Goal: Task Accomplishment & Management: Use online tool/utility

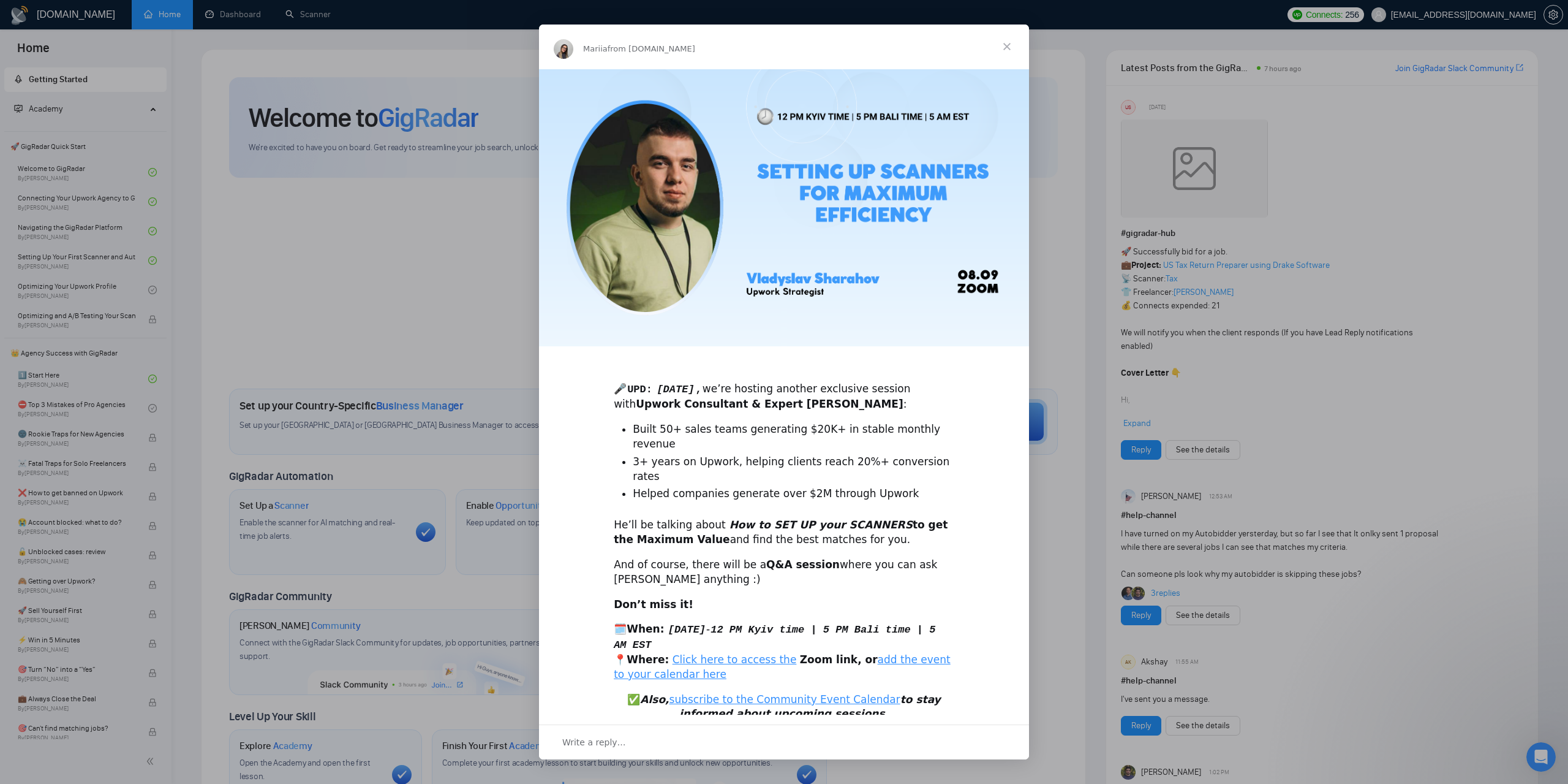
click at [1006, 46] on span "Close" at bounding box center [1007, 47] width 44 height 44
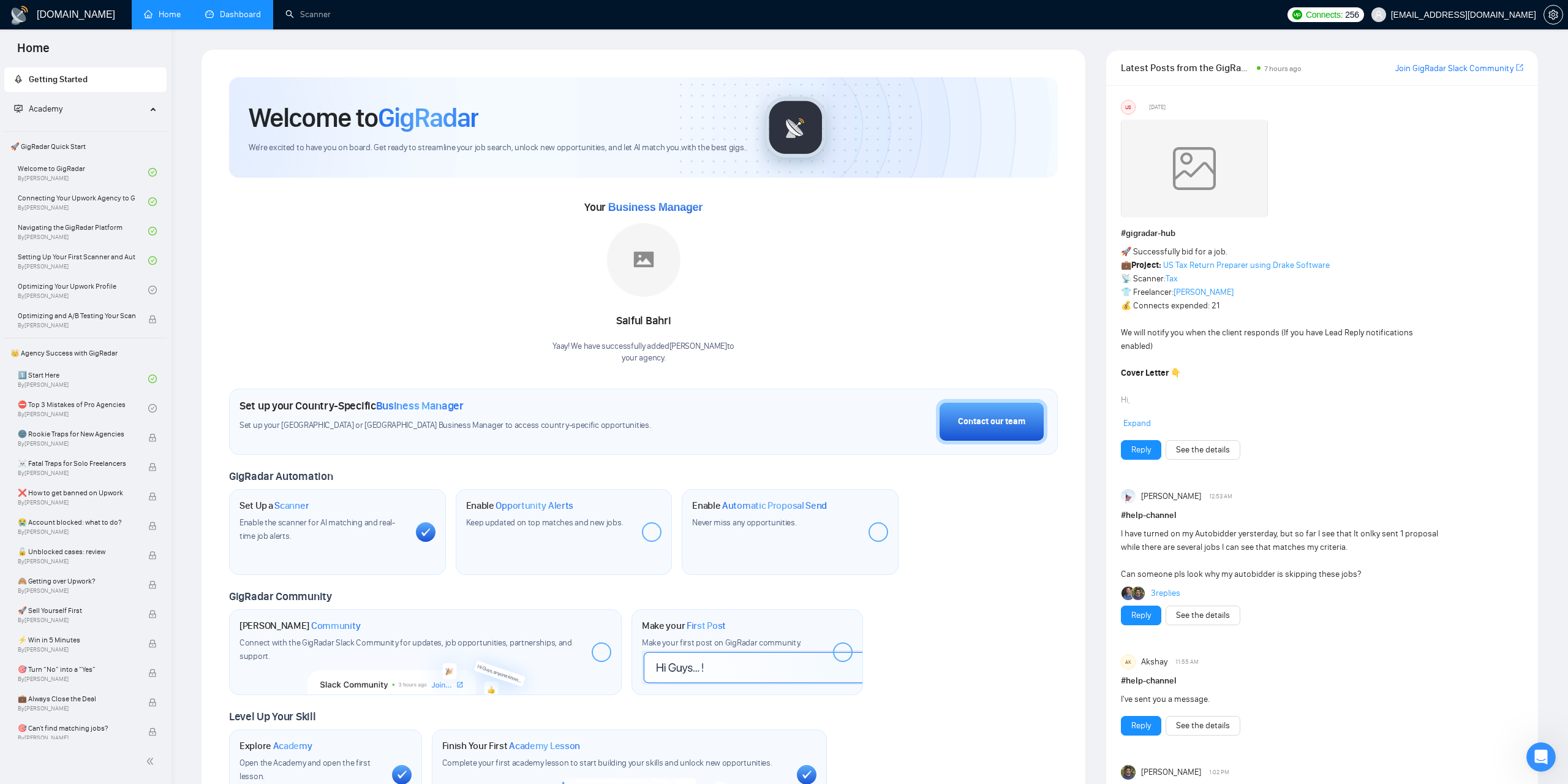
click at [233, 19] on link "Dashboard" at bounding box center [233, 14] width 56 height 10
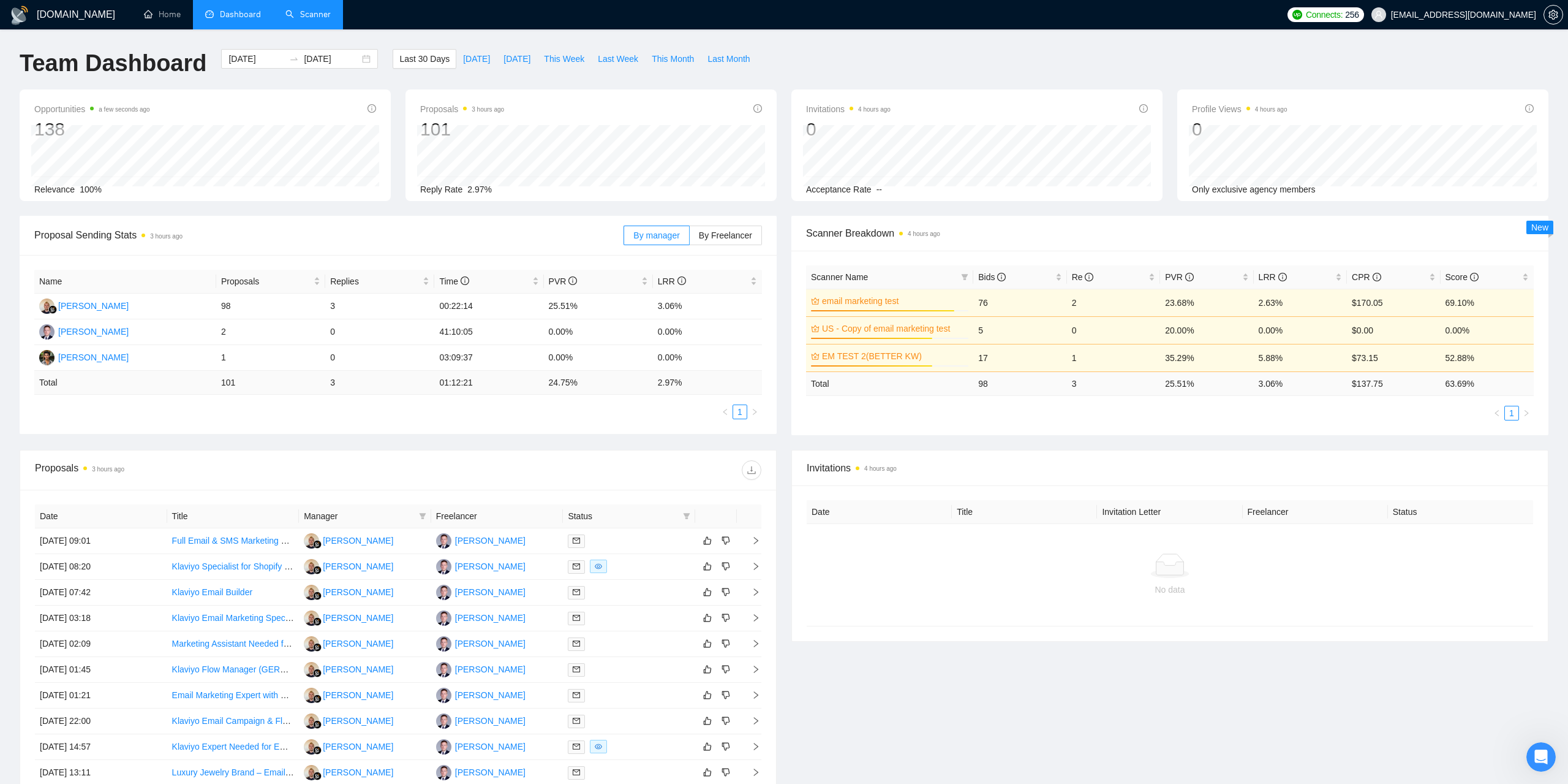
click at [324, 19] on link "Scanner" at bounding box center [309, 14] width 45 height 10
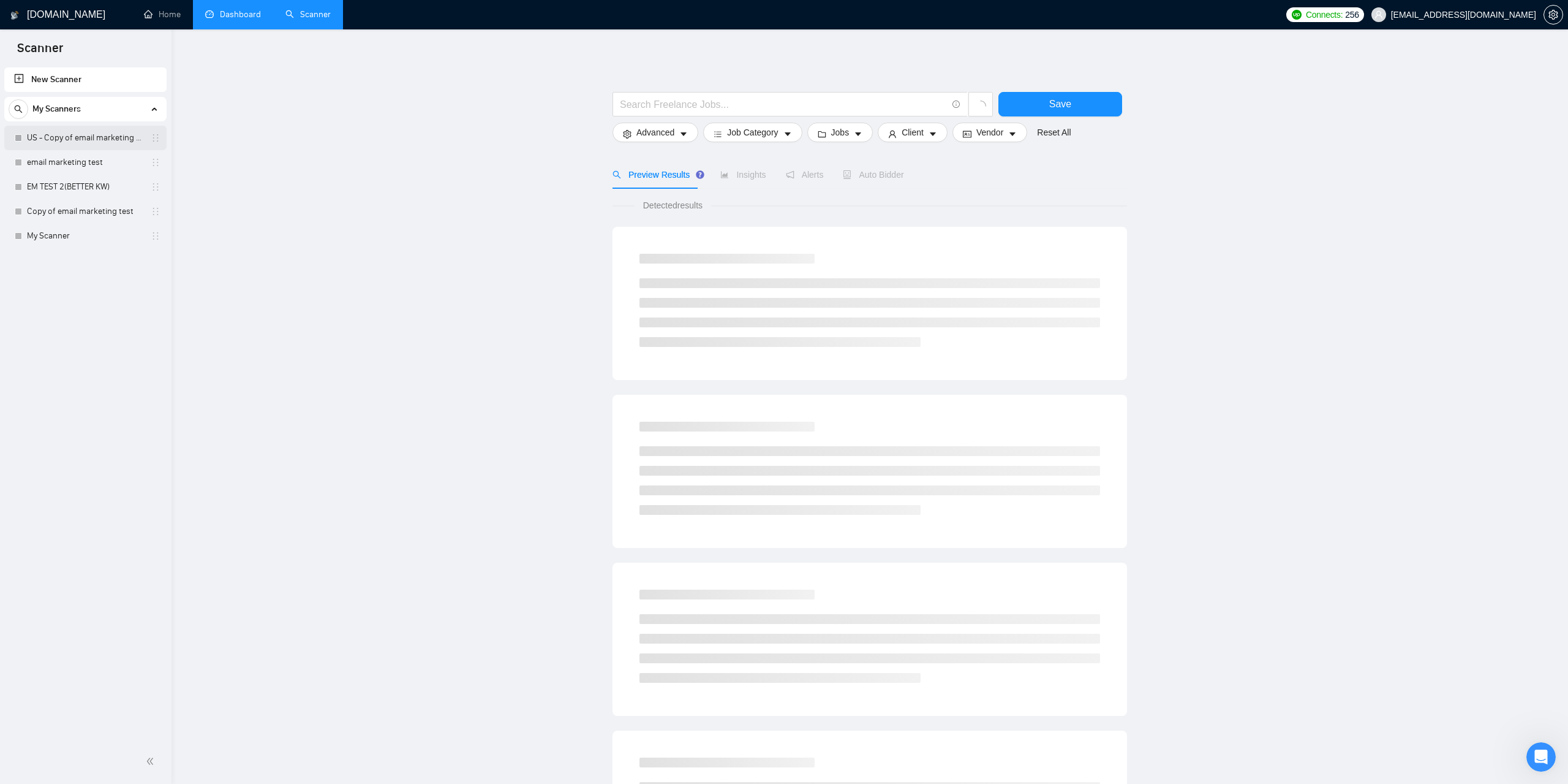
click at [85, 140] on link "US - Copy of email marketing test" at bounding box center [85, 138] width 116 height 25
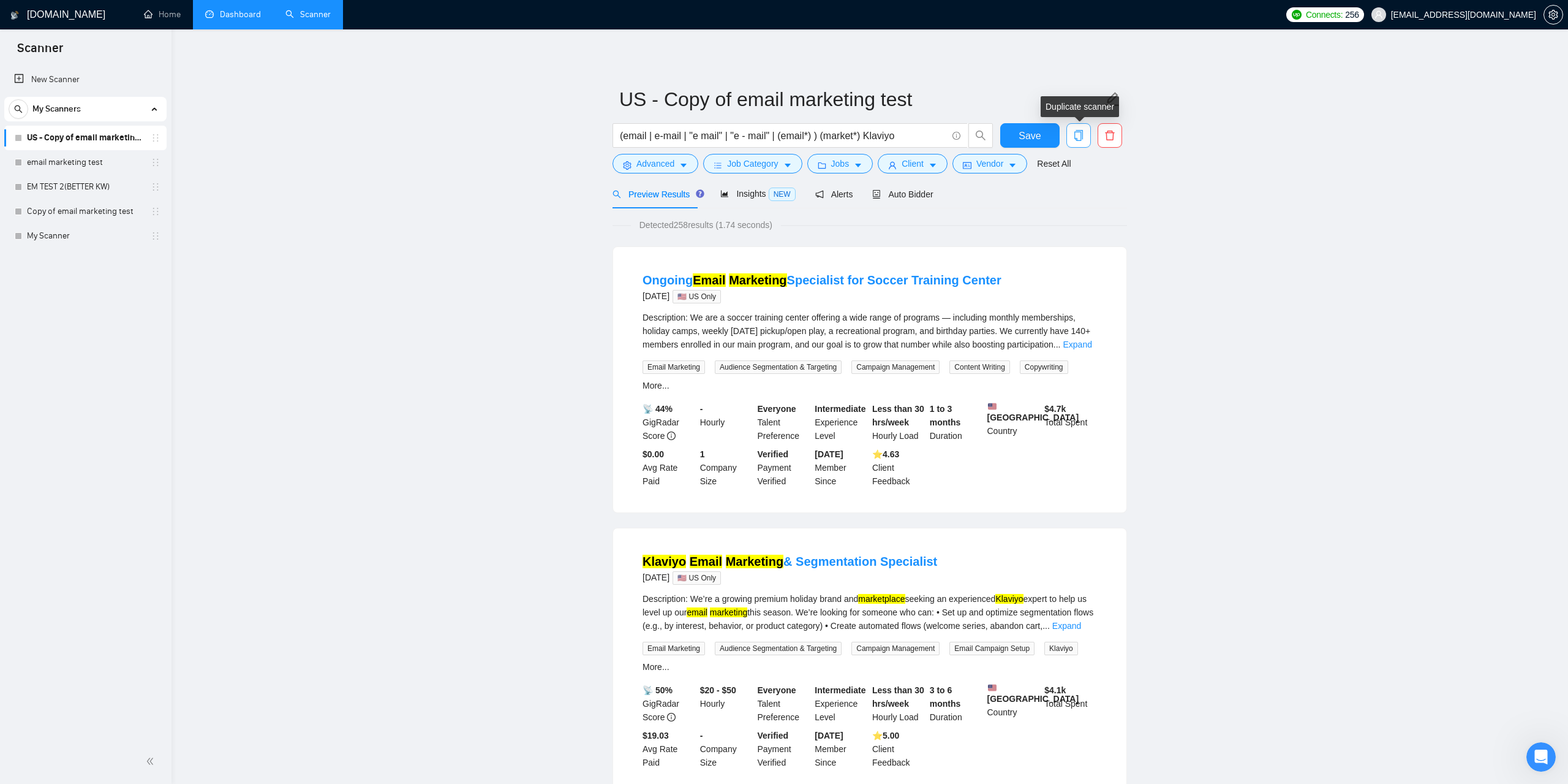
click at [1072, 140] on span "copy" at bounding box center [1079, 136] width 23 height 11
click at [1075, 194] on span "Yes" at bounding box center [1071, 198] width 14 height 14
click at [118, 261] on link "Copy of US - Copy of email marketing test" at bounding box center [85, 260] width 116 height 25
click at [77, 282] on div "New Scanner My Scanners US - Copy of email marketing test email marketing test …" at bounding box center [85, 402] width 171 height 674
click at [96, 258] on link "Copy of US - Copy of email marketing test" at bounding box center [85, 260] width 116 height 25
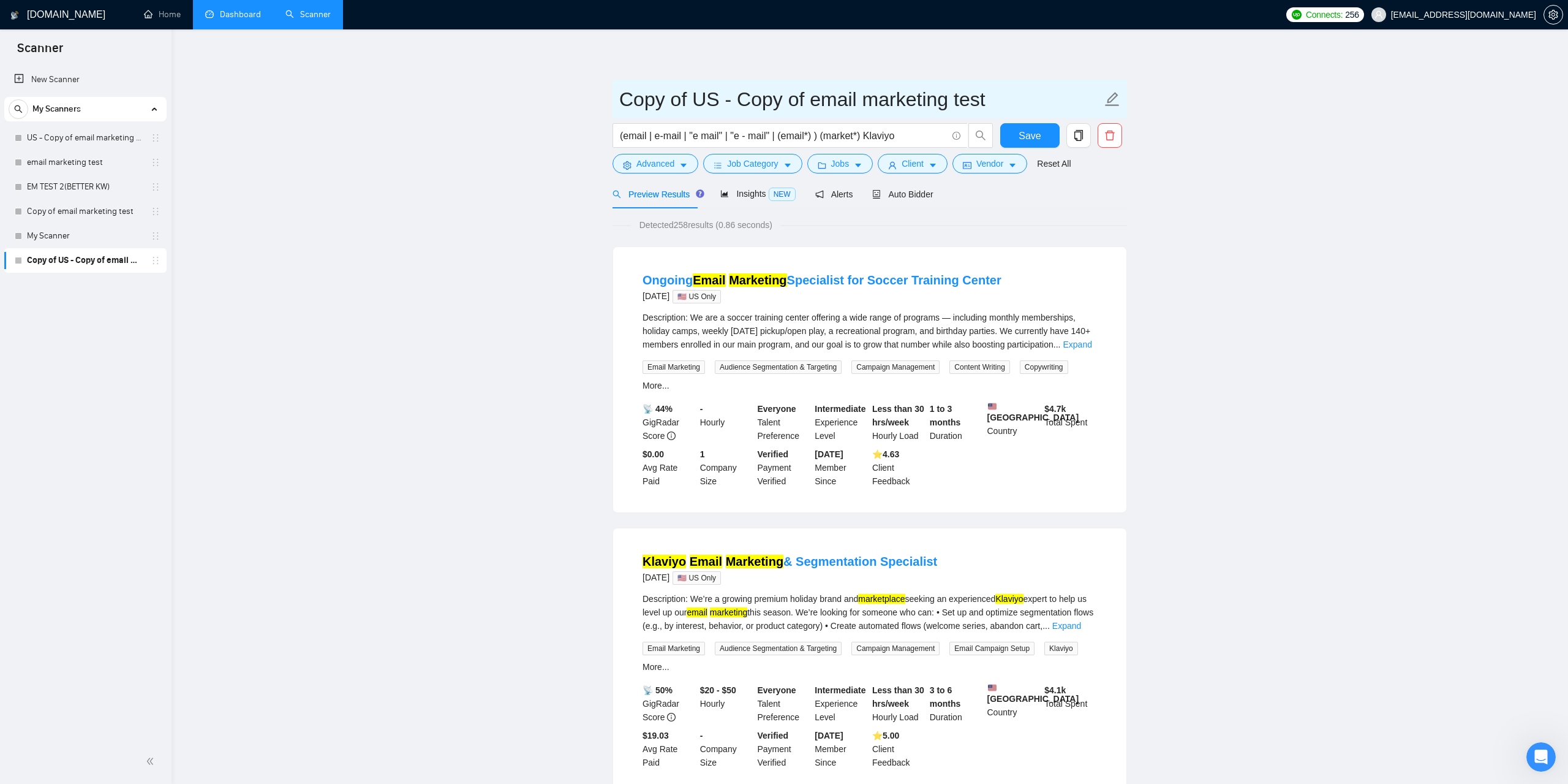
click at [1112, 97] on icon "edit" at bounding box center [1113, 99] width 14 height 14
drag, startPoint x: 983, startPoint y: 96, endPoint x: 598, endPoint y: 104, distance: 385.1
click at [619, 104] on input "Copy of US - Copy of email marketing test" at bounding box center [860, 99] width 483 height 30
type input "R"
type input "Fixed - US - Email Marketing"
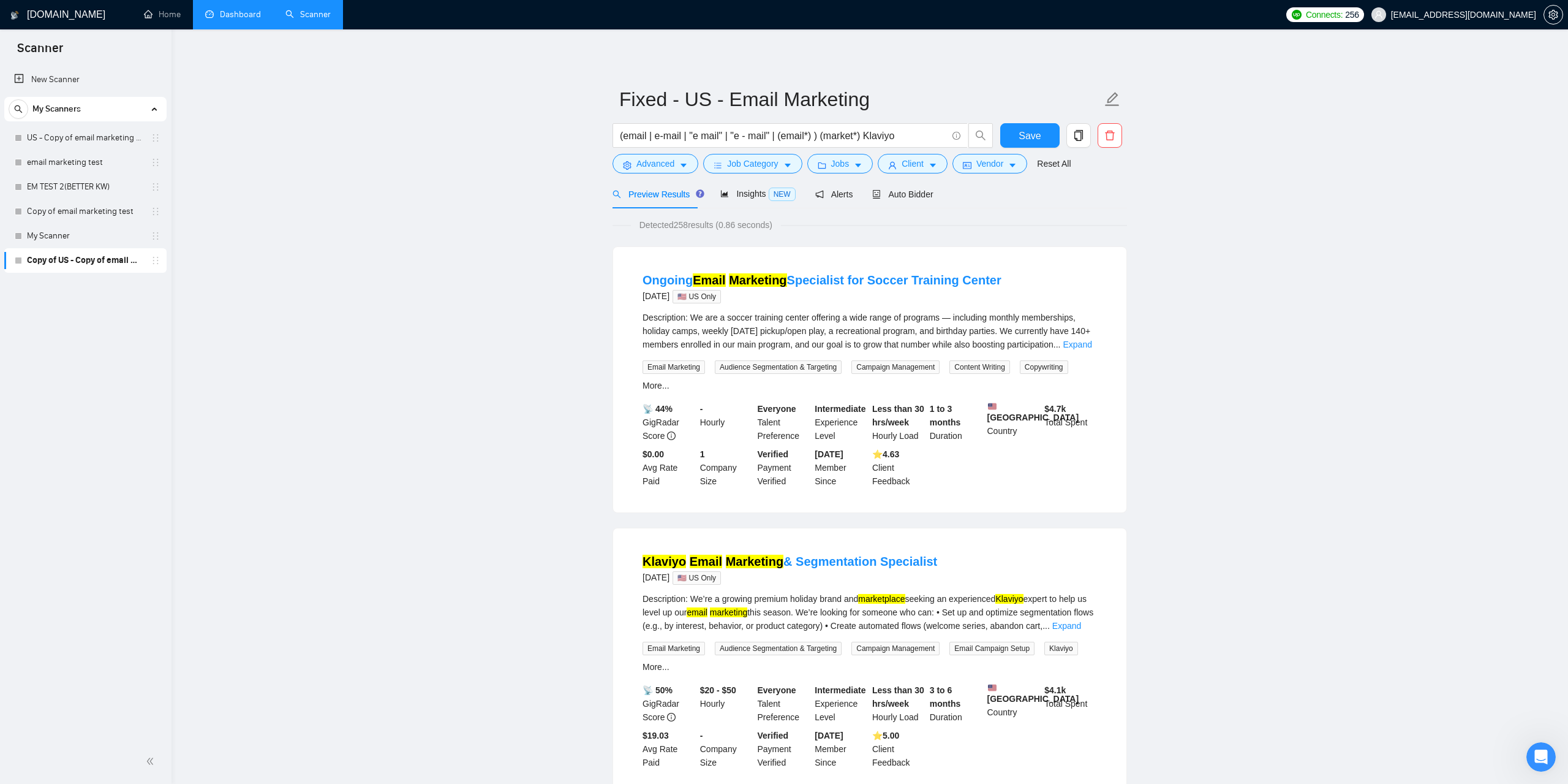
click at [1046, 134] on button "Save" at bounding box center [1030, 136] width 59 height 25
click at [922, 193] on span "Auto Bidder" at bounding box center [903, 194] width 61 height 10
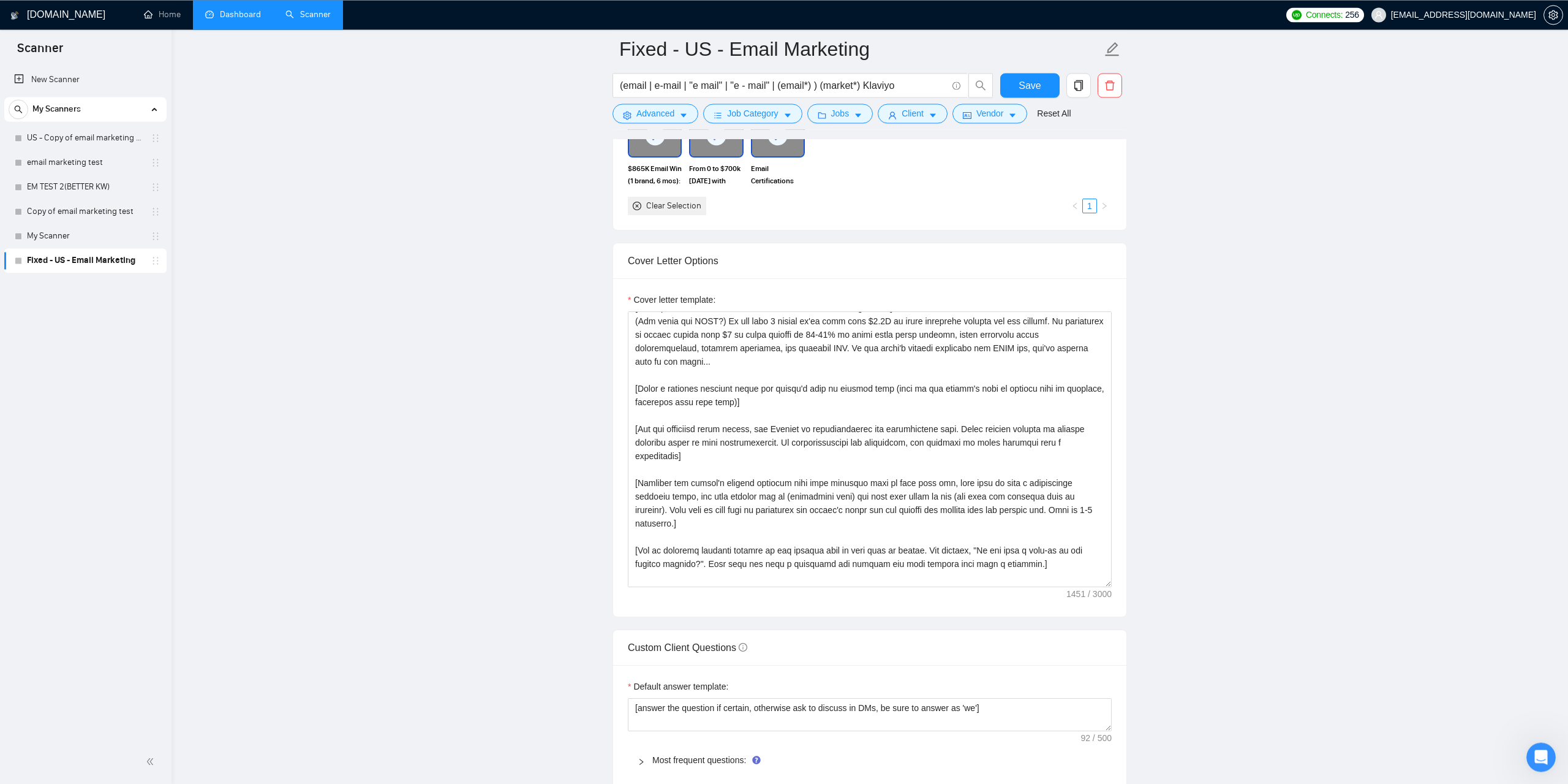
scroll to position [1206, 0]
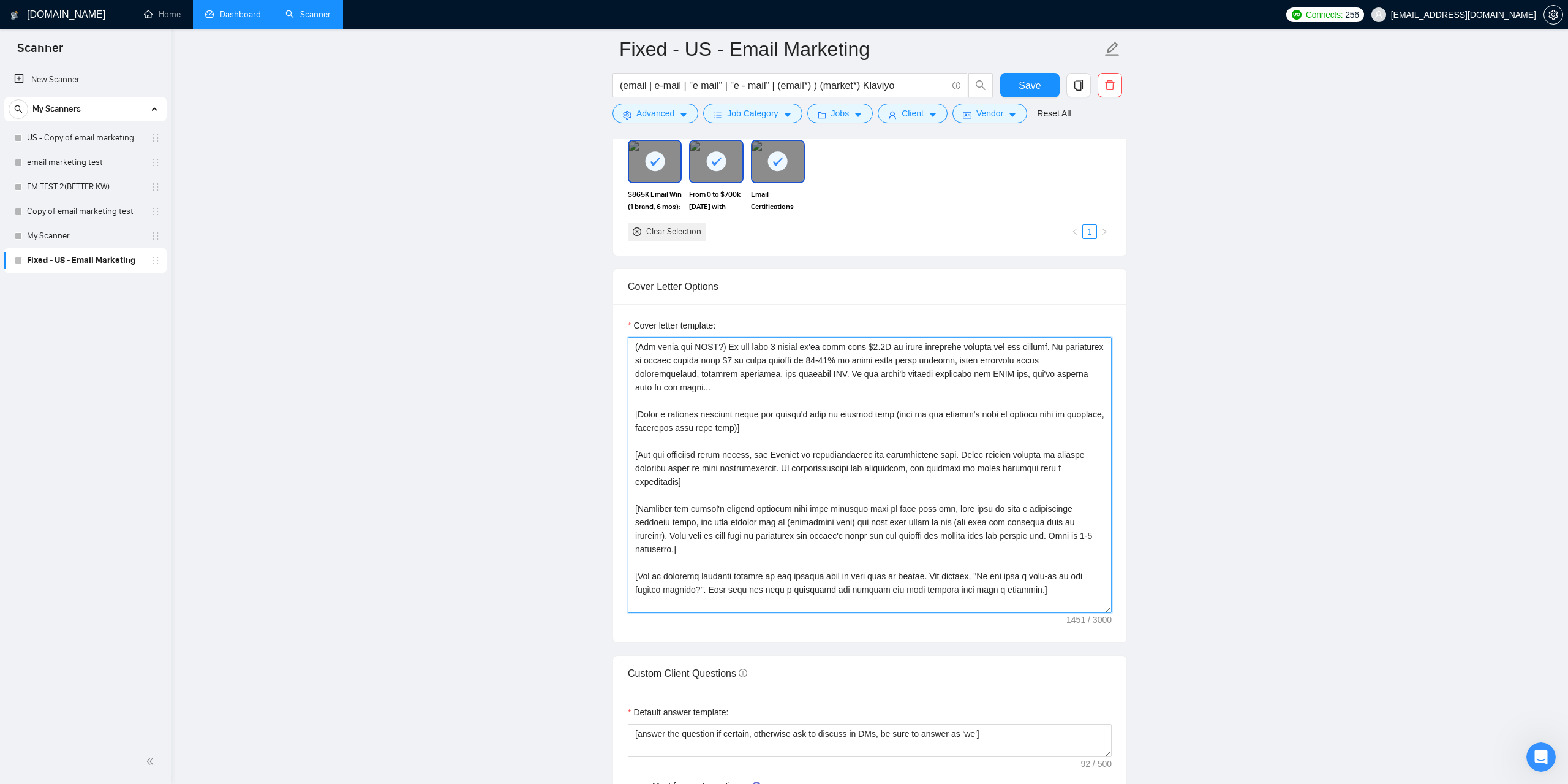
click at [818, 555] on textarea "Cover letter template:" at bounding box center [870, 475] width 484 height 276
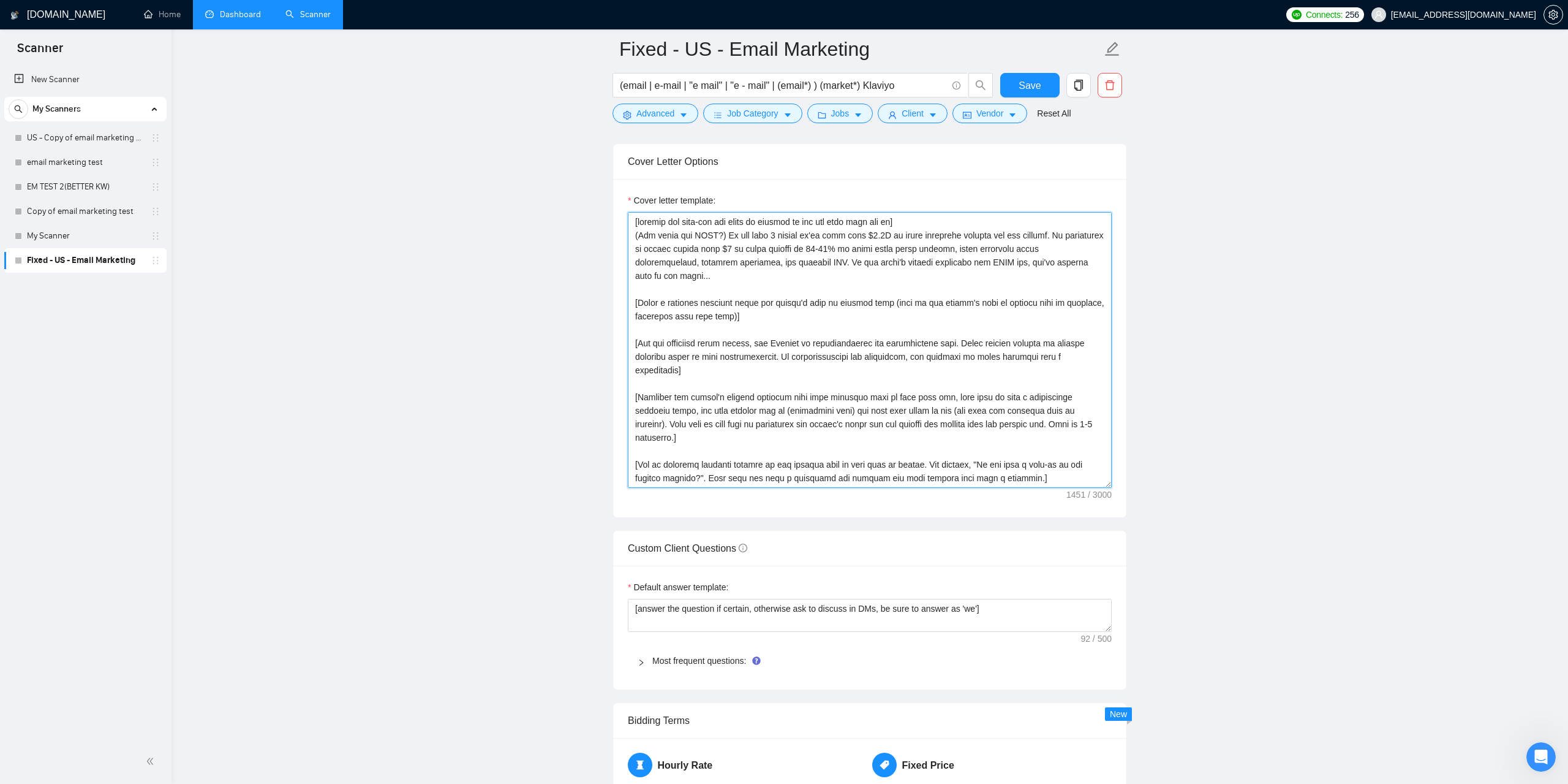
scroll to position [1268, 0]
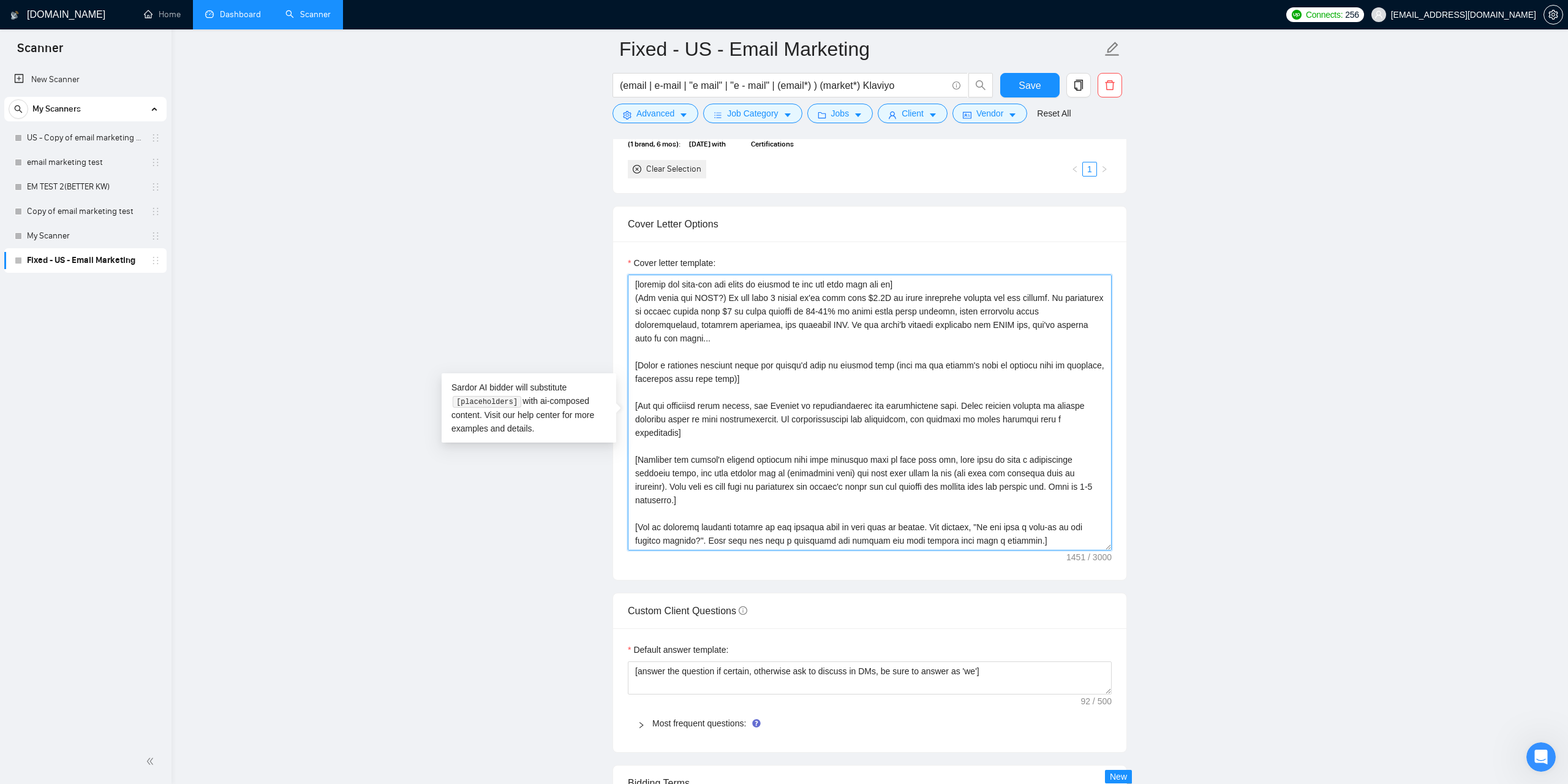
click at [729, 547] on textarea "Cover letter template:" at bounding box center [870, 413] width 484 height 276
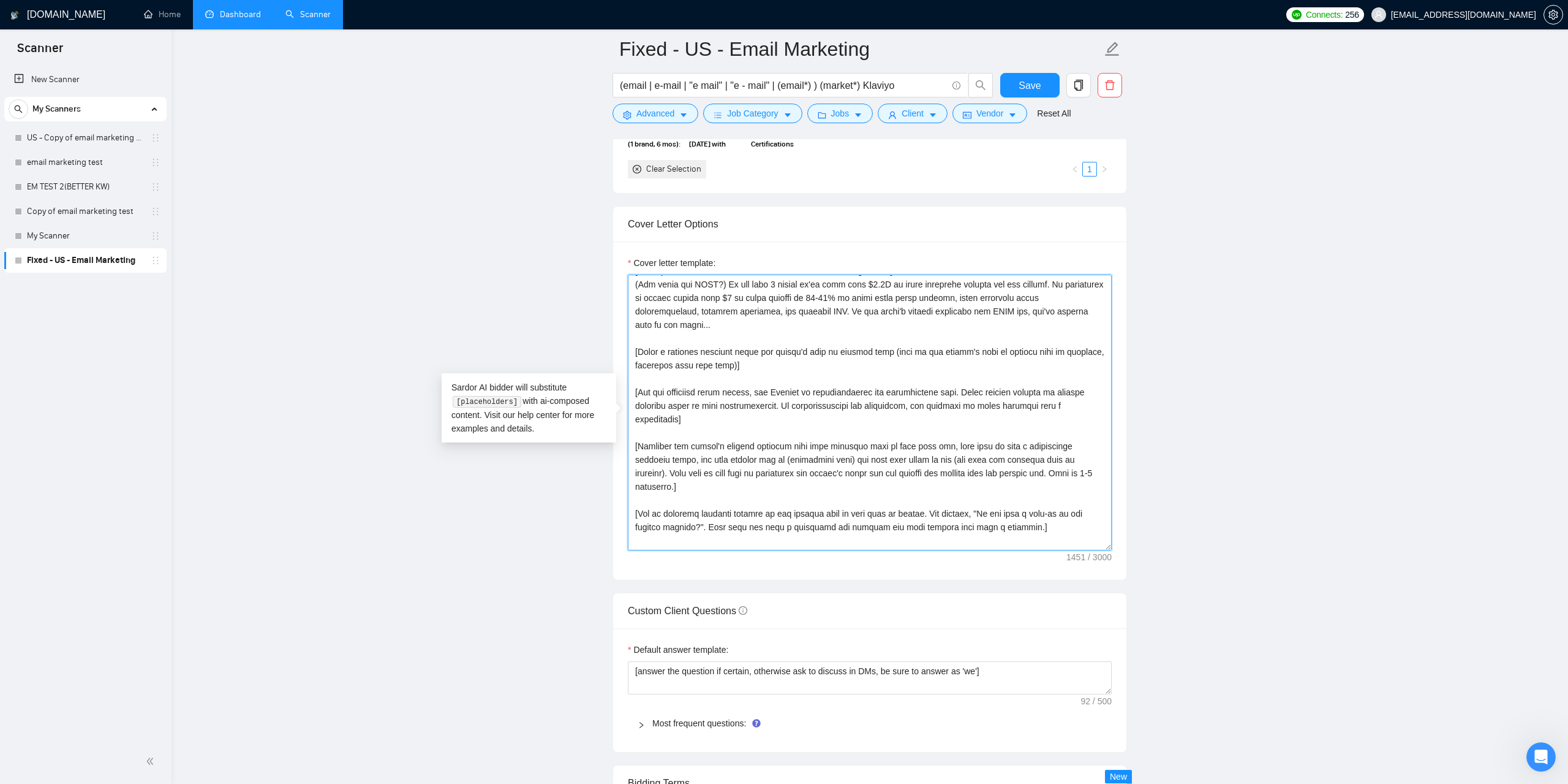
click at [700, 550] on textarea "Cover letter template:" at bounding box center [870, 413] width 484 height 276
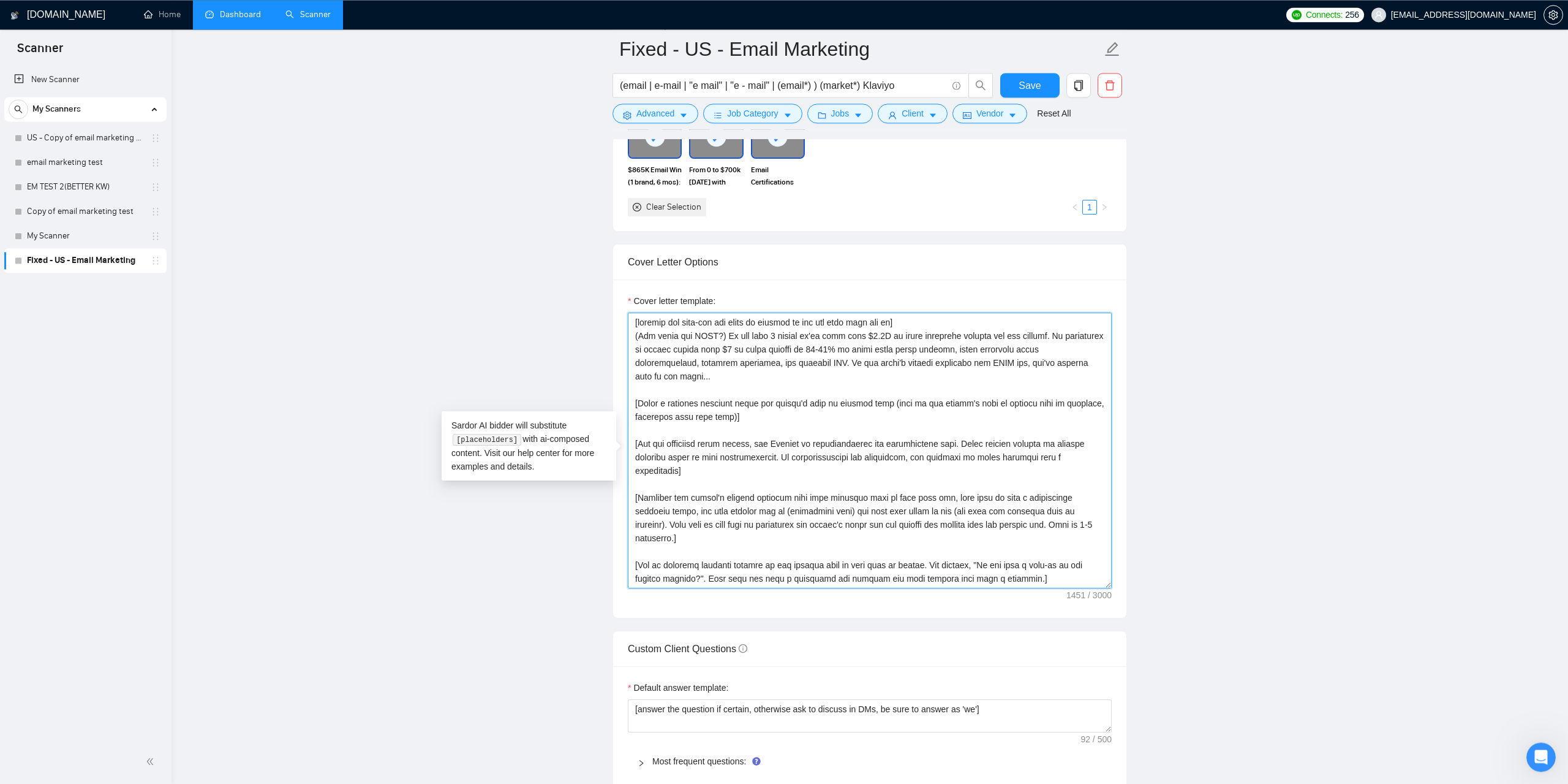
scroll to position [1206, 0]
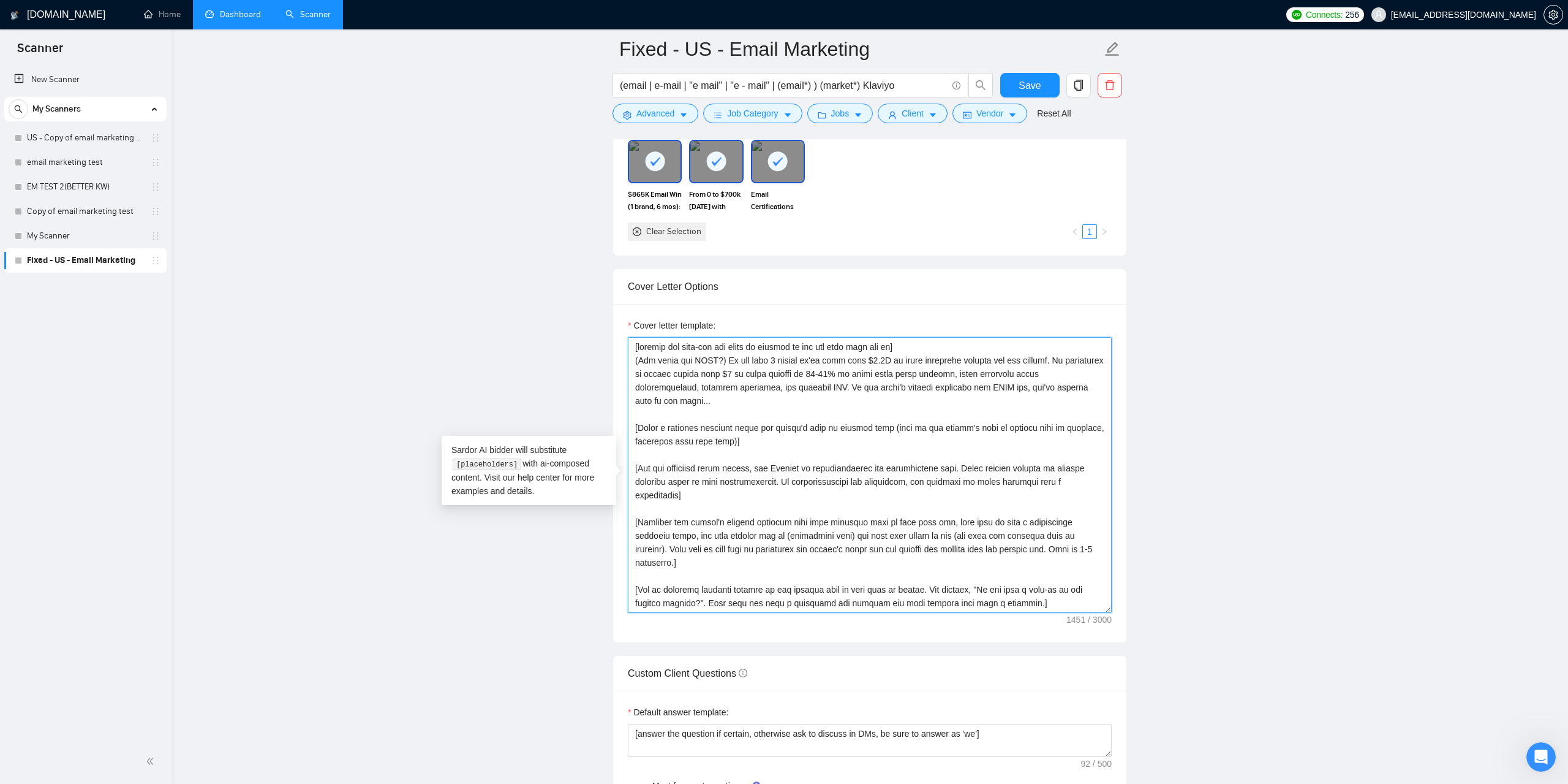
drag, startPoint x: 686, startPoint y: 547, endPoint x: 620, endPoint y: 342, distance: 215.4
click at [628, 342] on textarea "Cover letter template:" at bounding box center [870, 475] width 484 height 276
paste textarea "Lo ips dolo 5 sitame co’ad elit sedd $3.5E te incid utlaboree dolorem ali eni a…"
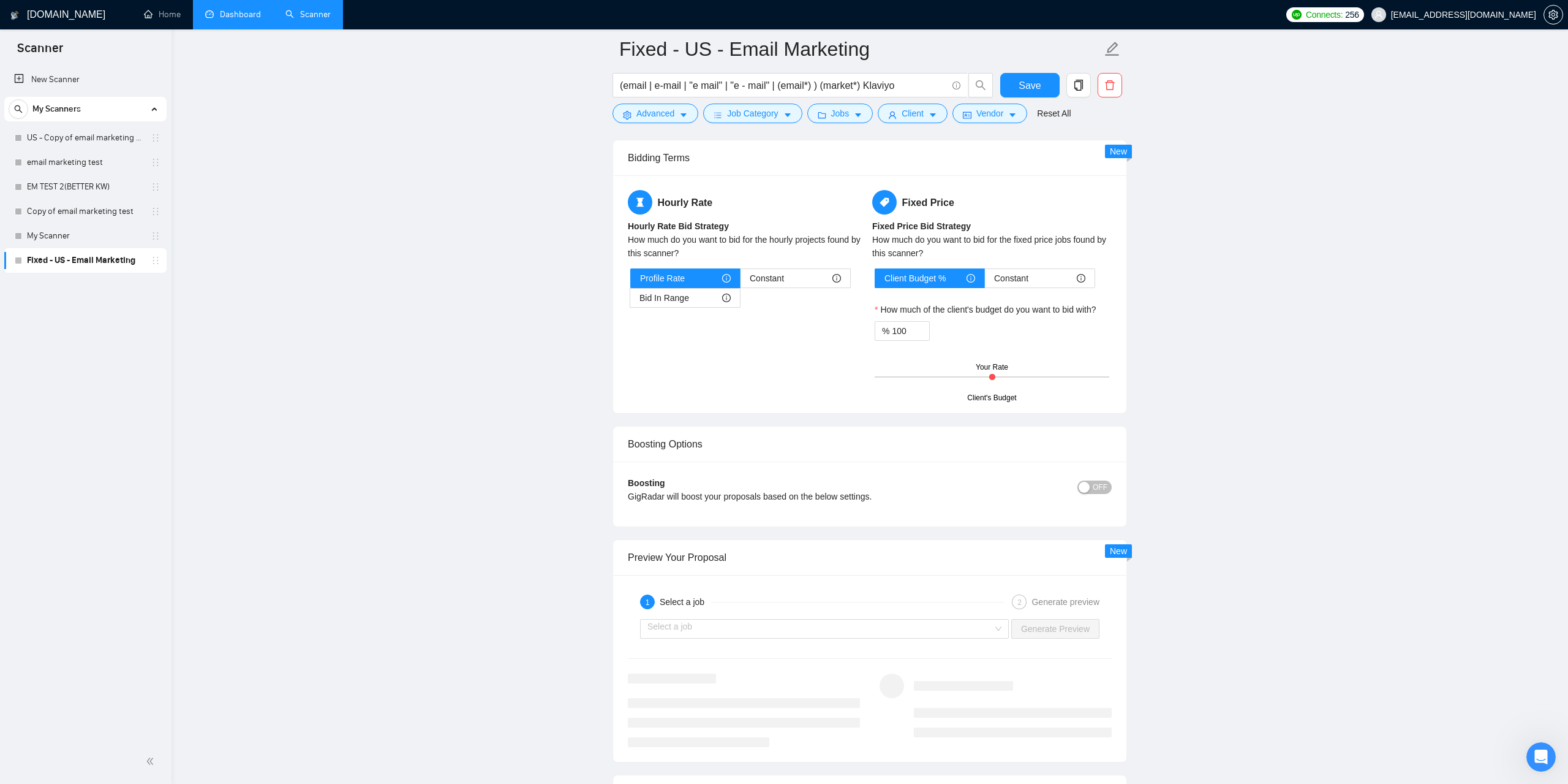
scroll to position [2019, 0]
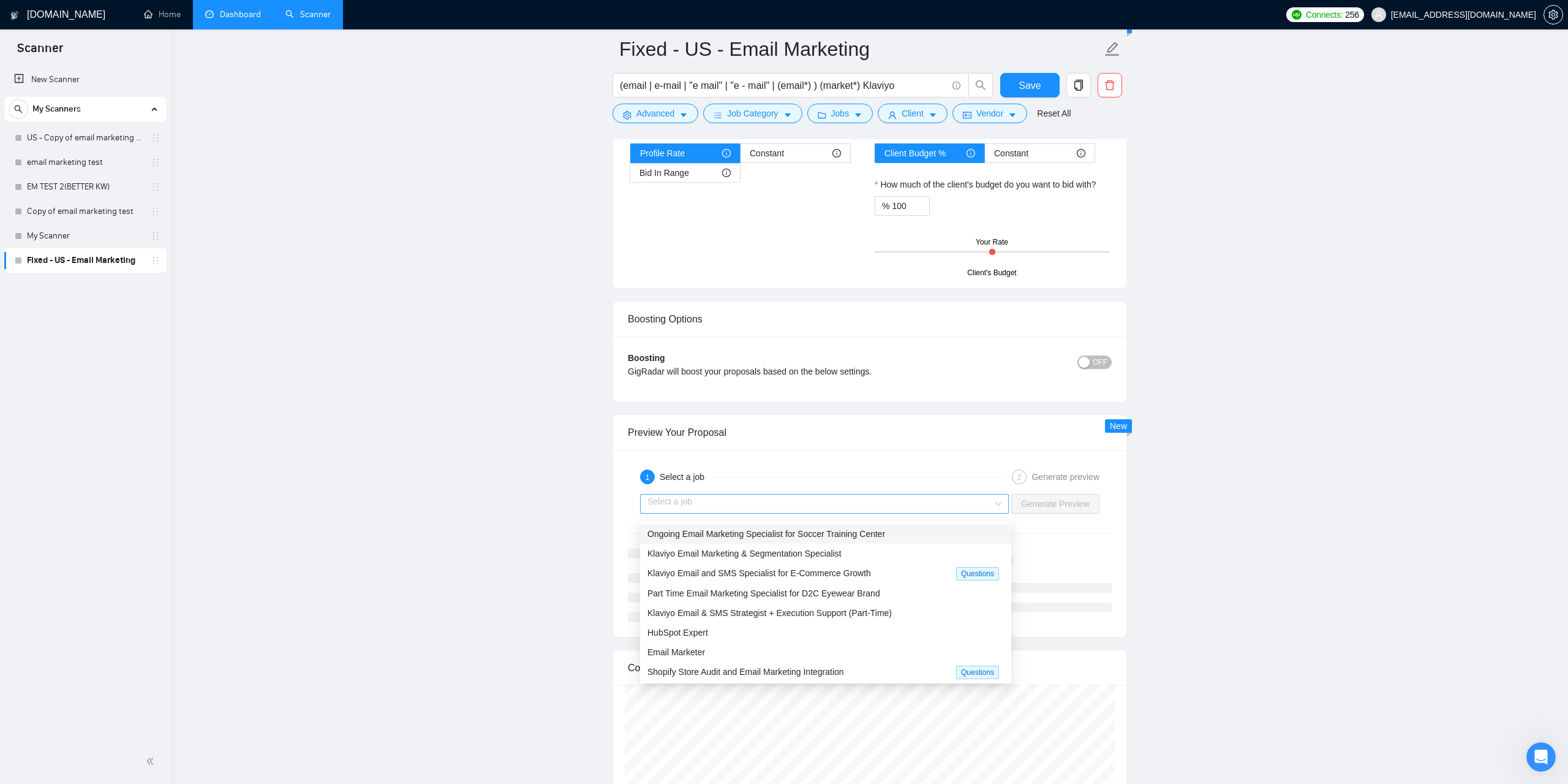
click at [1002, 513] on div "Select a job" at bounding box center [825, 504] width 369 height 19
type textarea "[loremip dol sita-con adi elits do eiusmod te inc utl etdo magn ali en] Ad min …"
click at [780, 556] on span "Klaviyo Email Marketing & Segmentation Specialist" at bounding box center [744, 553] width 194 height 10
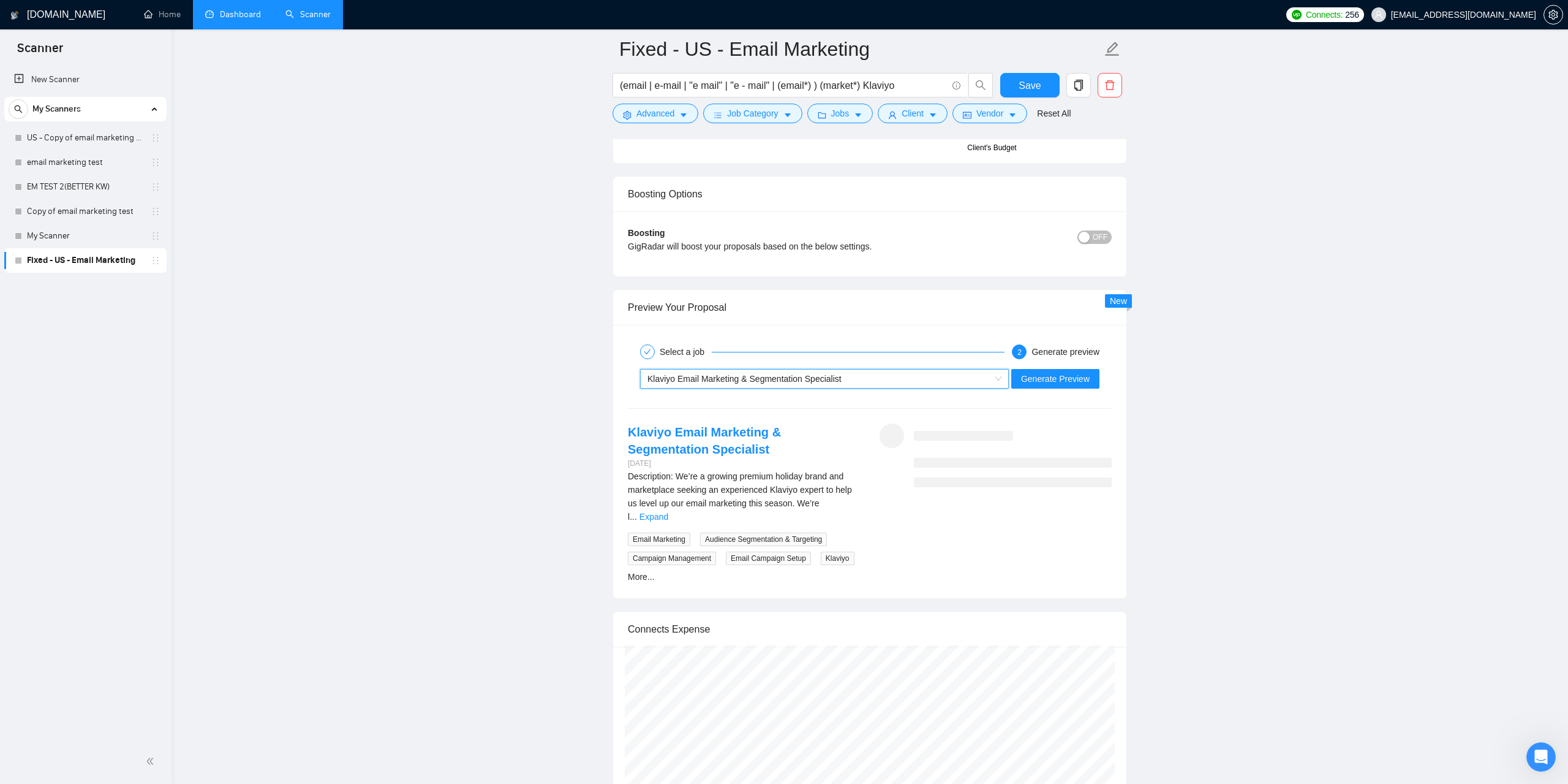
scroll to position [2206, 0]
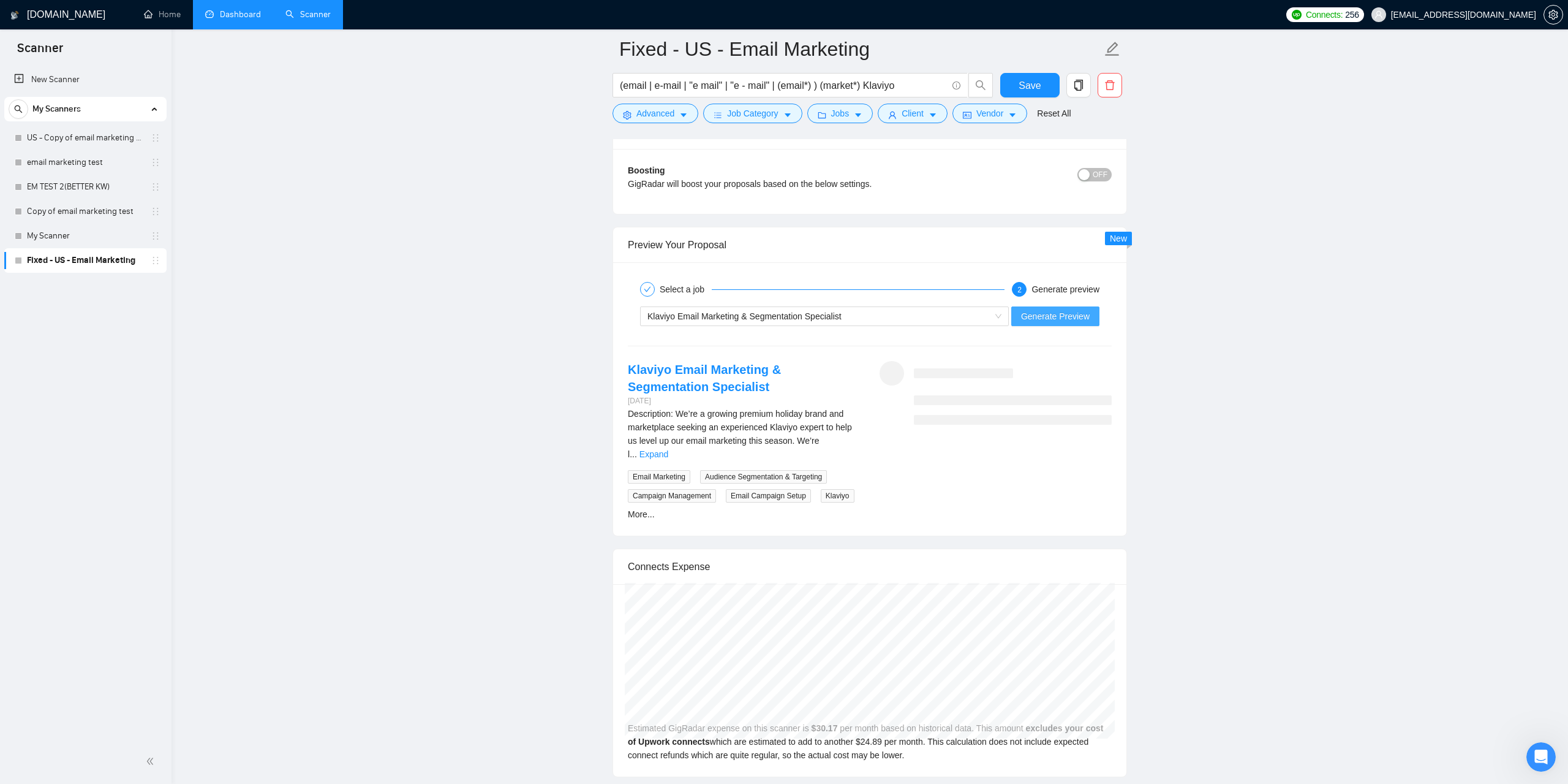
click at [1067, 316] on span "Generate Preview" at bounding box center [1056, 316] width 69 height 14
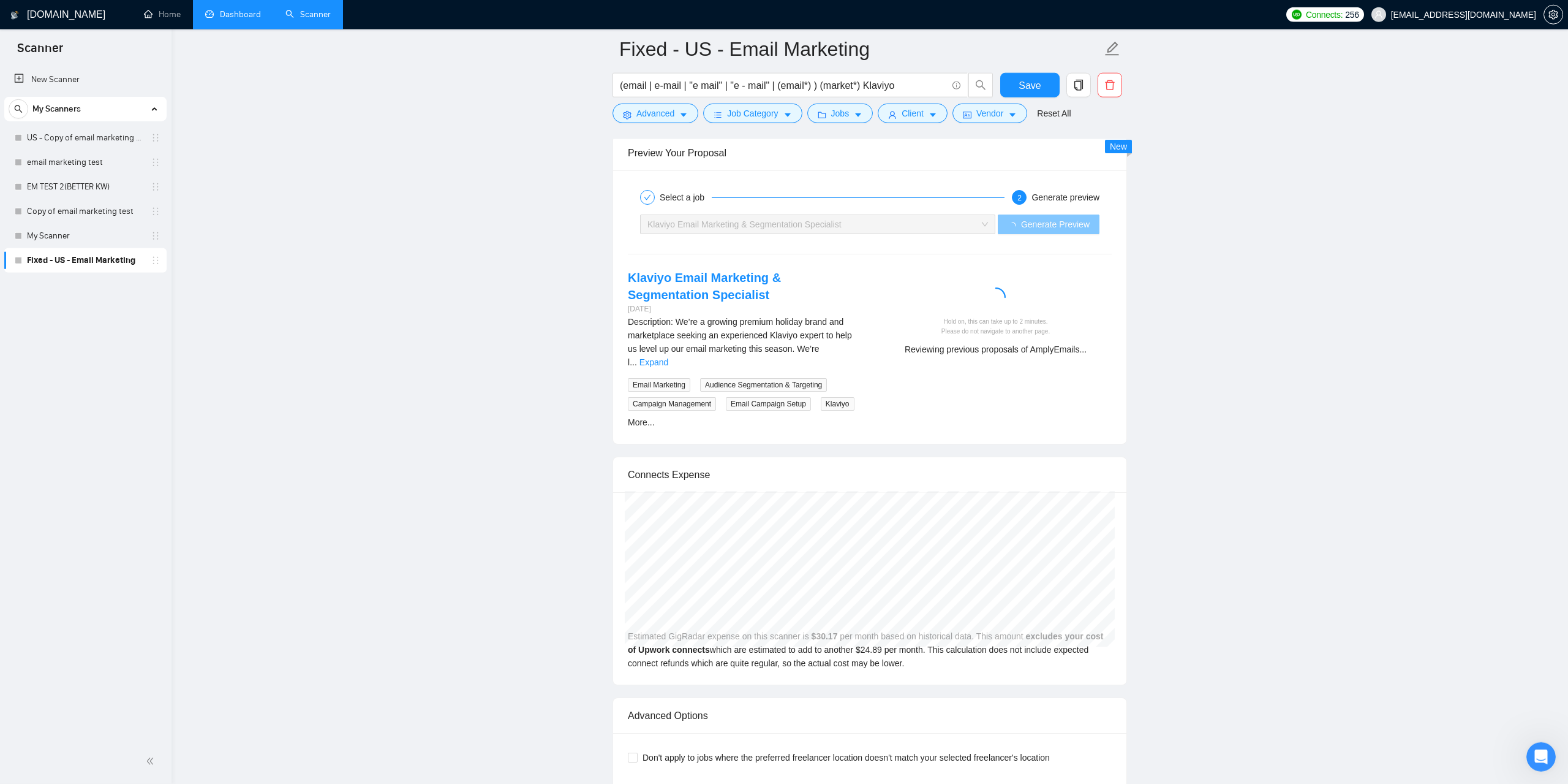
scroll to position [2268, 0]
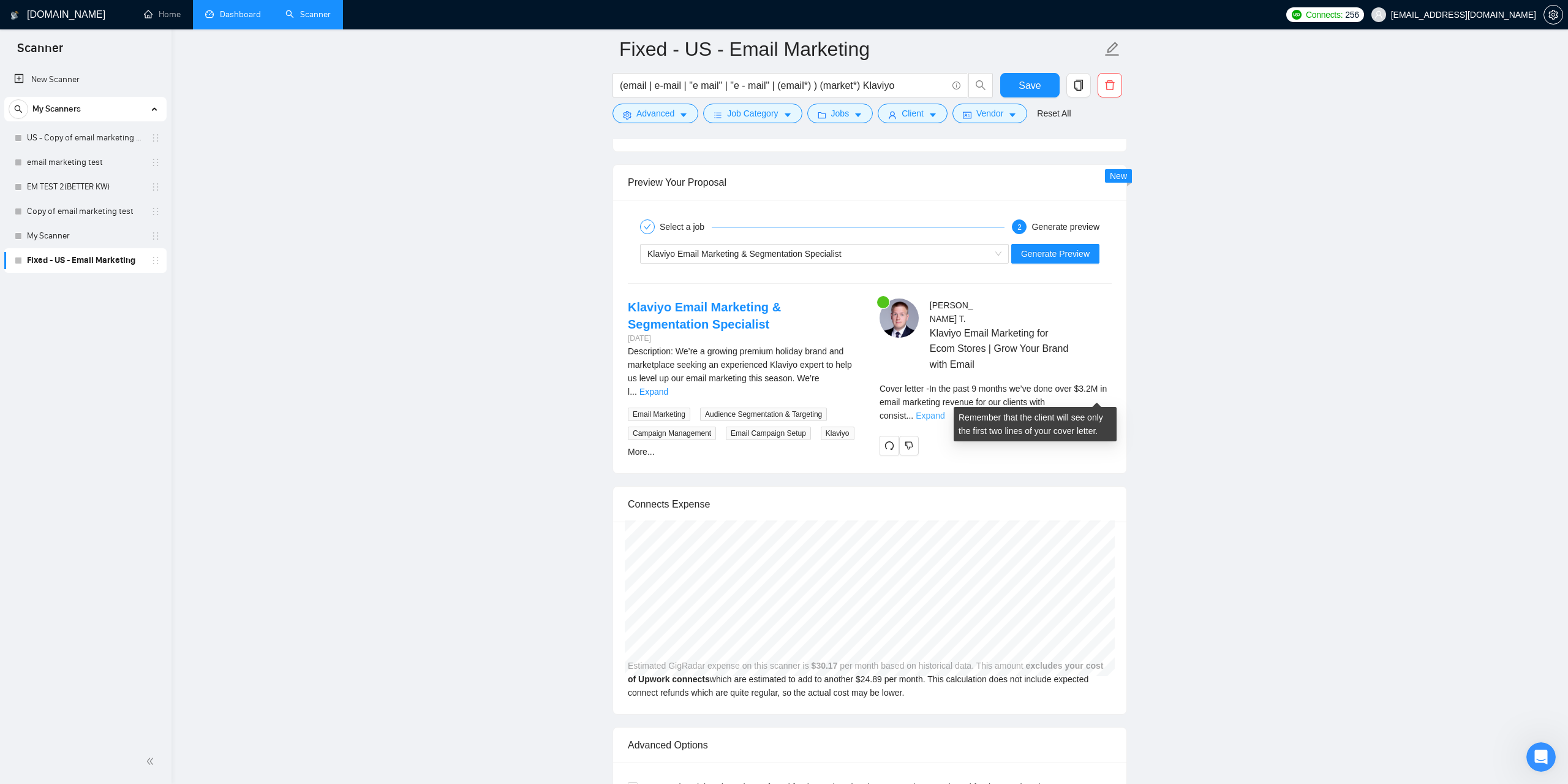
click at [945, 411] on link "Expand" at bounding box center [930, 415] width 29 height 10
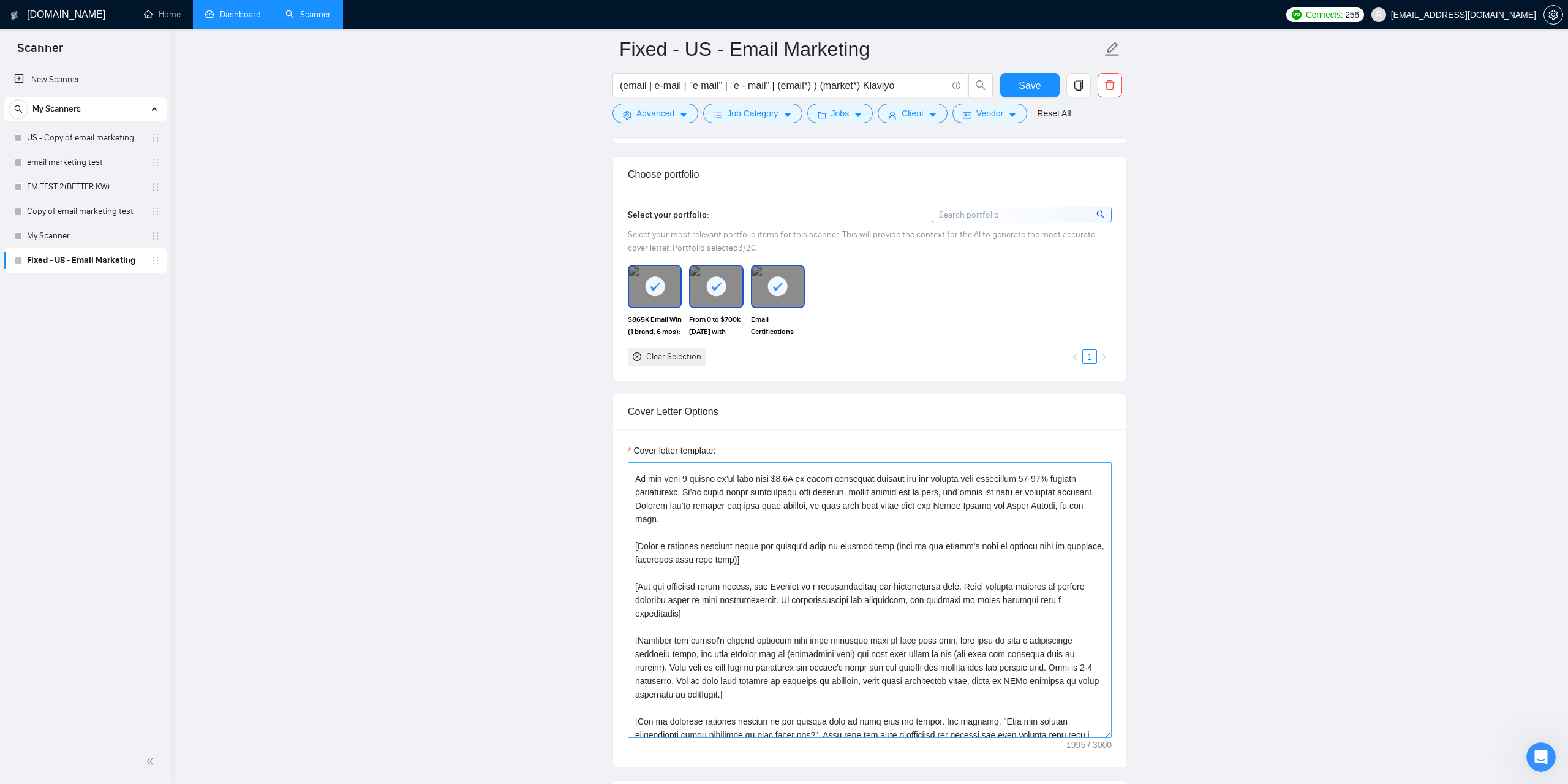
scroll to position [0, 0]
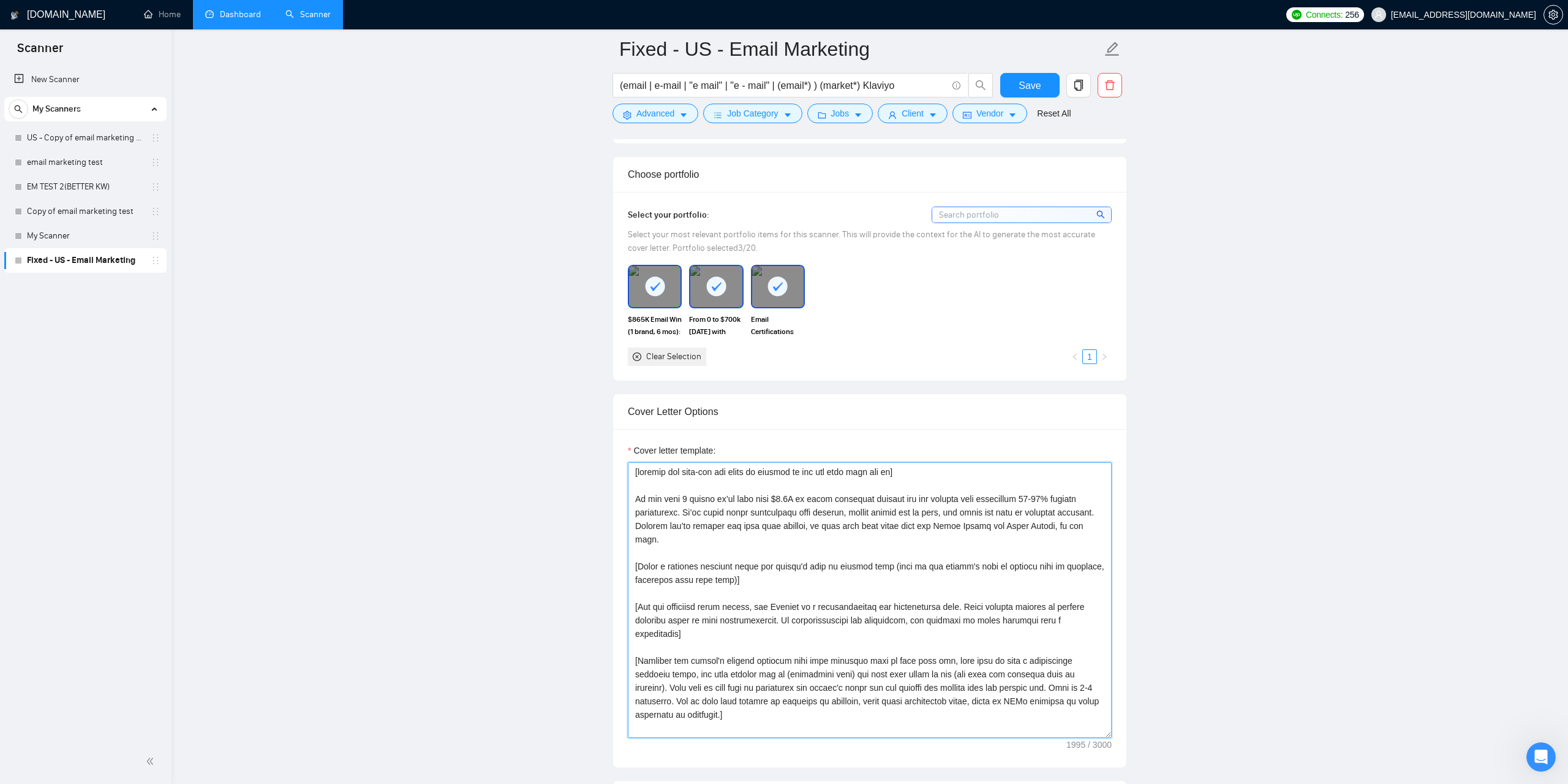
click at [682, 519] on textarea "Cover letter template:" at bounding box center [870, 600] width 484 height 276
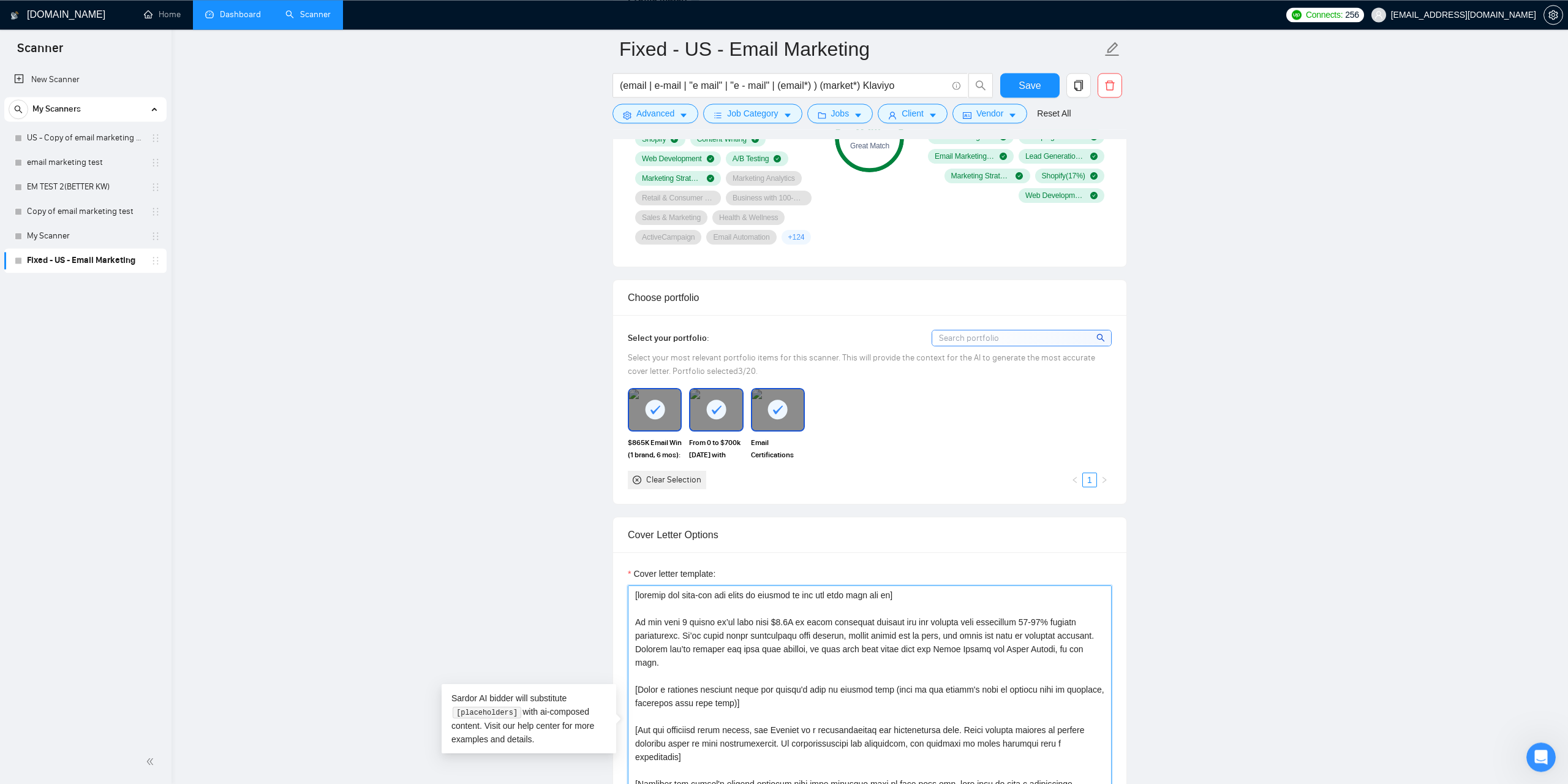
scroll to position [956, 0]
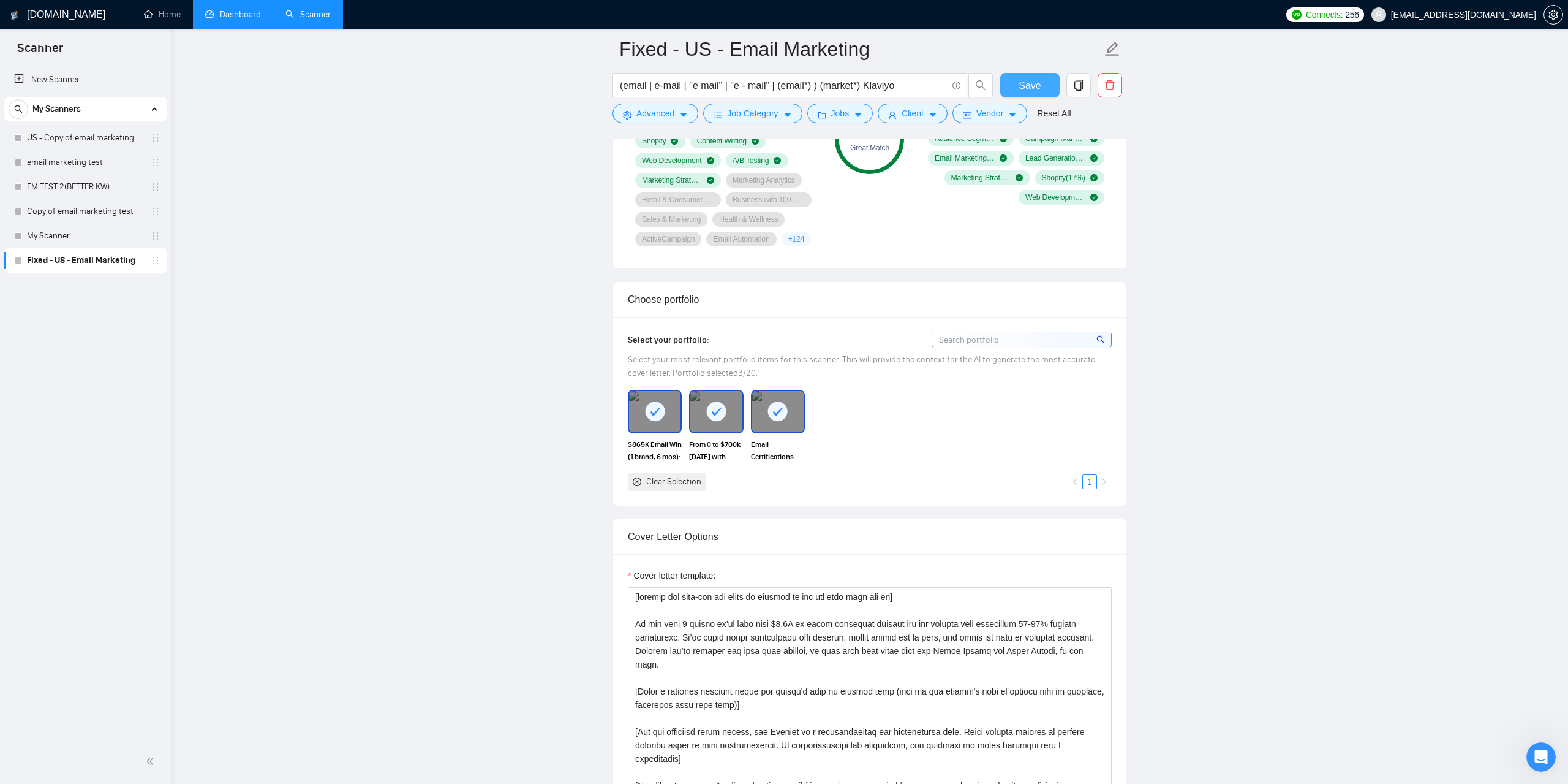
click at [1022, 92] on span "Save" at bounding box center [1029, 85] width 22 height 15
click at [157, 169] on div "email marketing test" at bounding box center [87, 163] width 146 height 25
click at [83, 160] on link "email marketing test" at bounding box center [85, 163] width 116 height 25
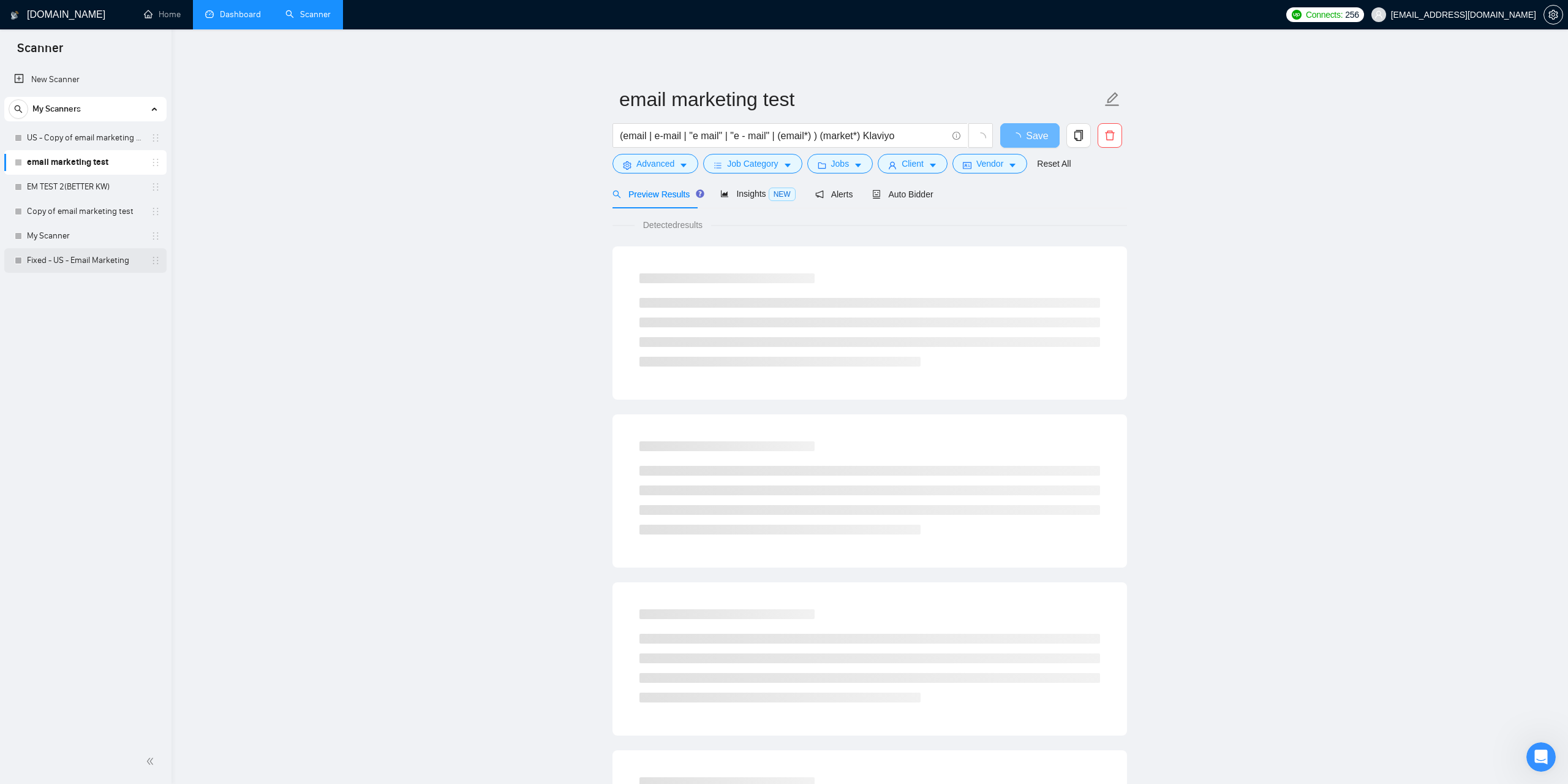
click at [73, 253] on link "Fixed - US - Email Marketing" at bounding box center [85, 260] width 116 height 25
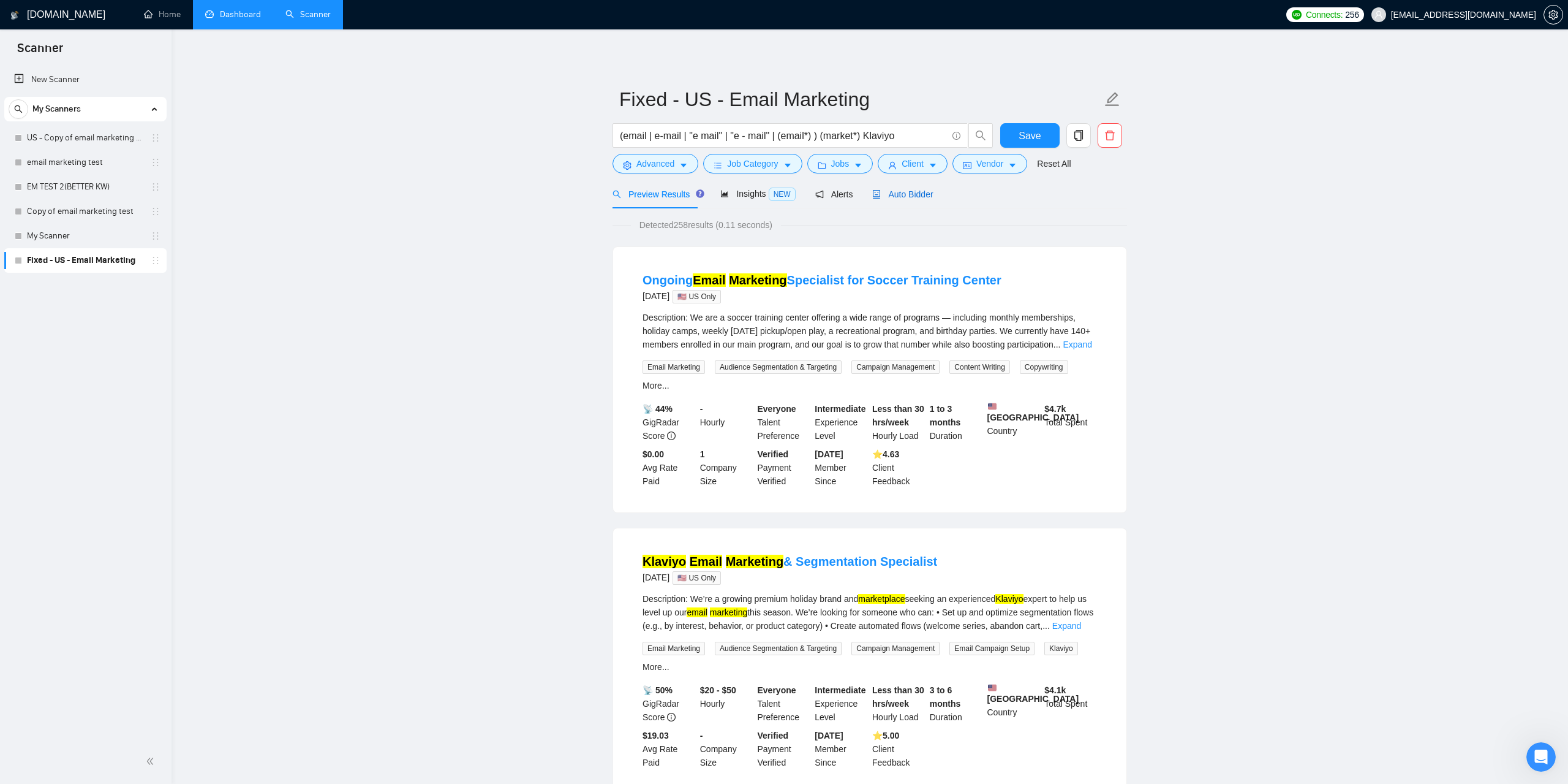
click at [895, 194] on span "Auto Bidder" at bounding box center [903, 194] width 61 height 10
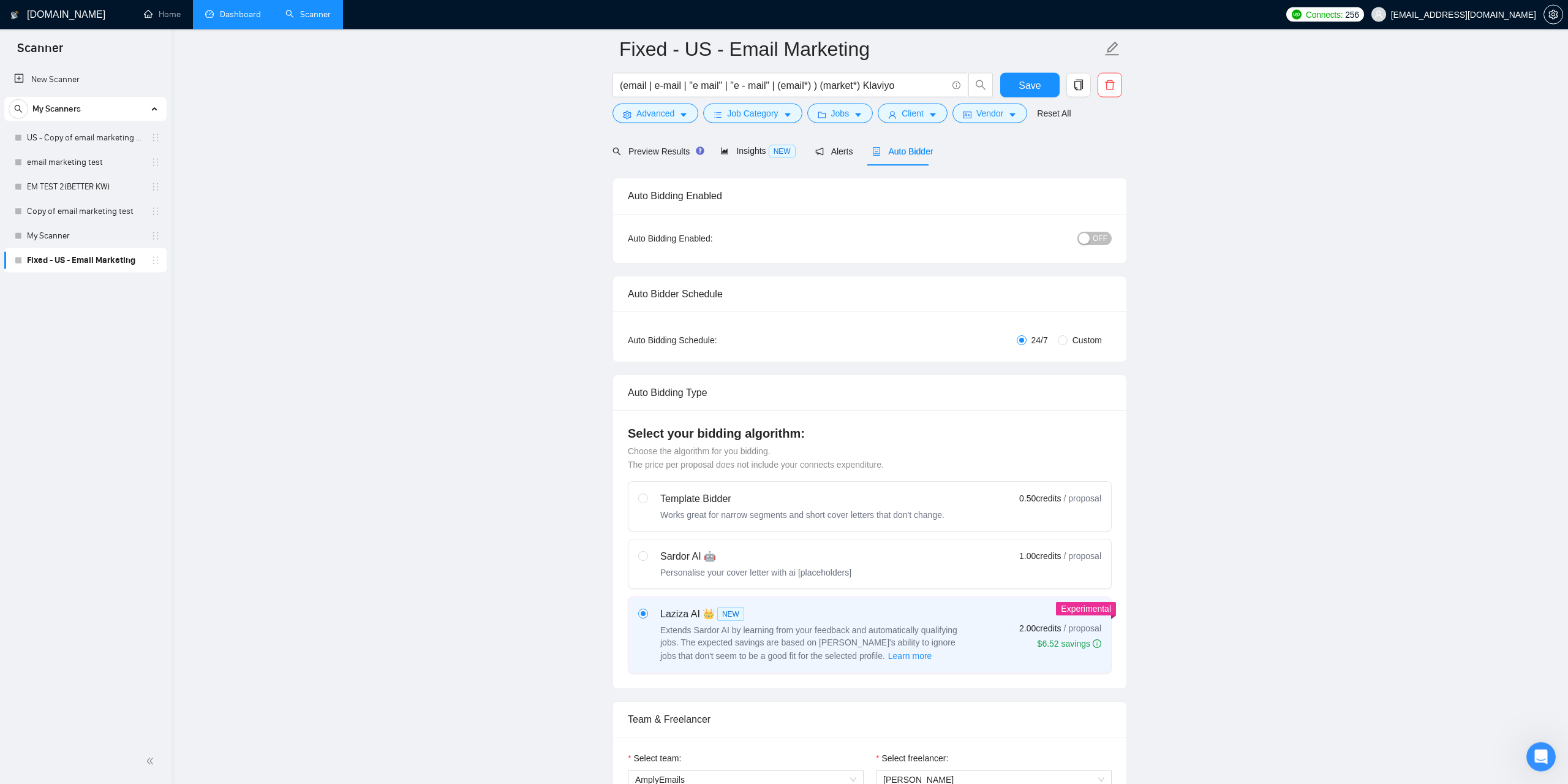
scroll to position [63, 0]
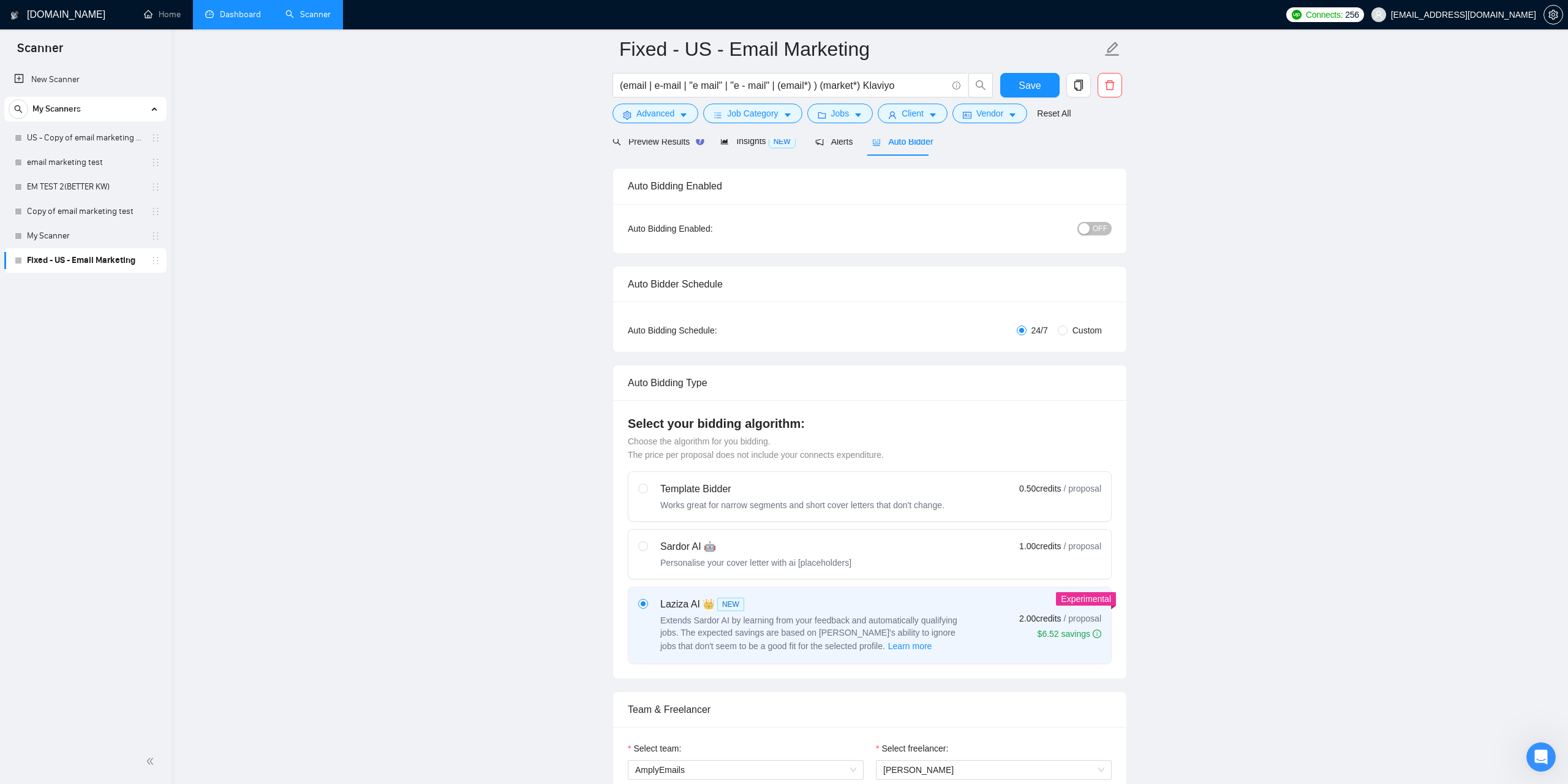
click at [1102, 223] on span "OFF" at bounding box center [1100, 229] width 14 height 14
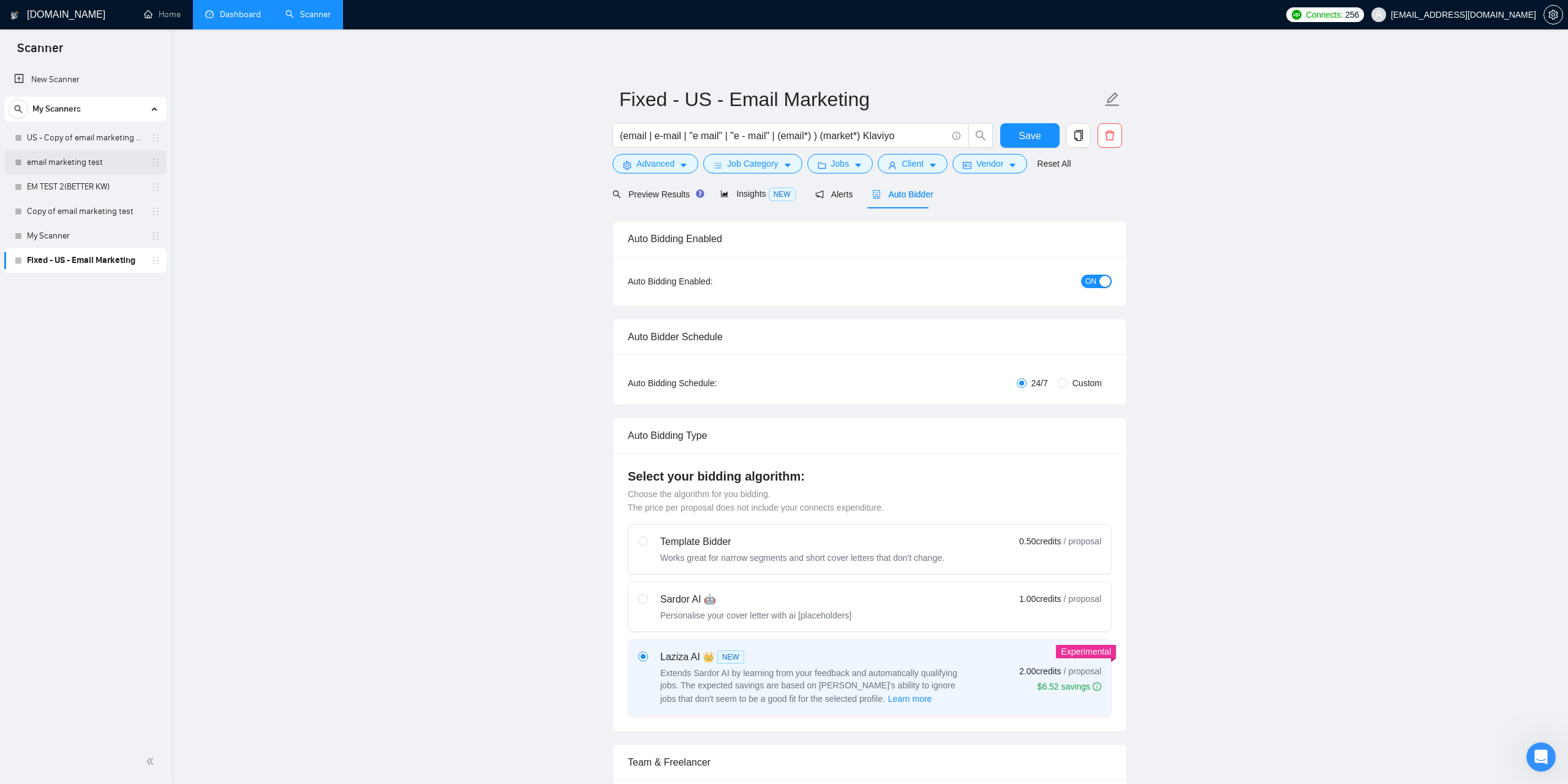
click at [109, 161] on link "email marketing test" at bounding box center [85, 163] width 116 height 25
click at [1033, 123] on form "Fixed - US - Email Marketing (email | e-mail | "e mail" | "e - mail" | (email*)…" at bounding box center [870, 130] width 514 height 100
click at [1022, 141] on span "Save" at bounding box center [1029, 136] width 22 height 15
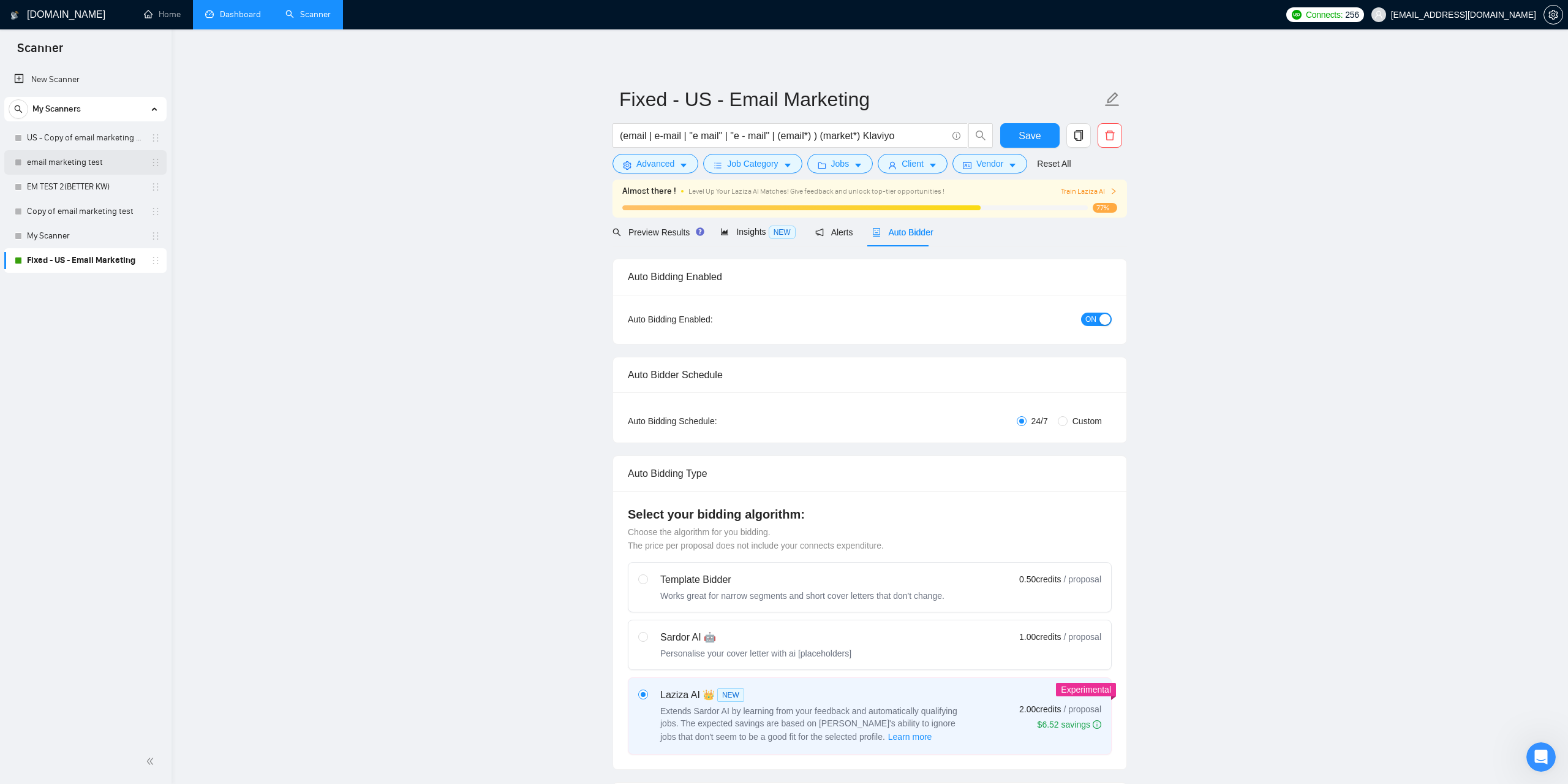
click at [85, 167] on link "email marketing test" at bounding box center [85, 163] width 116 height 25
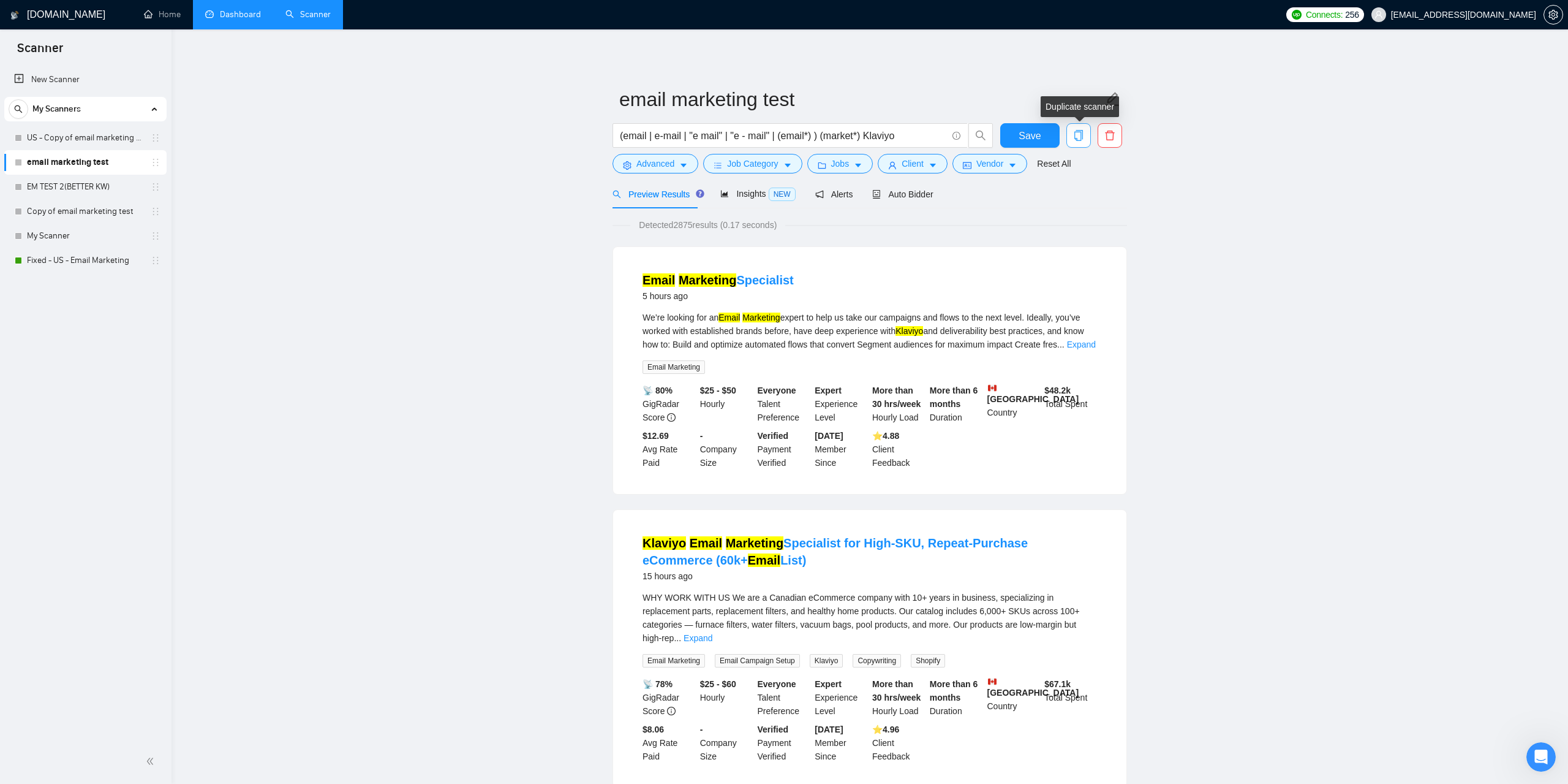
click at [1074, 134] on icon "copy" at bounding box center [1079, 136] width 11 height 11
click at [1067, 193] on span "Yes" at bounding box center [1071, 198] width 14 height 14
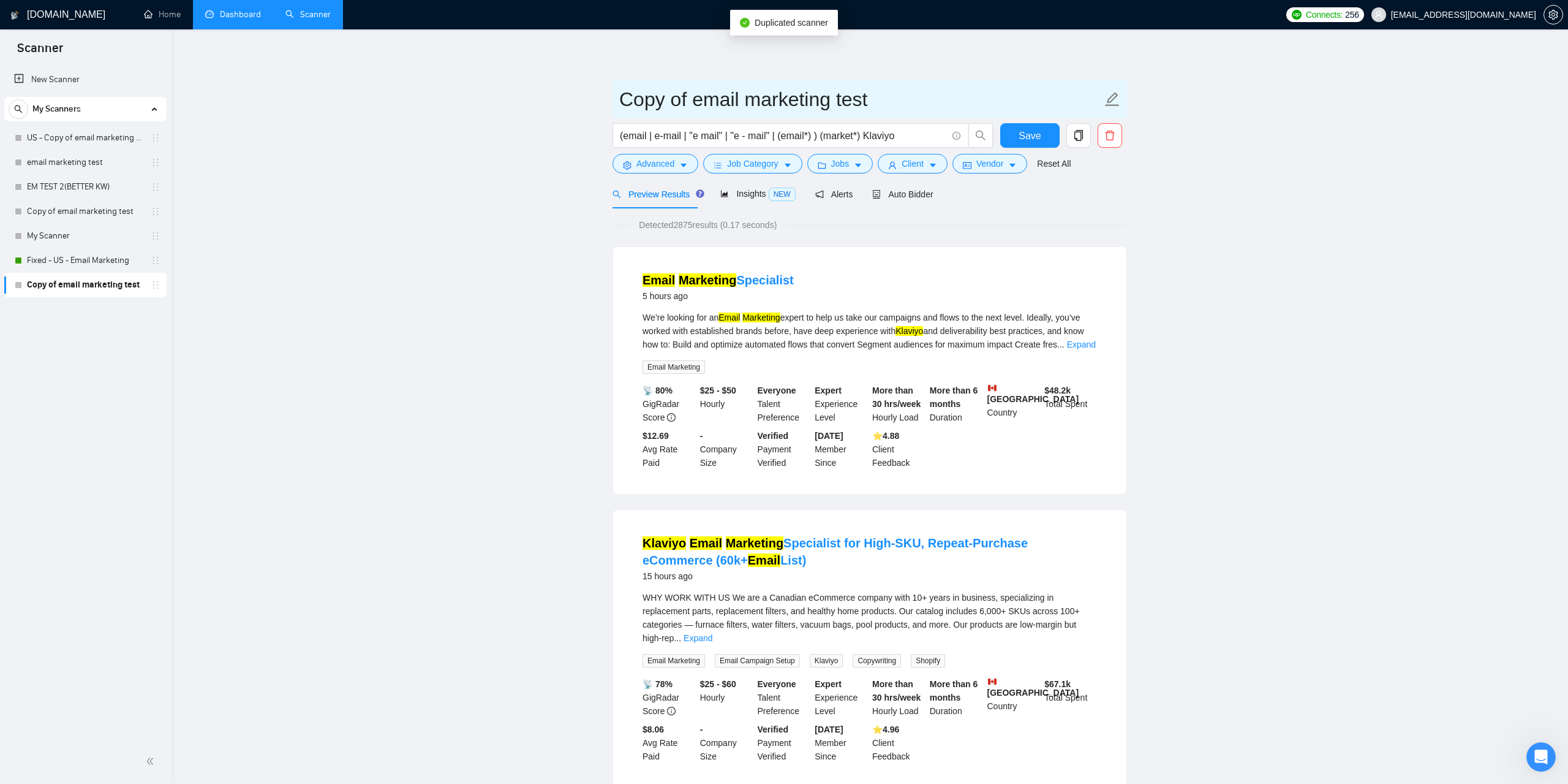
click at [1120, 96] on icon "edit" at bounding box center [1112, 99] width 16 height 16
click at [1113, 100] on icon "edit" at bounding box center [1113, 99] width 14 height 14
drag, startPoint x: 940, startPoint y: 103, endPoint x: 577, endPoint y: 105, distance: 363.0
click at [619, 105] on input "Copy of email marketing test" at bounding box center [860, 99] width 483 height 30
type input "Fixed - email marketing test"
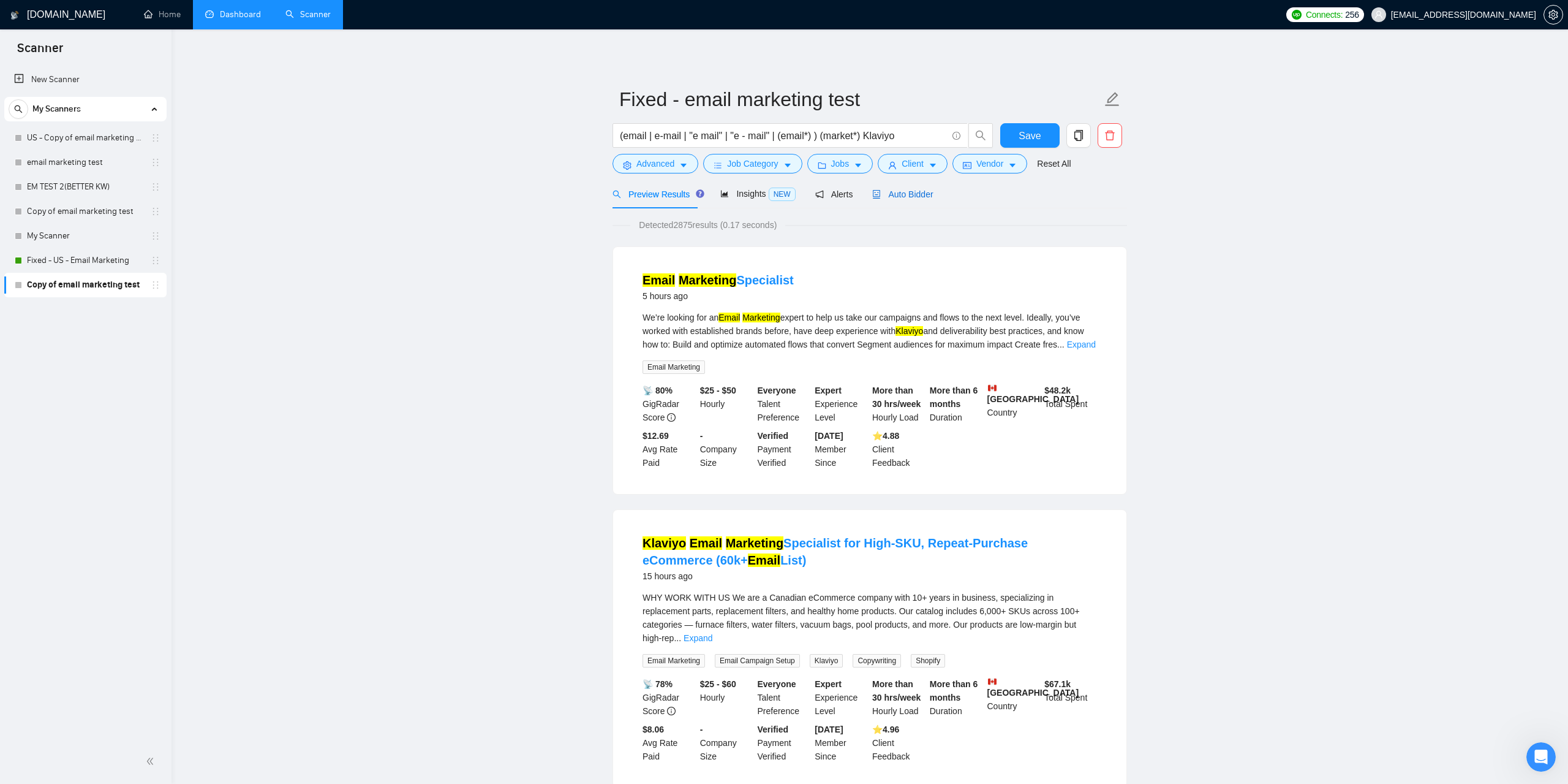
click at [872, 189] on span "Auto Bidder" at bounding box center [903, 194] width 61 height 10
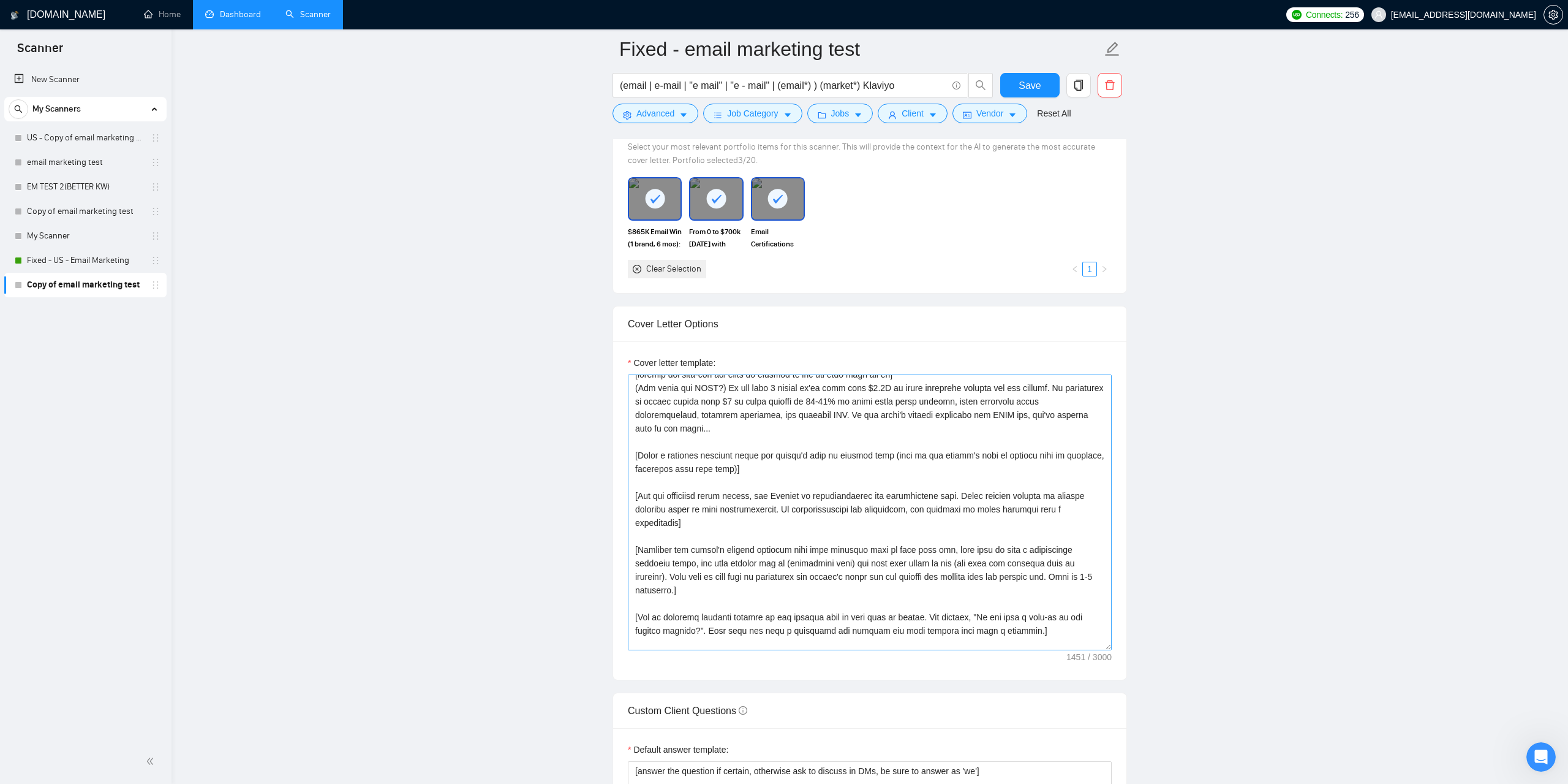
scroll to position [14, 0]
click at [726, 621] on textarea "Cover letter template:" at bounding box center [870, 513] width 484 height 276
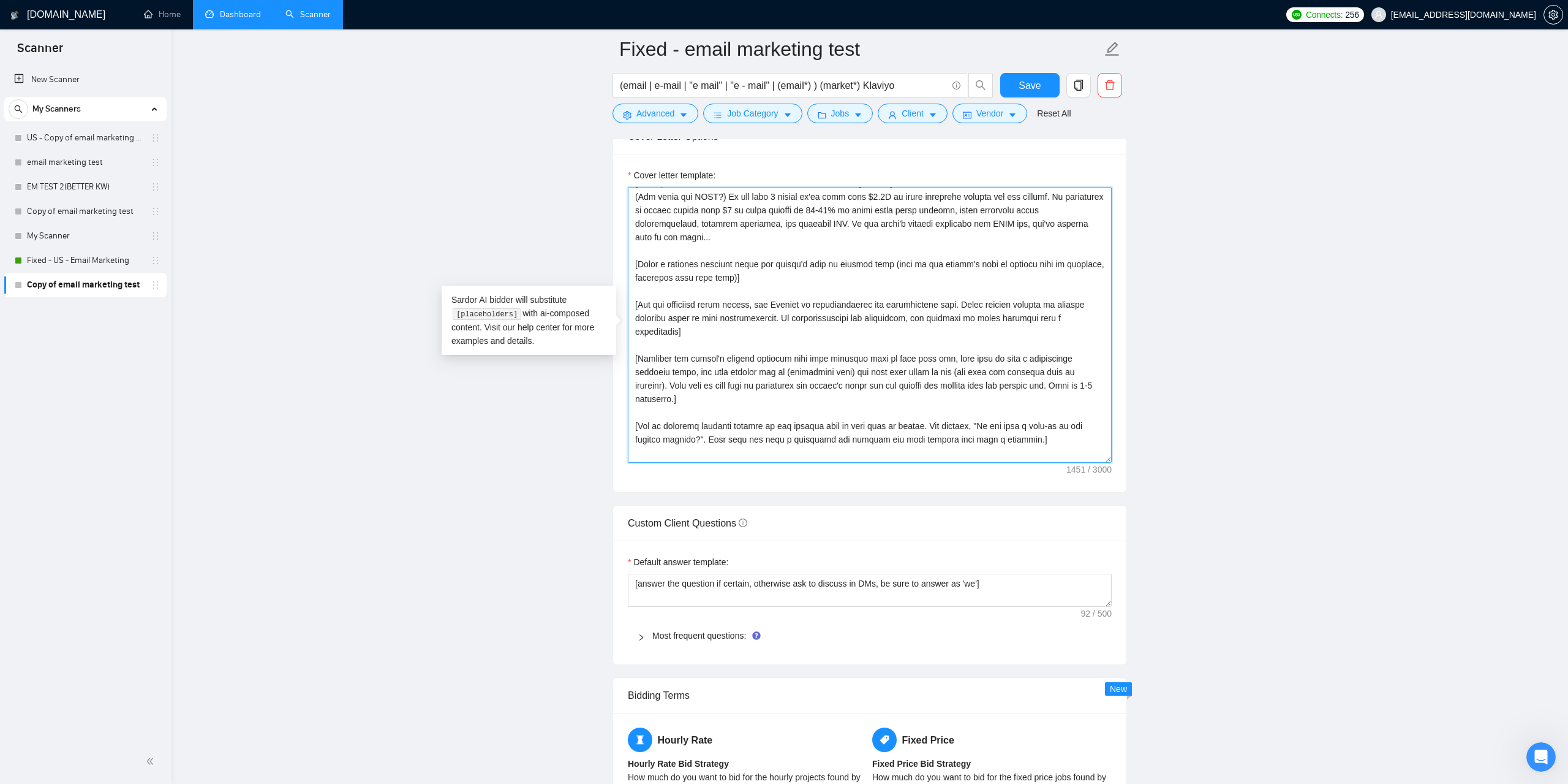
click at [665, 458] on textarea "Cover letter template:" at bounding box center [870, 324] width 484 height 276
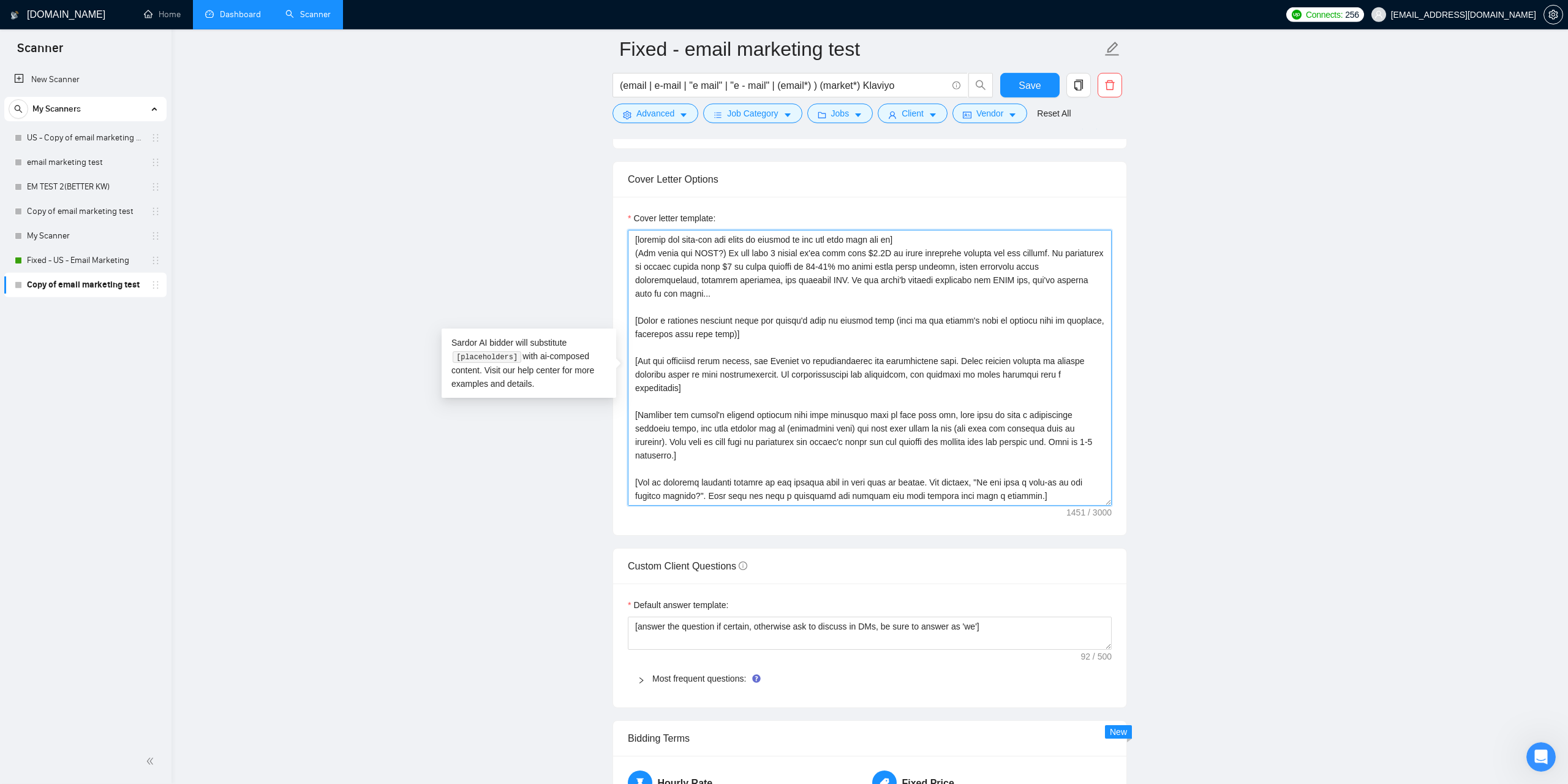
scroll to position [1313, 0]
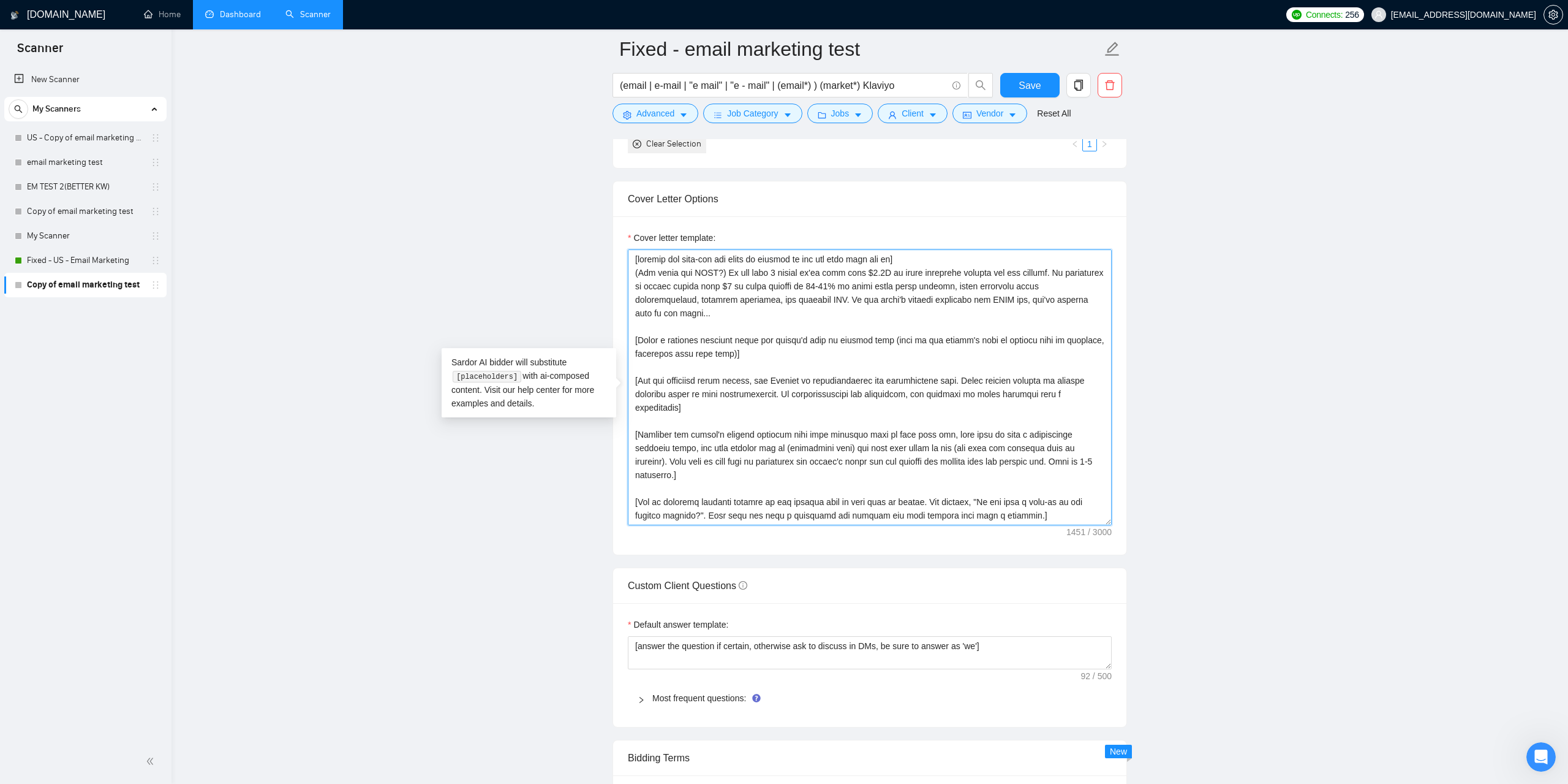
drag, startPoint x: 686, startPoint y: 456, endPoint x: 616, endPoint y: 230, distance: 236.6
click at [628, 249] on textarea "Cover letter template:" at bounding box center [870, 387] width 484 height 276
paste textarea "Lo ips dolo 5 sitame co’ad elit sedd $3.5E te incid utlaboree dolorem ali eni a…"
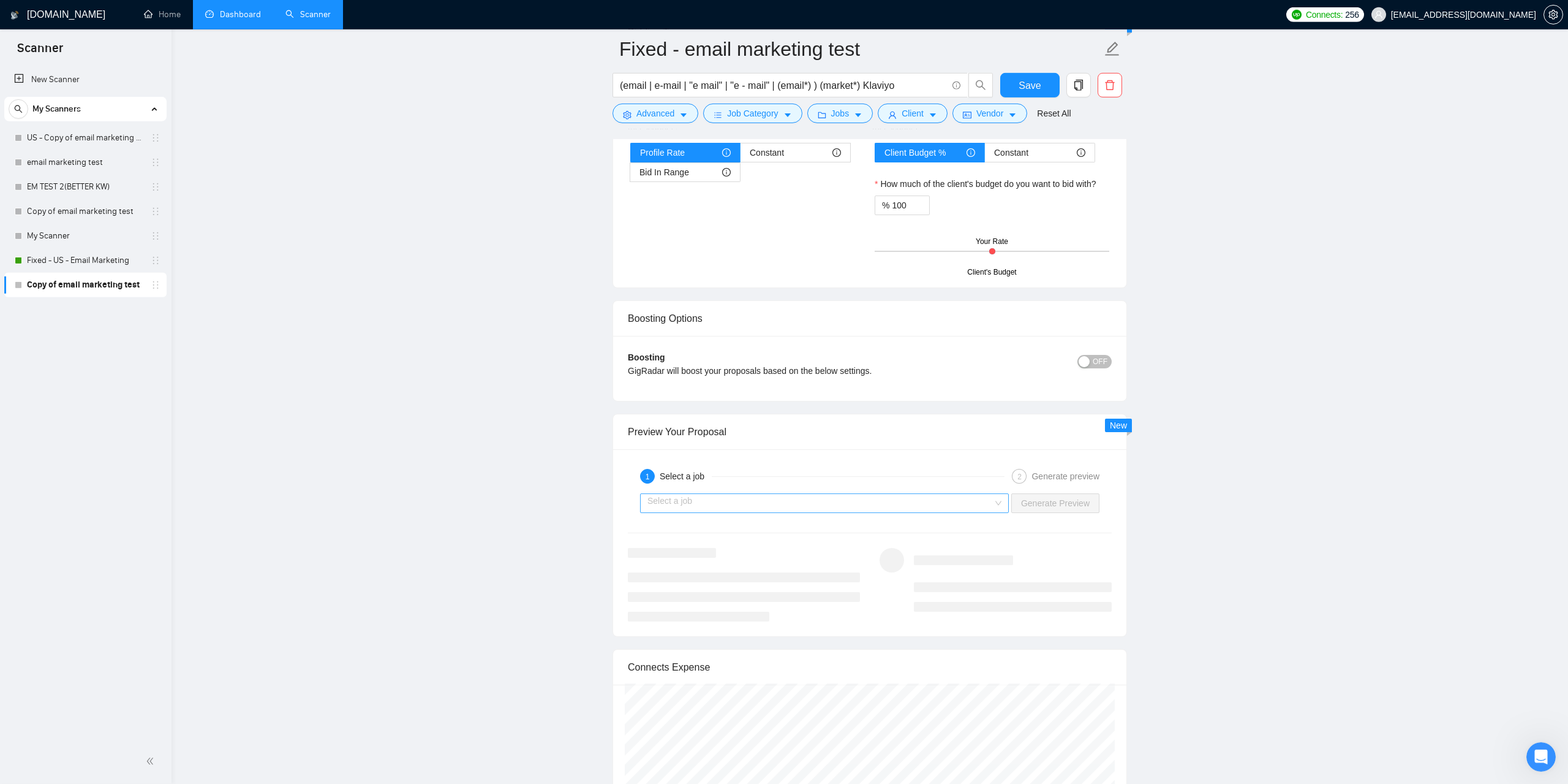
scroll to position [2063, 0]
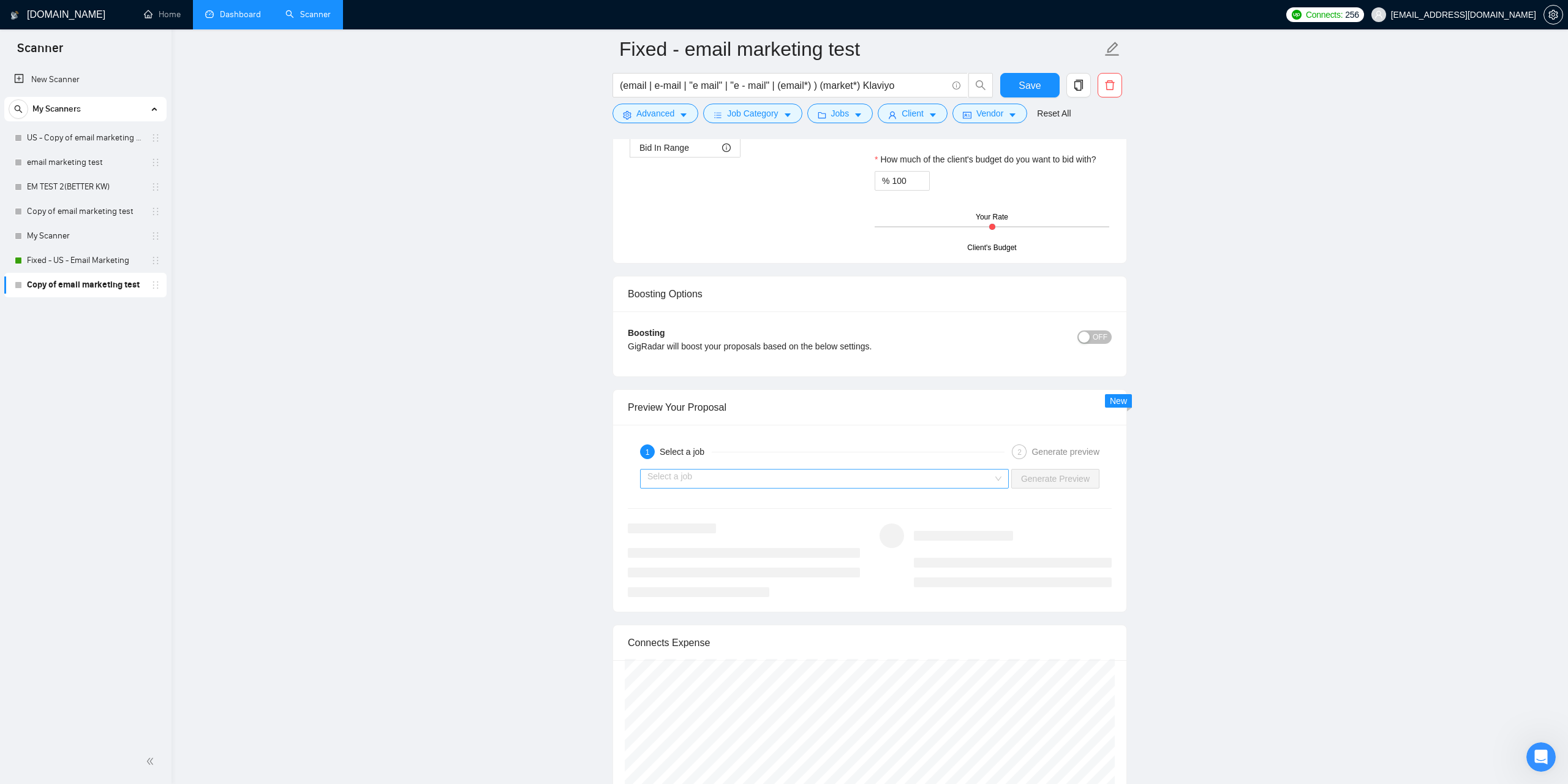
type textarea "[loremip dol sita-con adi elits do eiusmod te inc utl etdo magn ali en] Ad min …"
click at [948, 484] on input "search" at bounding box center [820, 478] width 346 height 19
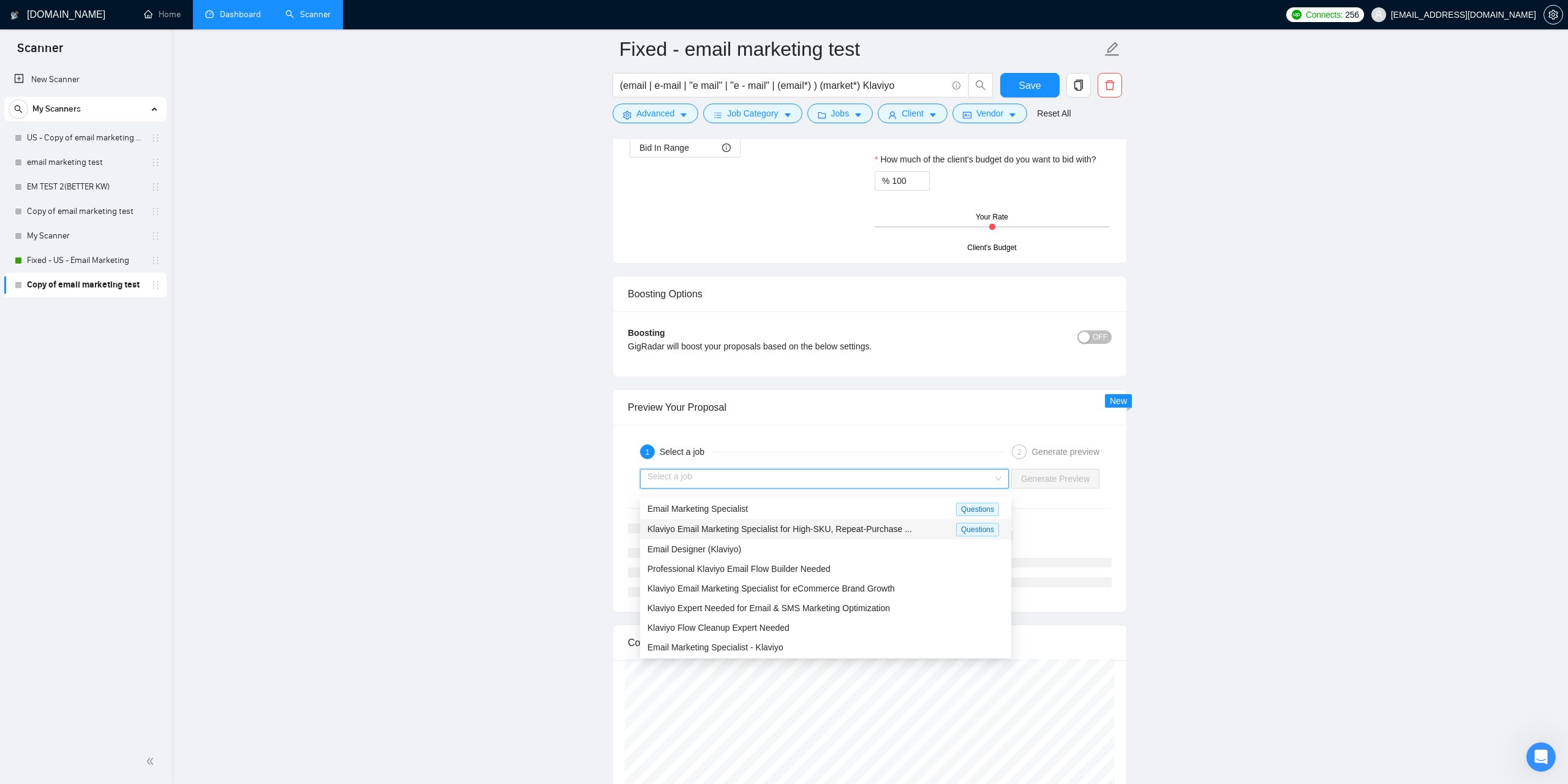
click at [886, 530] on span "Klaviyo Email Marketing Specialist for High-SKU, Repeat-Purchase ..." at bounding box center [780, 529] width 264 height 10
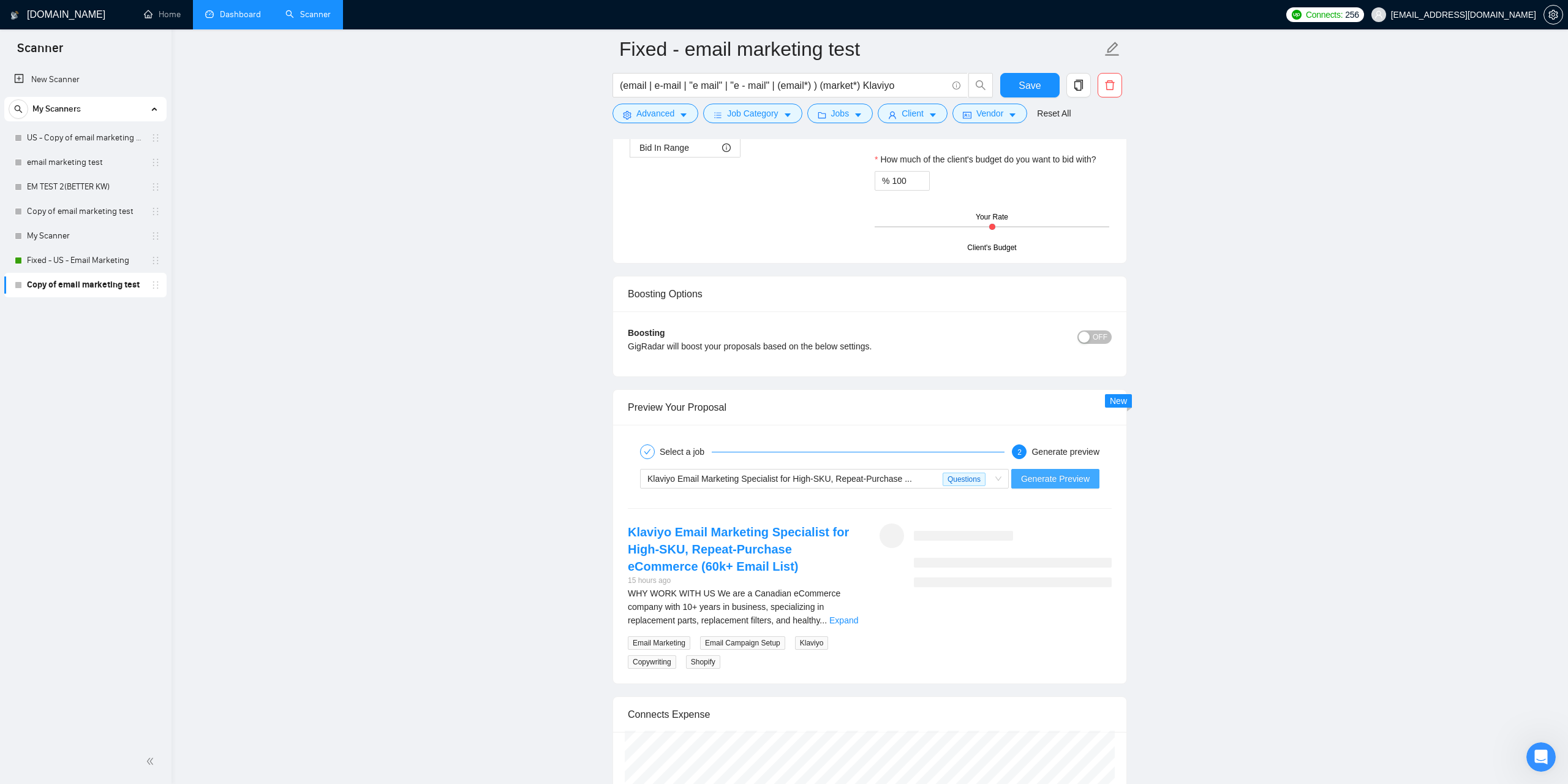
click at [1066, 488] on button "Generate Preview" at bounding box center [1056, 479] width 88 height 19
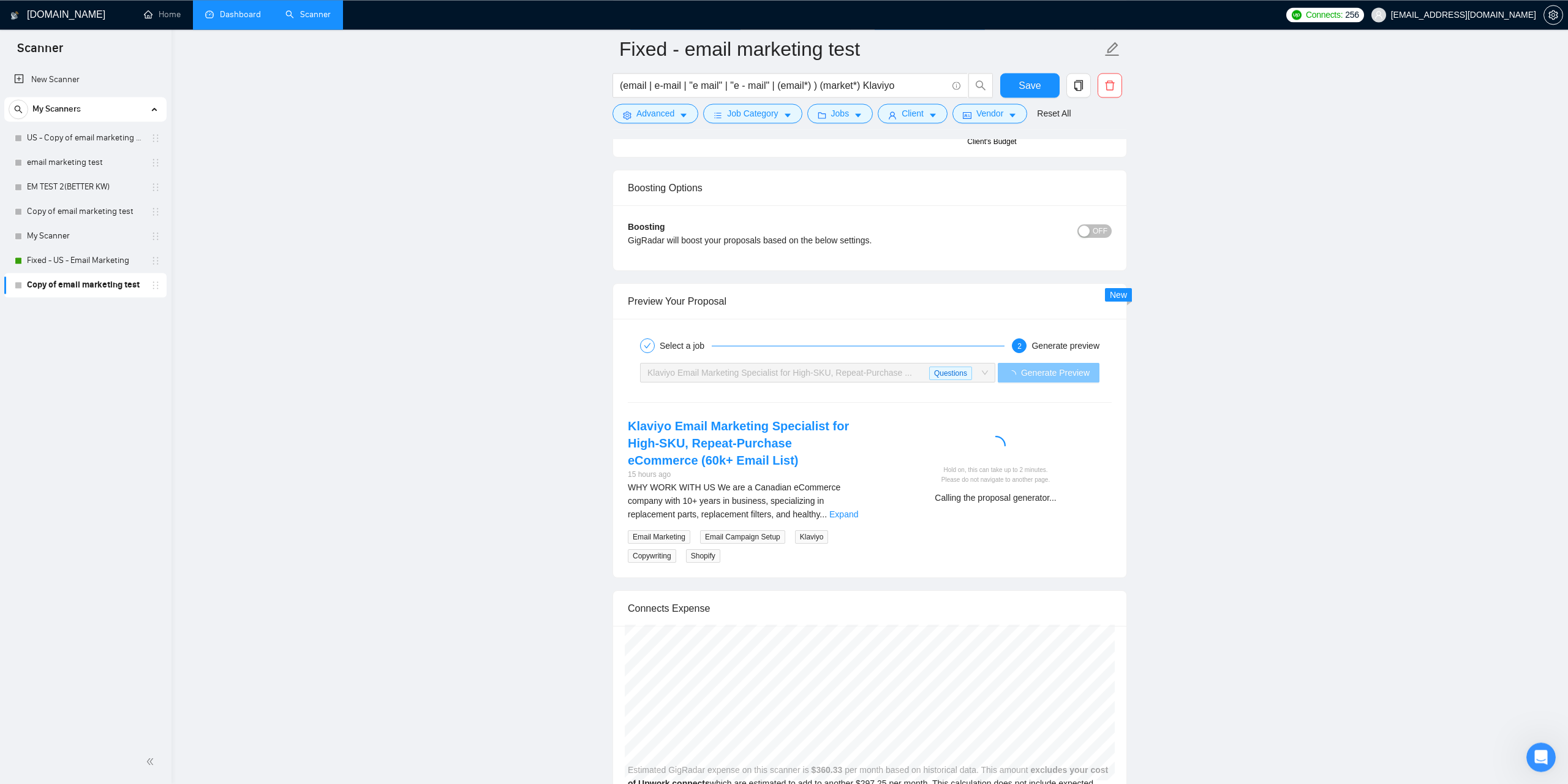
scroll to position [2188, 0]
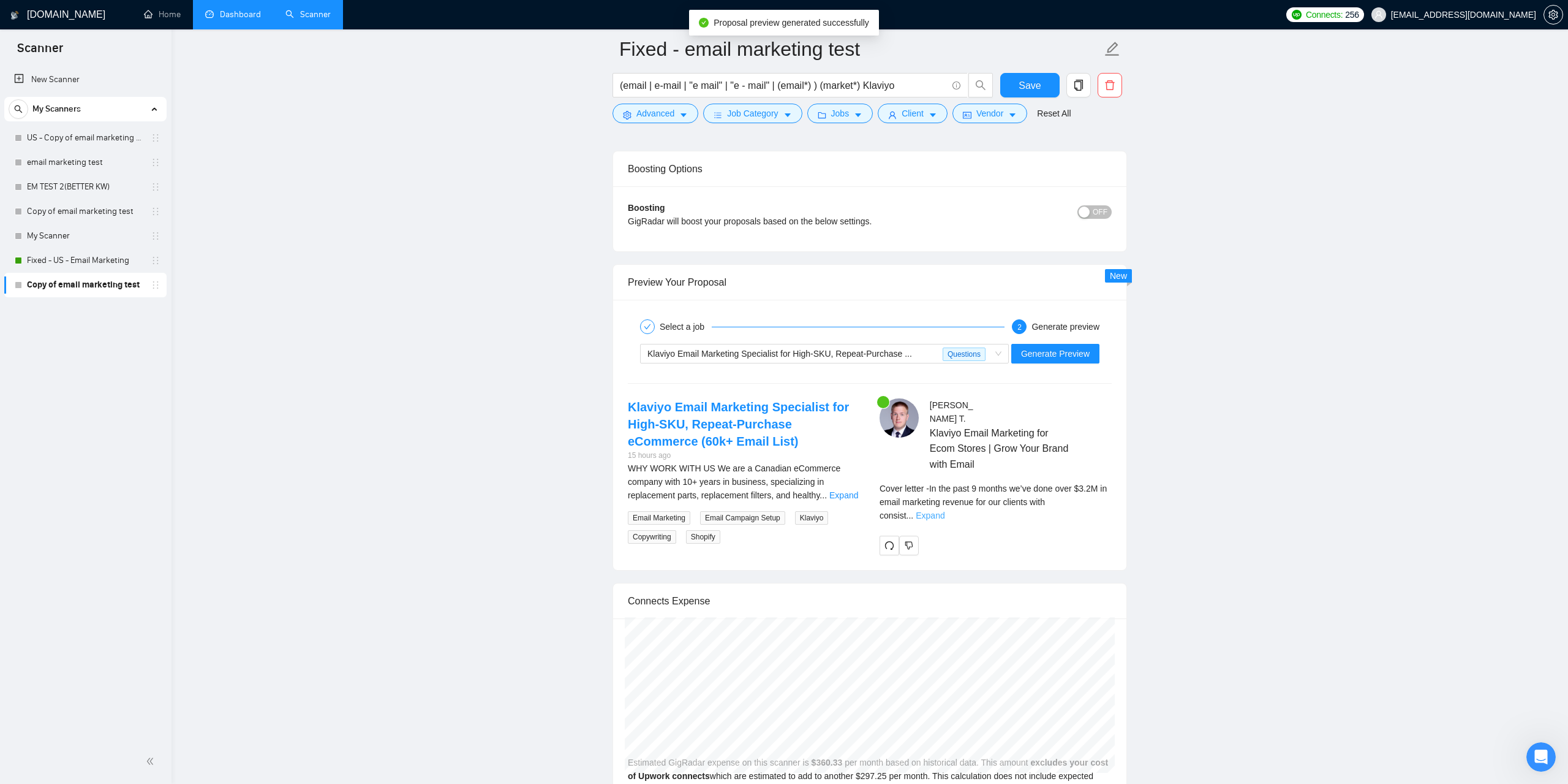
click at [945, 510] on link "Expand" at bounding box center [930, 515] width 29 height 10
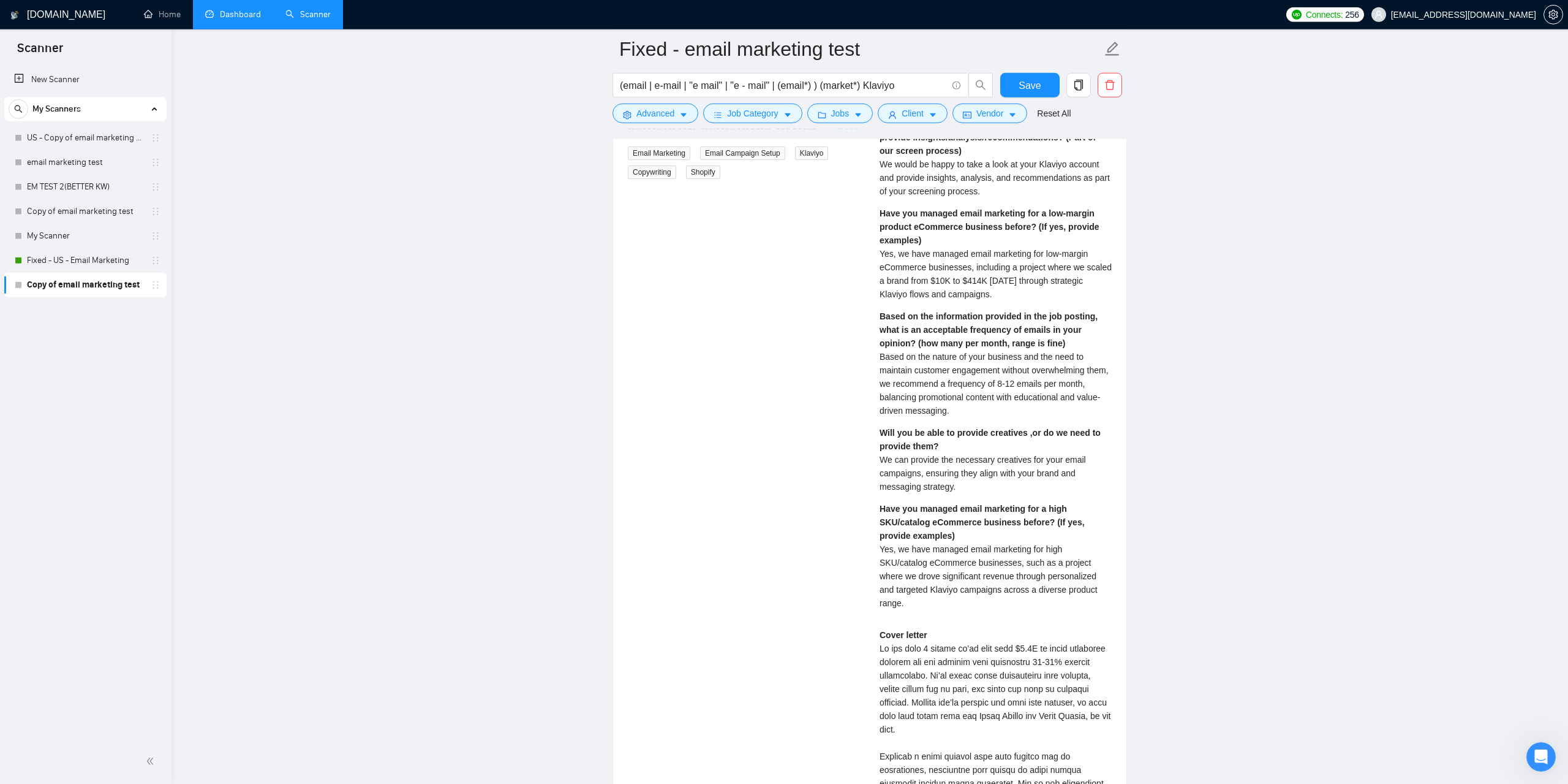
scroll to position [2251, 0]
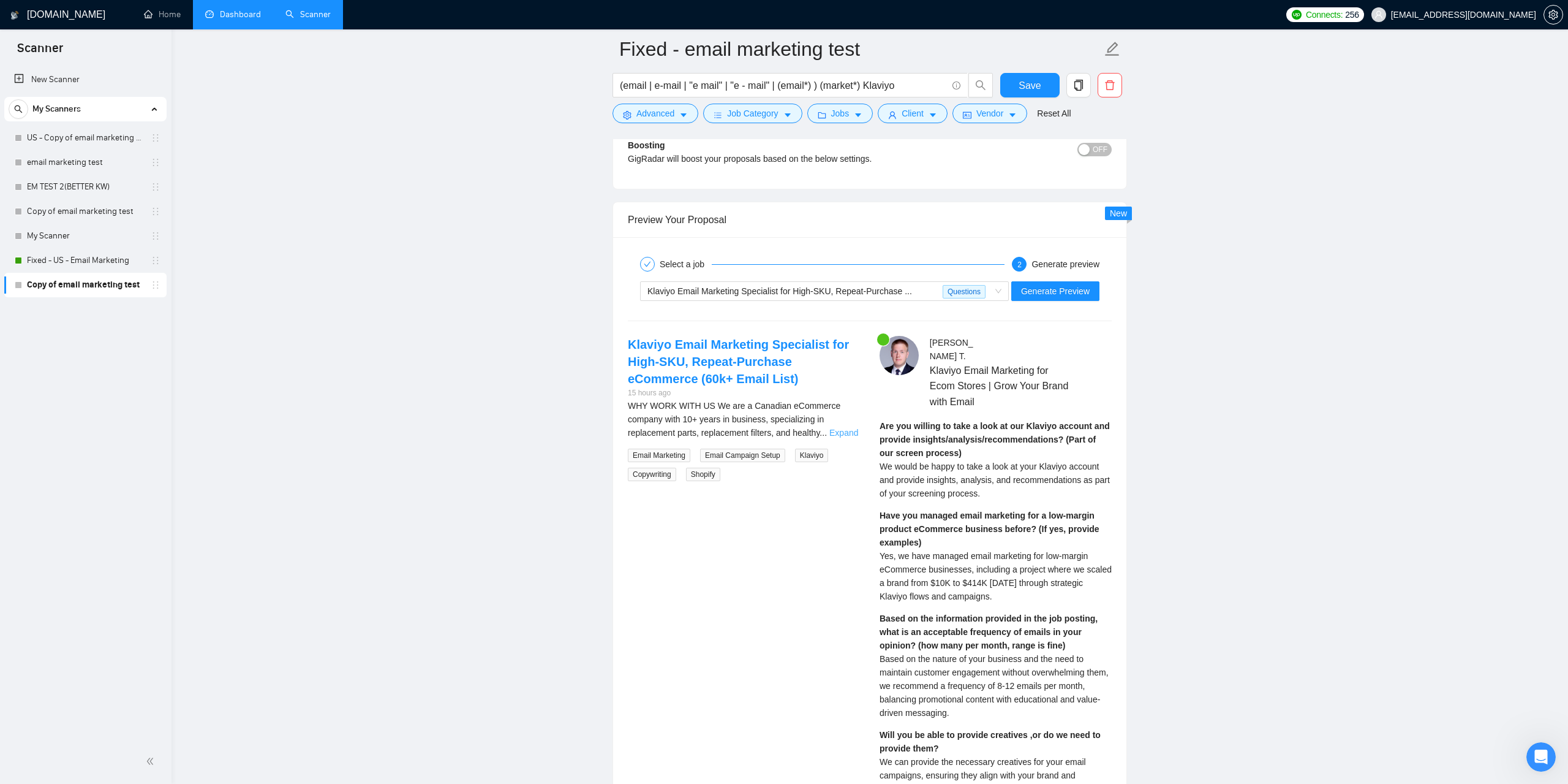
click at [848, 437] on link "Expand" at bounding box center [844, 433] width 29 height 10
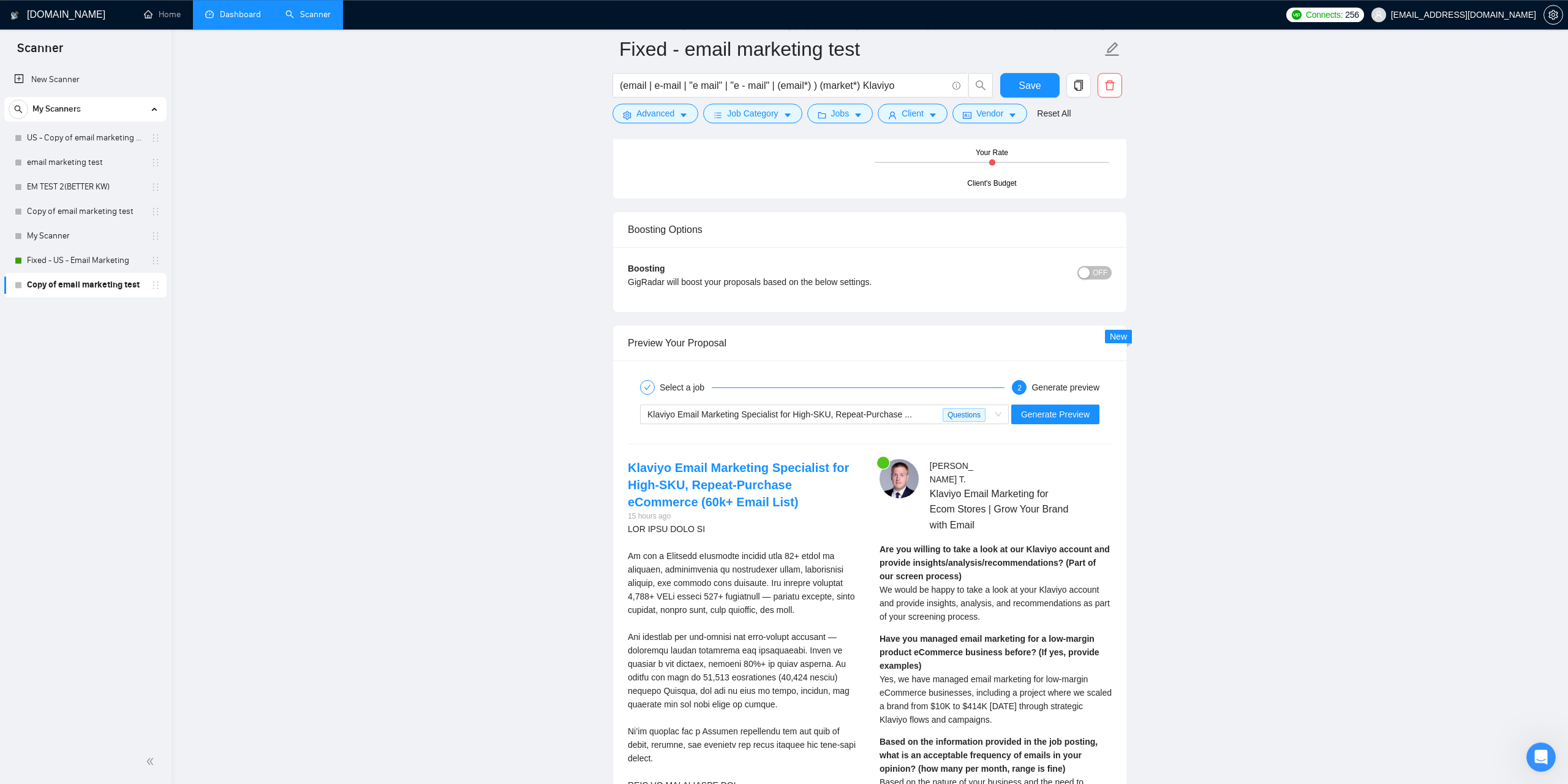
scroll to position [2001, 0]
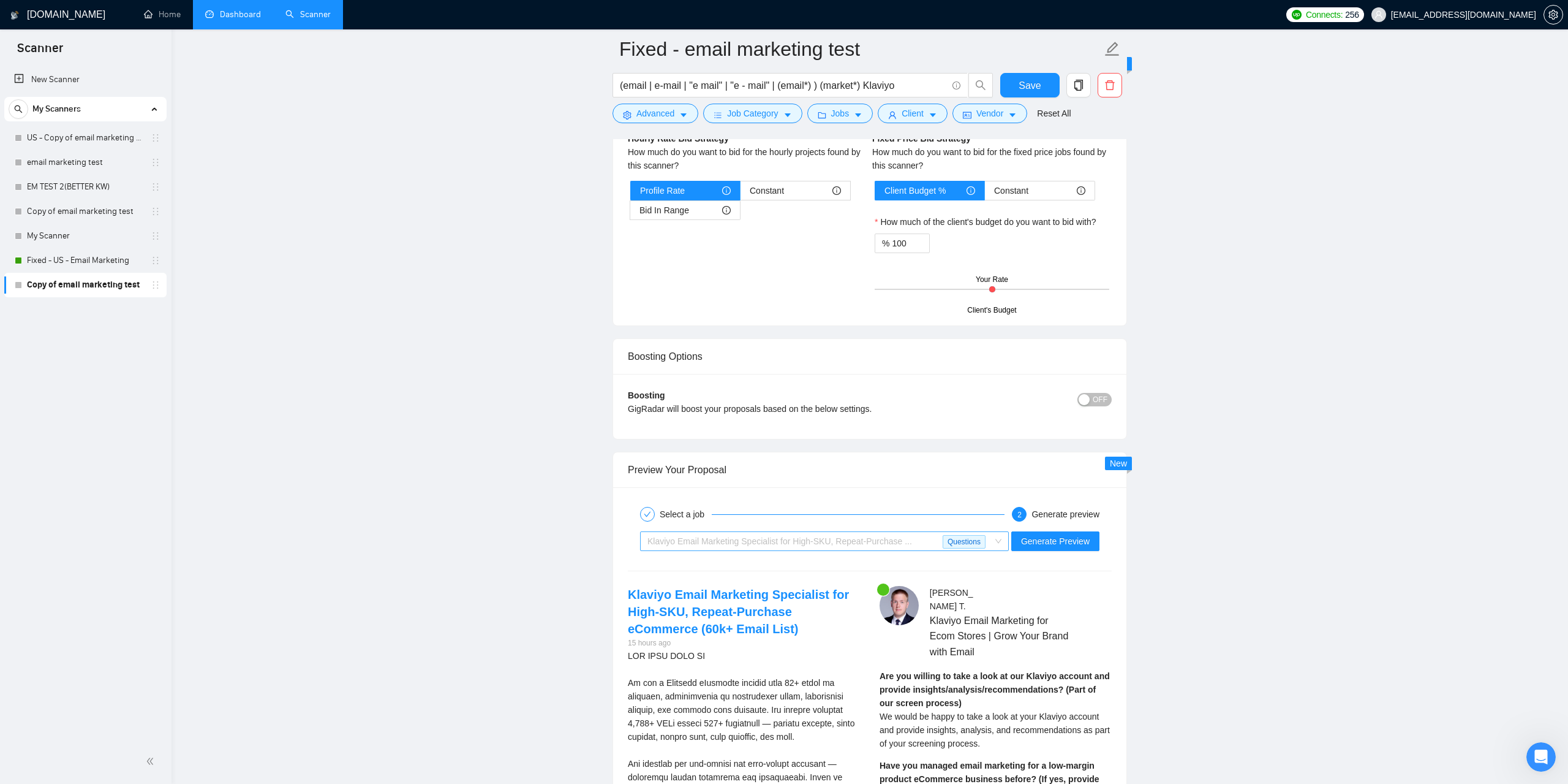
click at [960, 548] on span "Questions" at bounding box center [964, 542] width 43 height 14
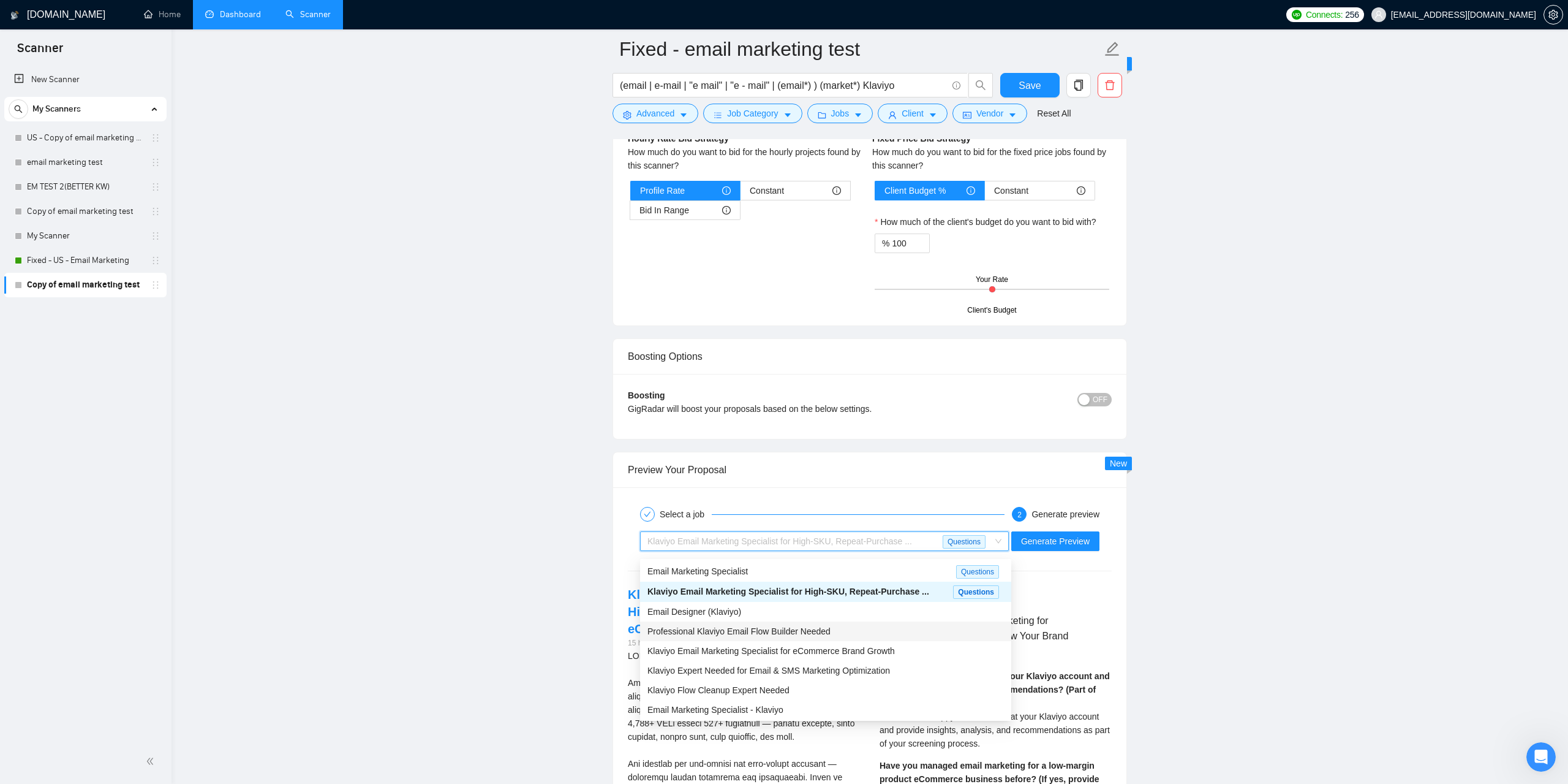
click at [868, 633] on div "Professional Klaviyo Email Flow Builder Needed" at bounding box center [826, 632] width 357 height 14
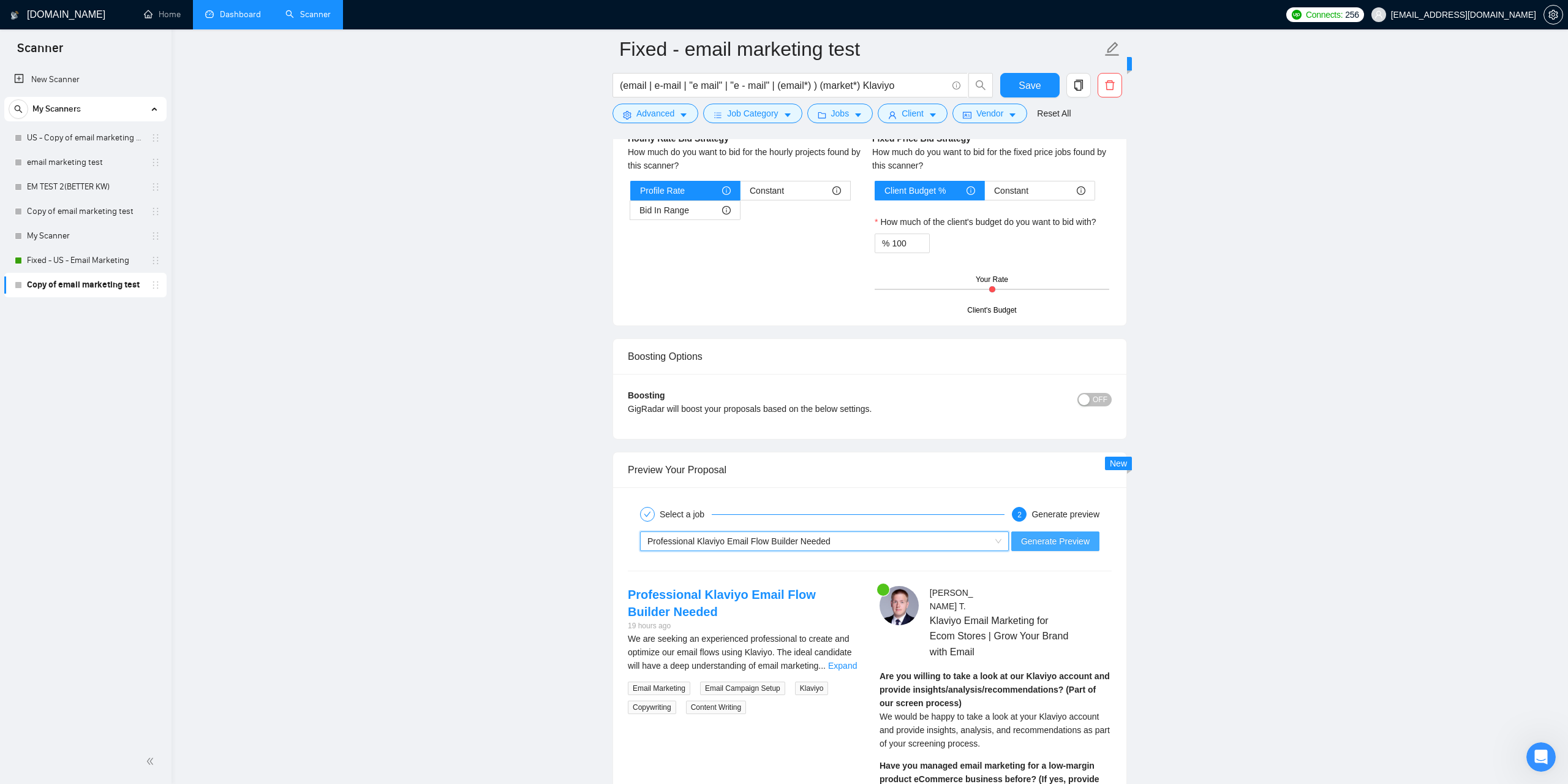
click at [1032, 548] on span "Generate Preview" at bounding box center [1056, 541] width 69 height 14
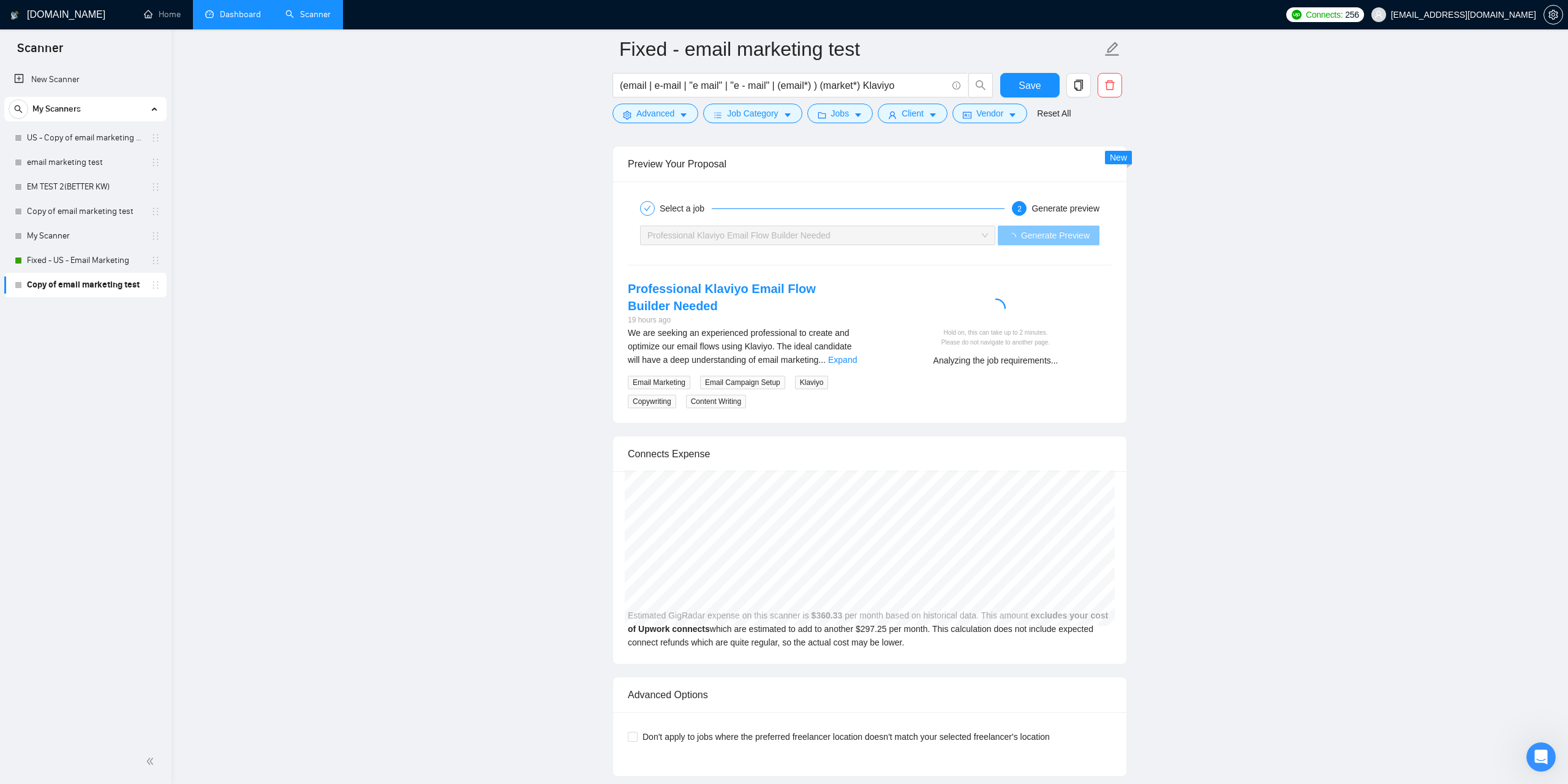
scroll to position [2375, 0]
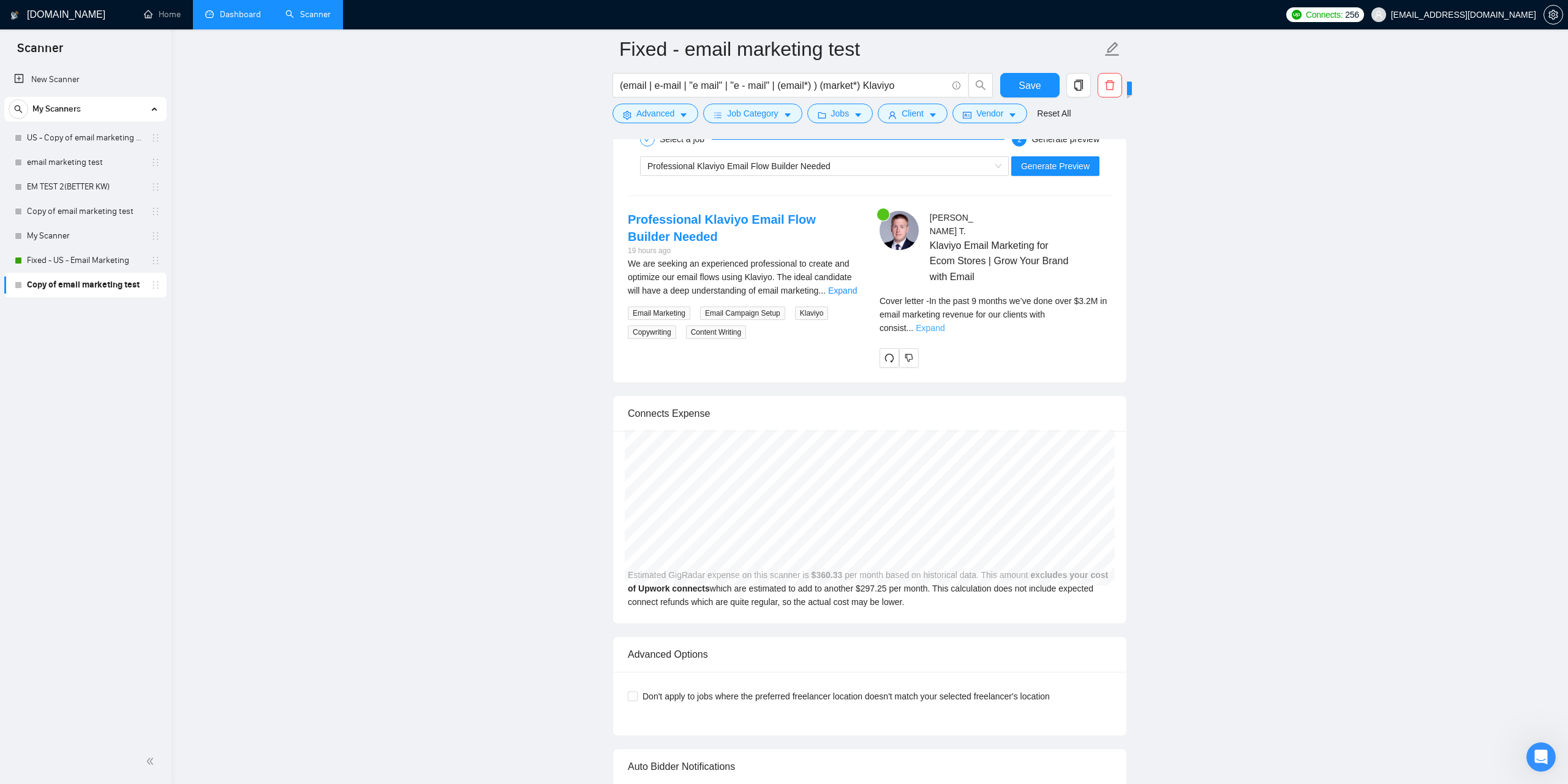
click at [945, 323] on link "Expand" at bounding box center [930, 328] width 29 height 10
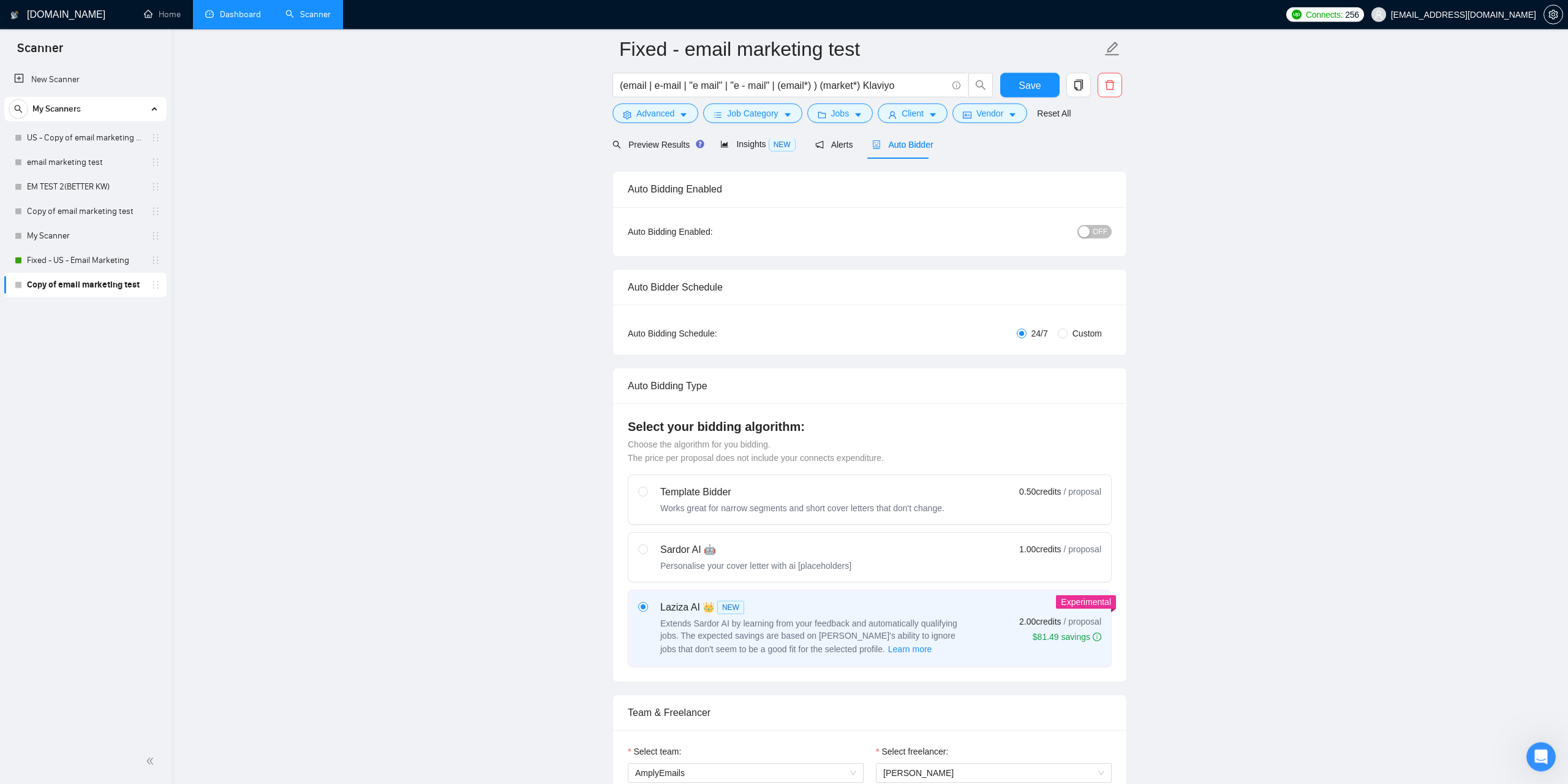
scroll to position [0, 0]
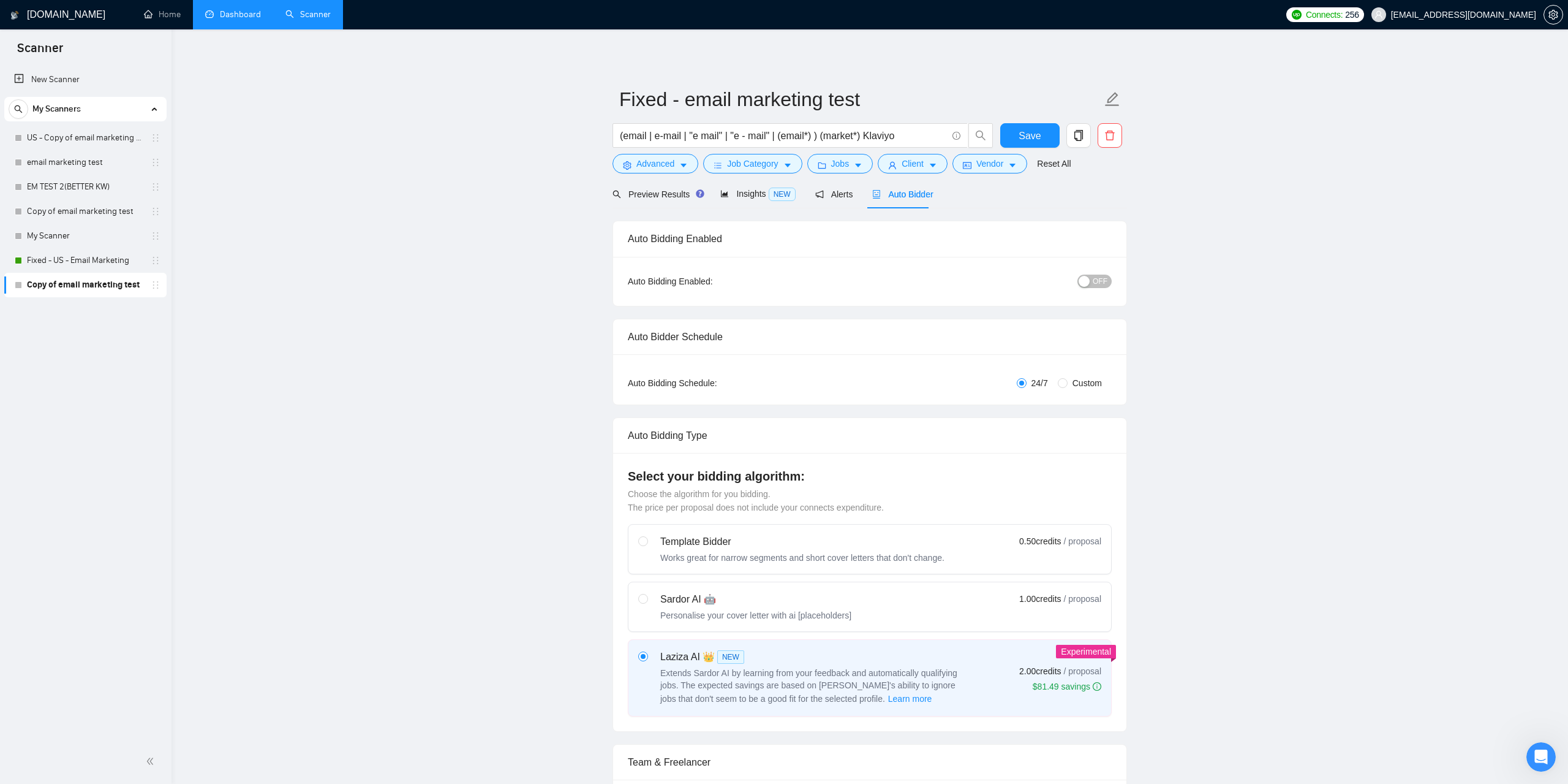
click at [1095, 284] on button "OFF" at bounding box center [1095, 282] width 34 height 14
click at [1030, 130] on span "Save" at bounding box center [1029, 136] width 22 height 15
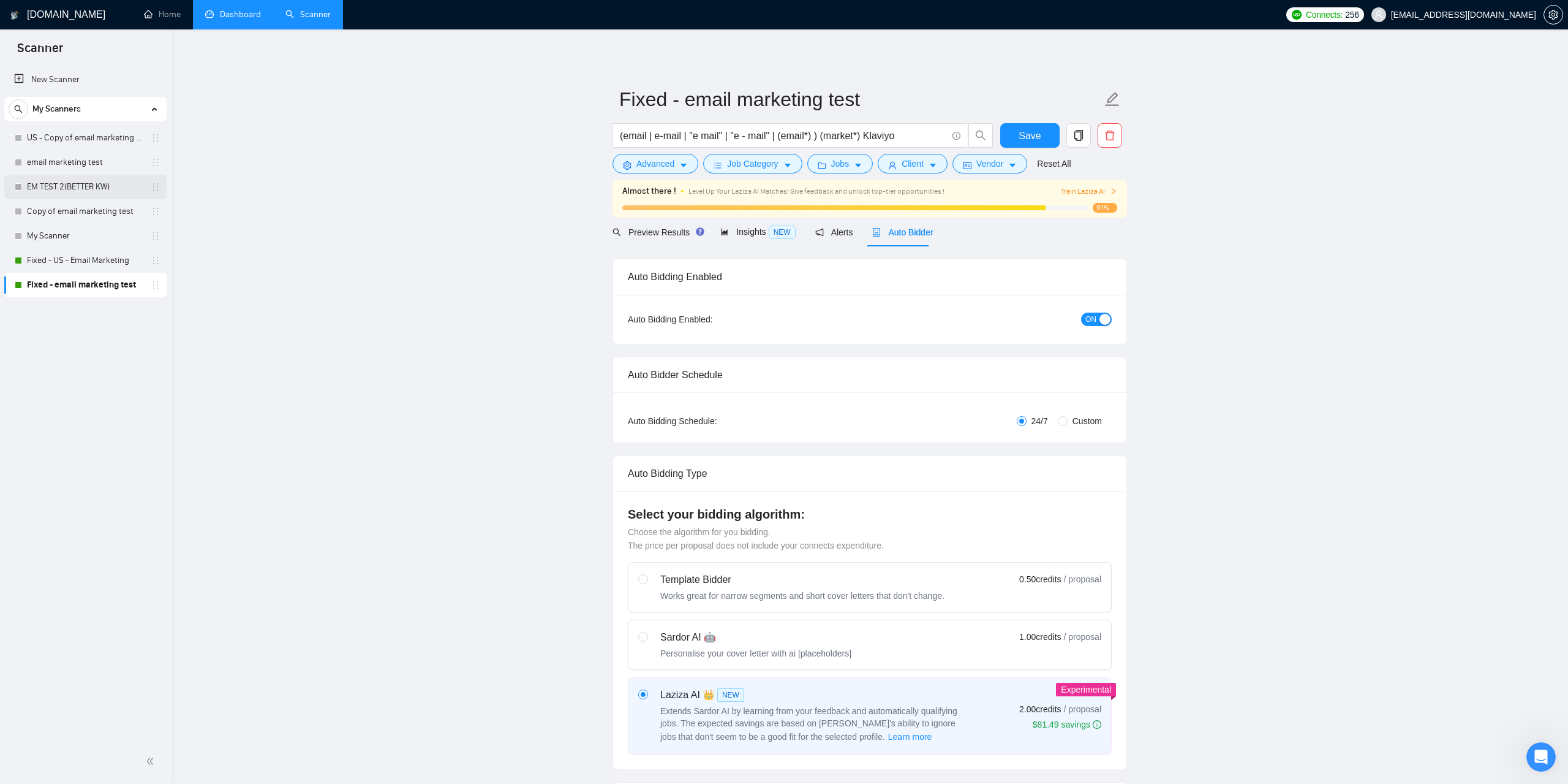
click at [103, 189] on link "EM TEST 2(BETTER KW)" at bounding box center [85, 187] width 116 height 25
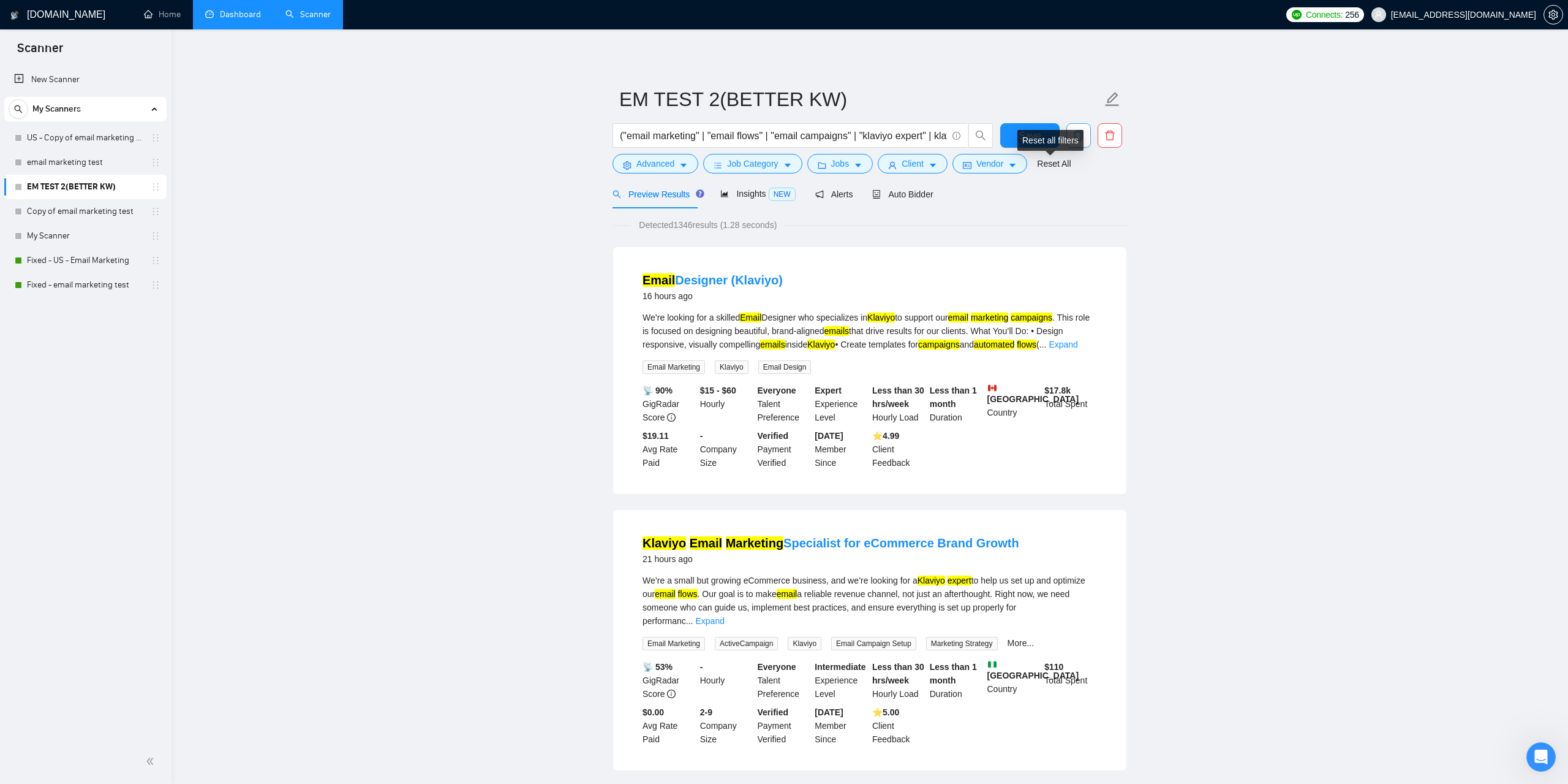
click at [1084, 140] on icon "copy" at bounding box center [1079, 136] width 11 height 11
click at [1078, 194] on button "Yes" at bounding box center [1071, 197] width 24 height 14
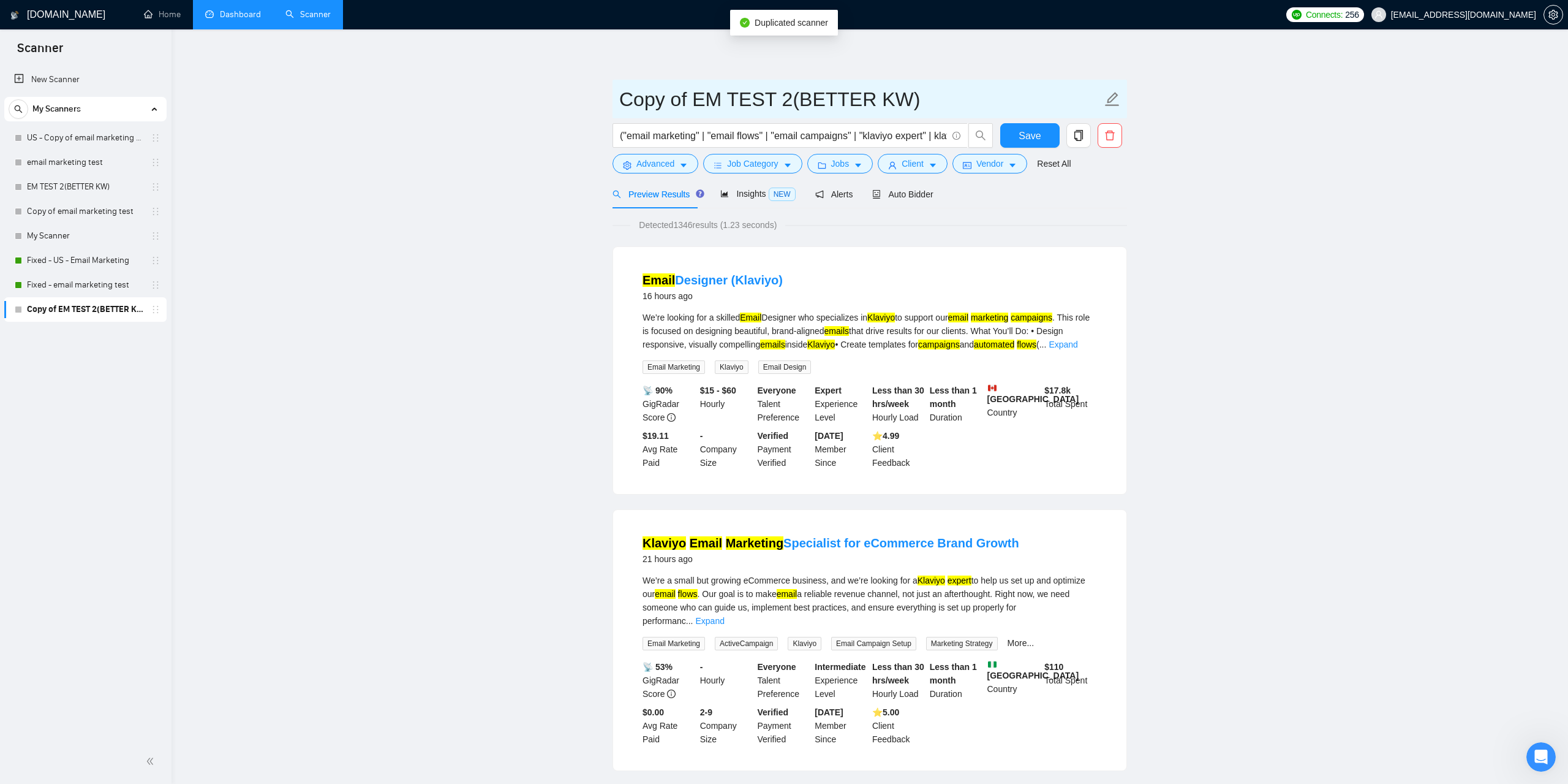
click at [1113, 94] on icon "edit" at bounding box center [1112, 99] width 16 height 16
drag, startPoint x: 693, startPoint y: 103, endPoint x: 574, endPoint y: 119, distance: 120.1
click at [619, 114] on input "Copy of EM TEST 2(BETTER KW)" at bounding box center [860, 99] width 483 height 30
type input "Fixed - EM TEST 2(BETTER KW)"
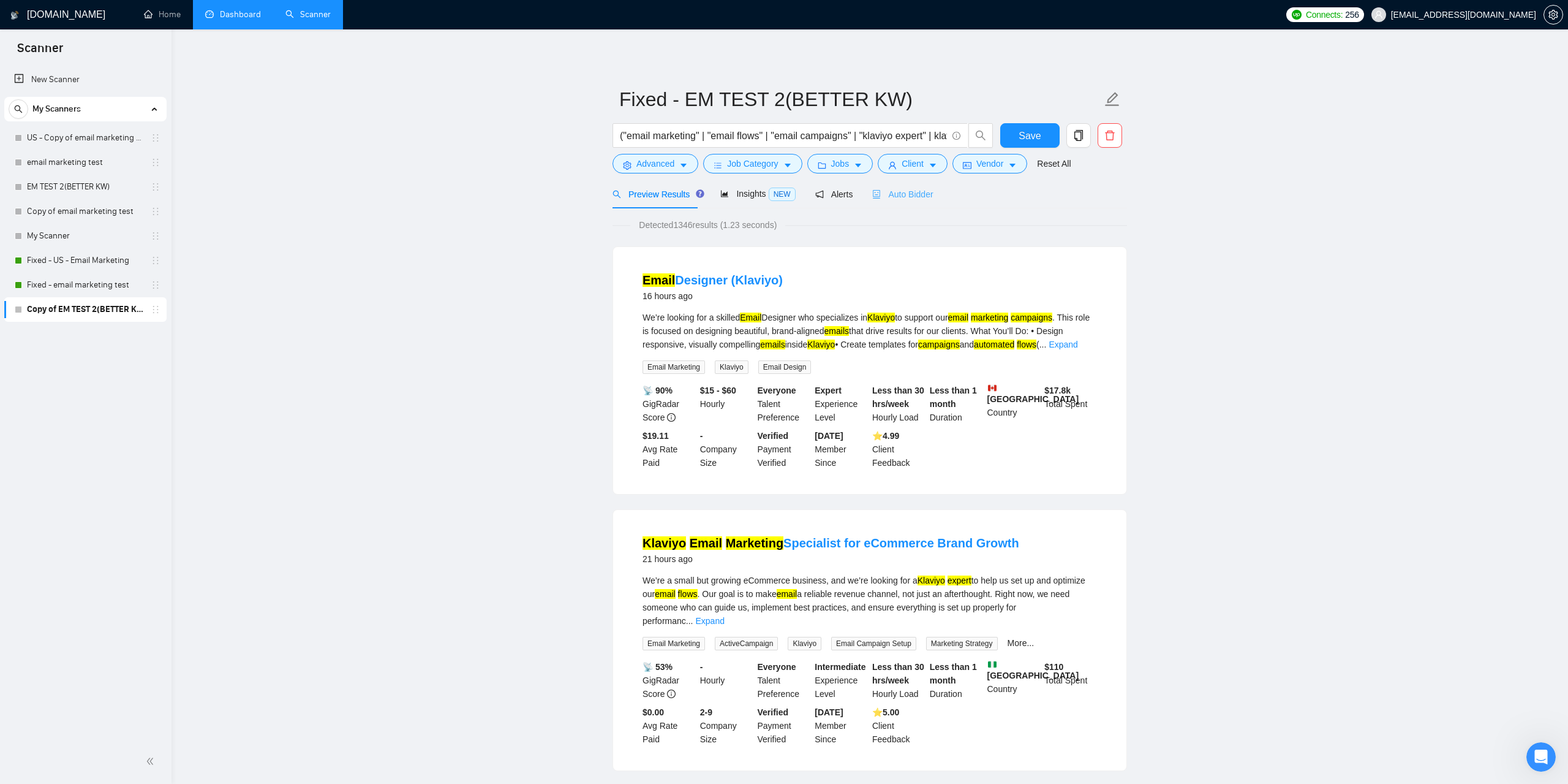
click at [911, 186] on div "Auto Bidder" at bounding box center [903, 194] width 61 height 29
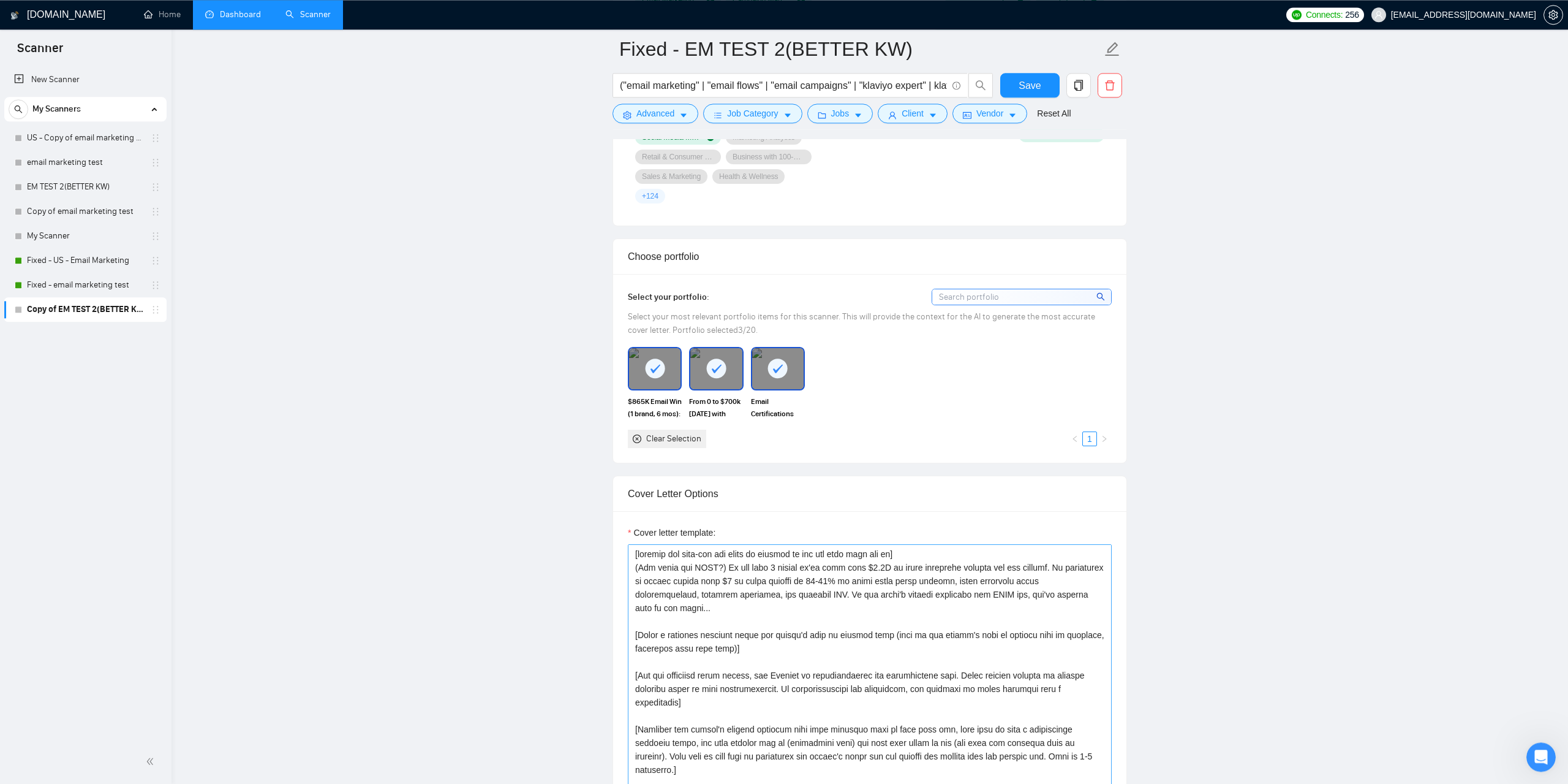
scroll to position [1125, 0]
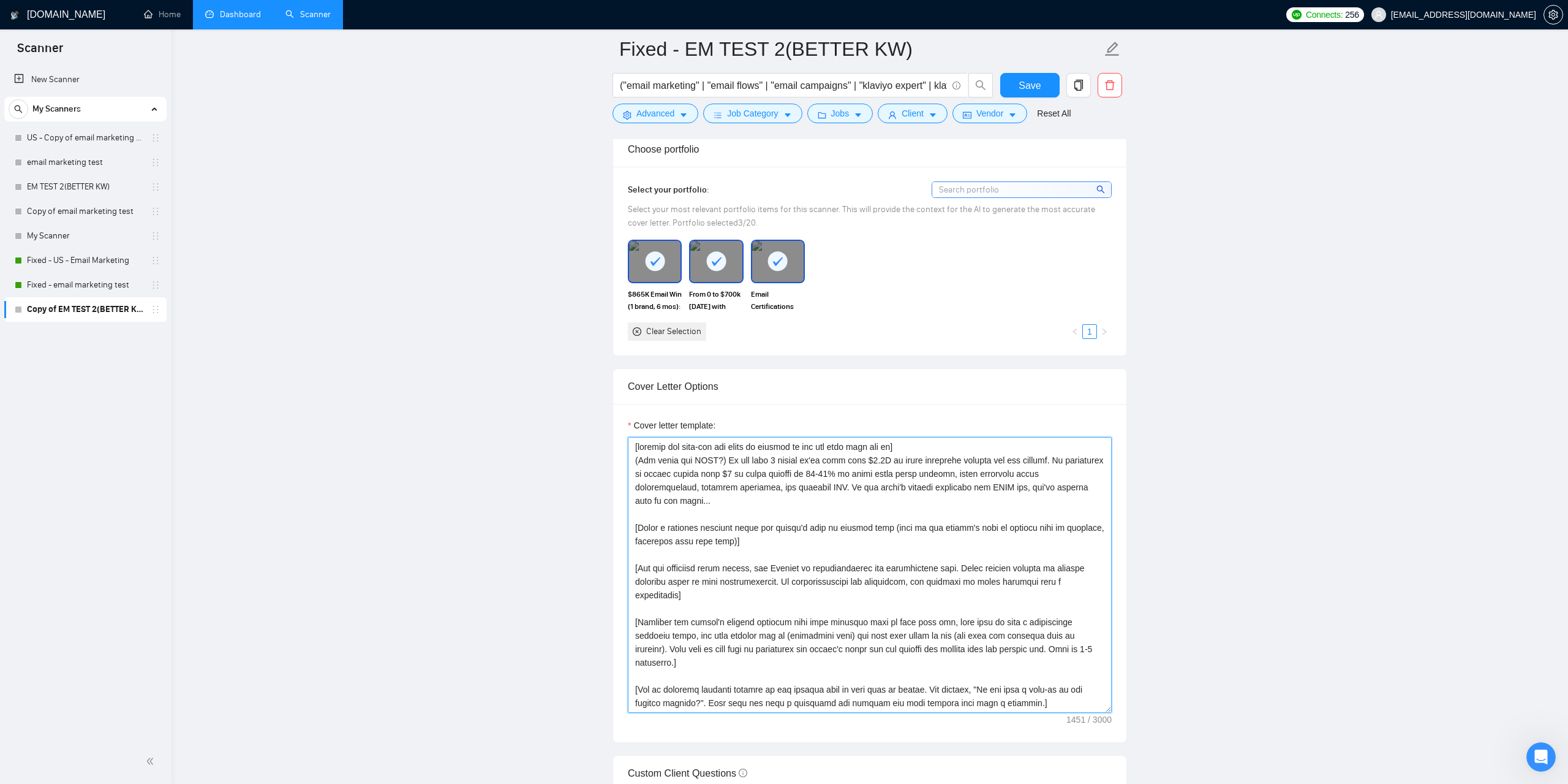
click at [870, 569] on textarea "Cover letter template:" at bounding box center [870, 575] width 484 height 276
click at [680, 506] on textarea "Cover letter template:" at bounding box center [870, 575] width 484 height 276
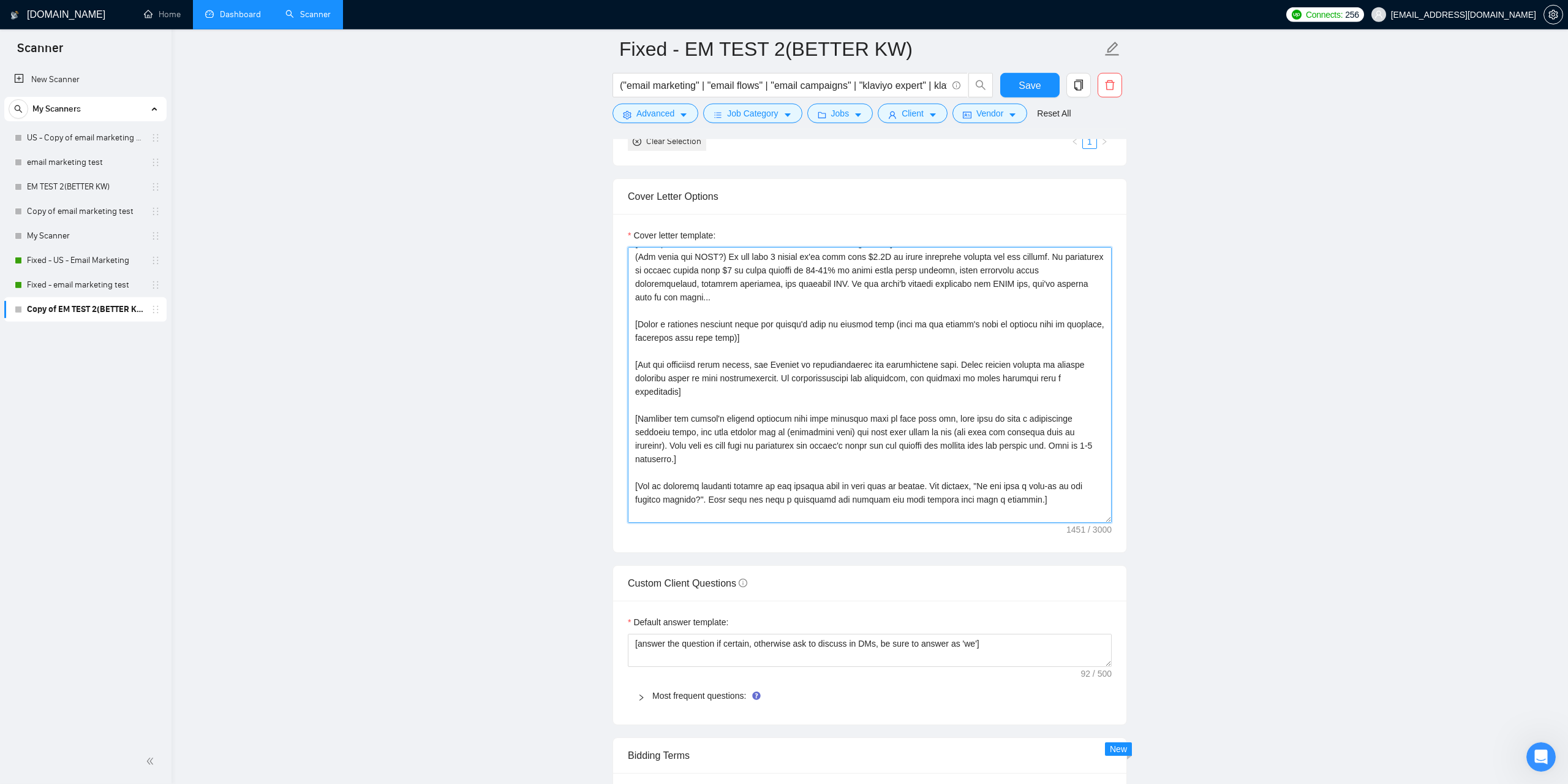
scroll to position [1391, 0]
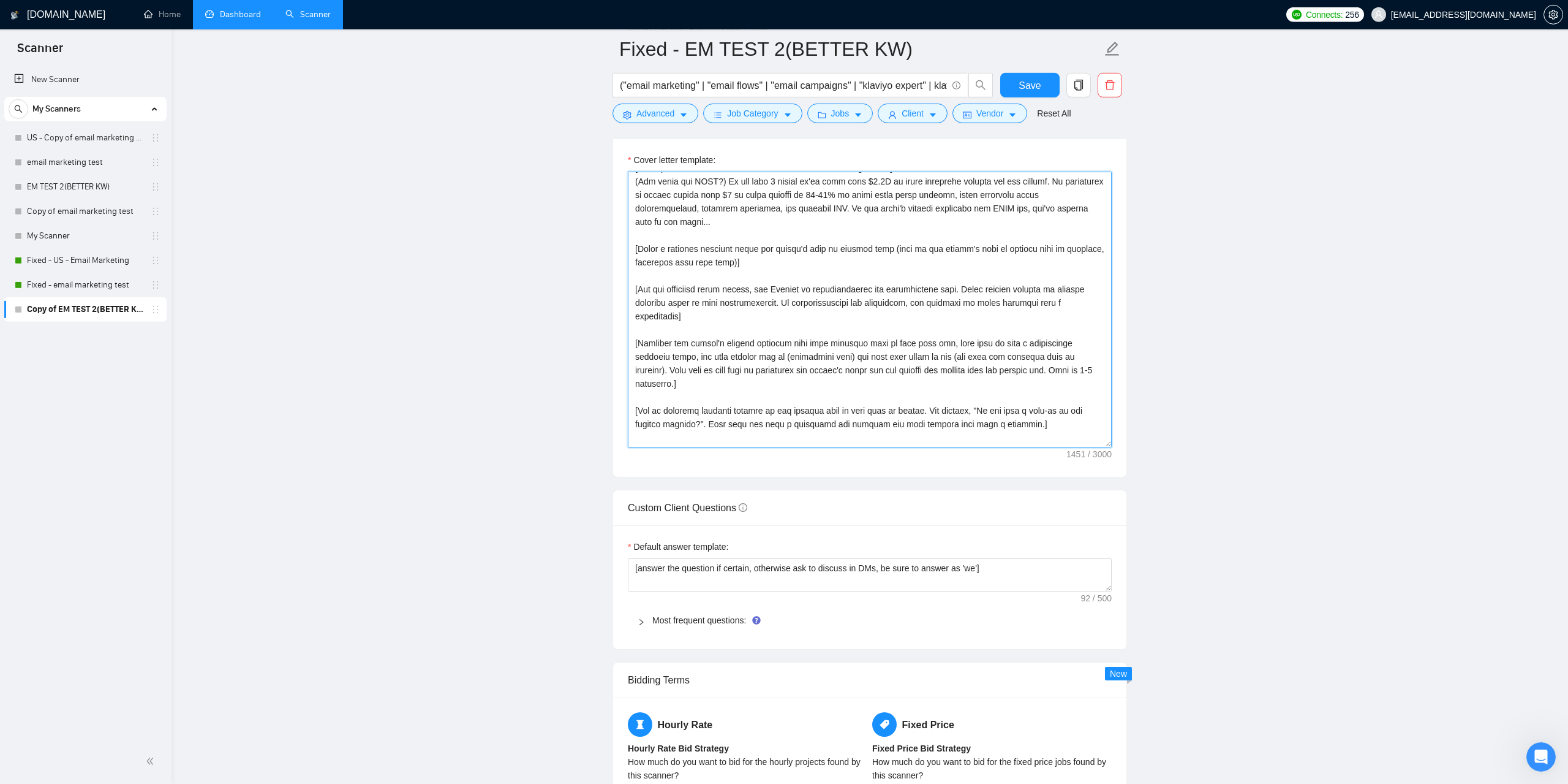
drag, startPoint x: 634, startPoint y: 579, endPoint x: 709, endPoint y: 445, distance: 153.6
click at [709, 445] on textarea "Cover letter template:" at bounding box center [870, 309] width 484 height 276
paste textarea "Lo ips dolo 5 sitame co’ad elit sedd $3.5E te incid utlaboree dolorem ali eni a…"
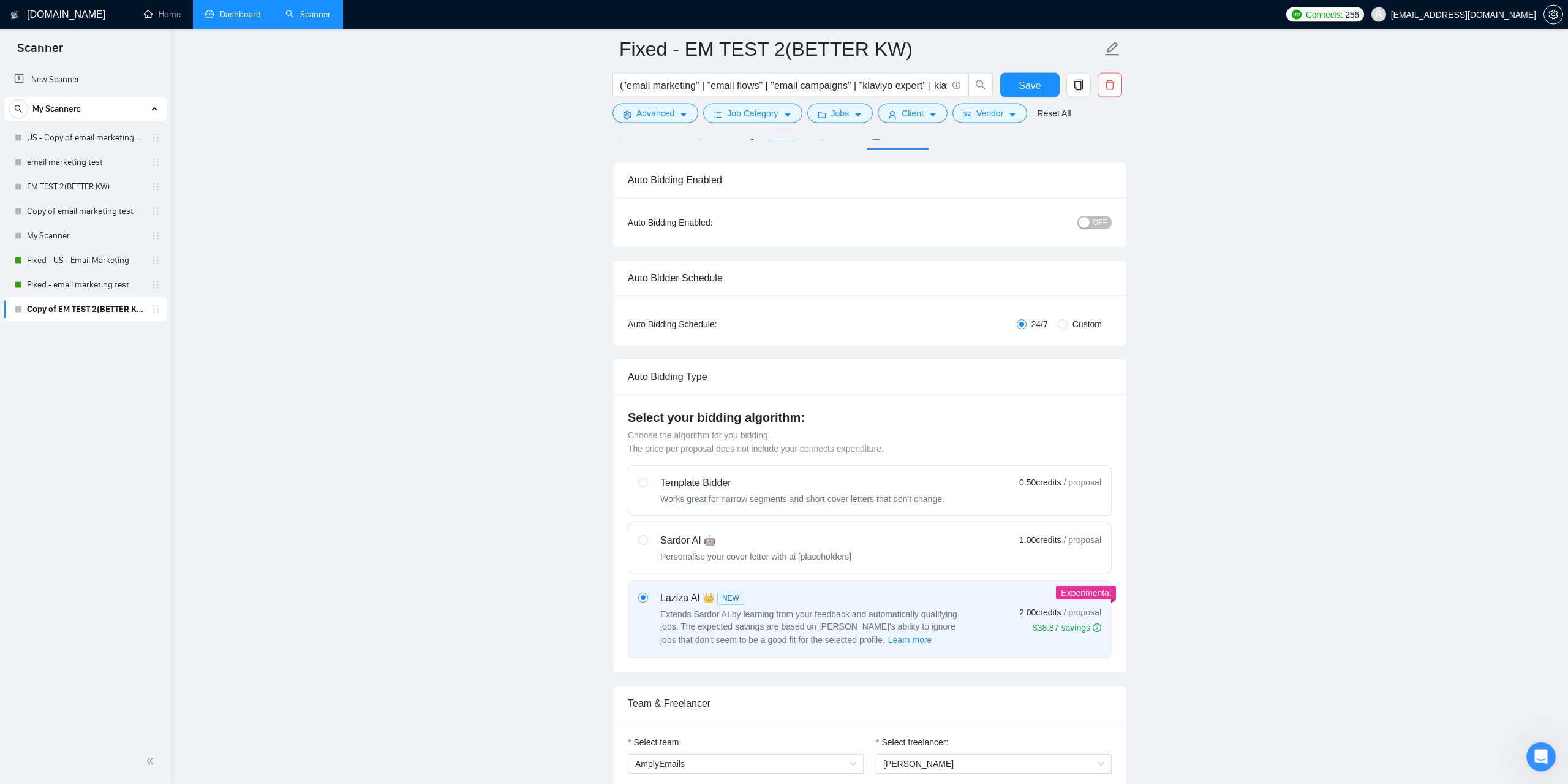
scroll to position [0, 0]
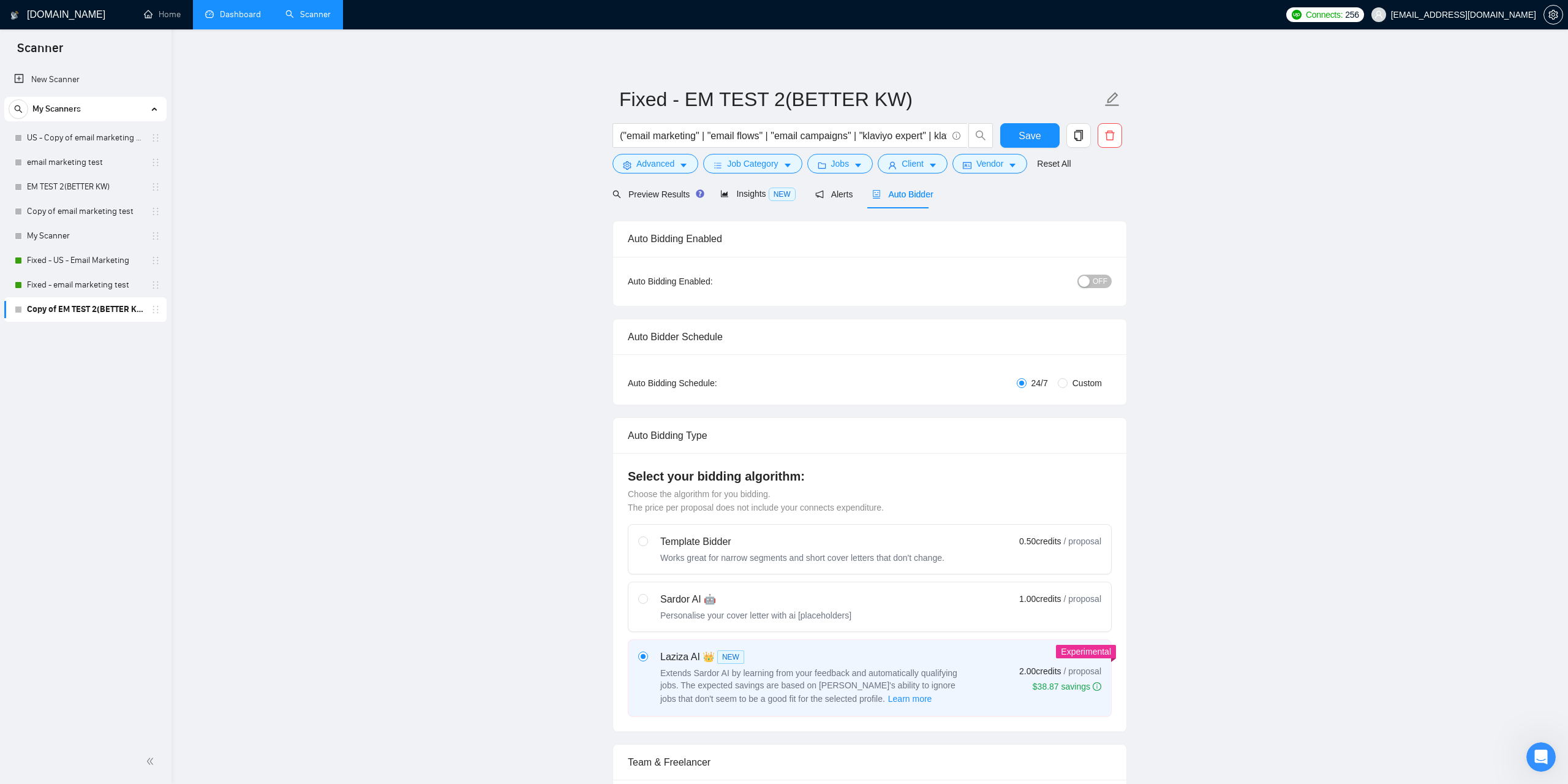
type textarea "[loremip dol sita-con adi elits do eiusmod te inc utl etdo magn ali en] Ad min …"
click at [1094, 289] on div "OFF" at bounding box center [1032, 281] width 161 height 19
click at [1088, 282] on div "button" at bounding box center [1085, 281] width 11 height 11
click at [1026, 136] on span "Save" at bounding box center [1029, 136] width 22 height 15
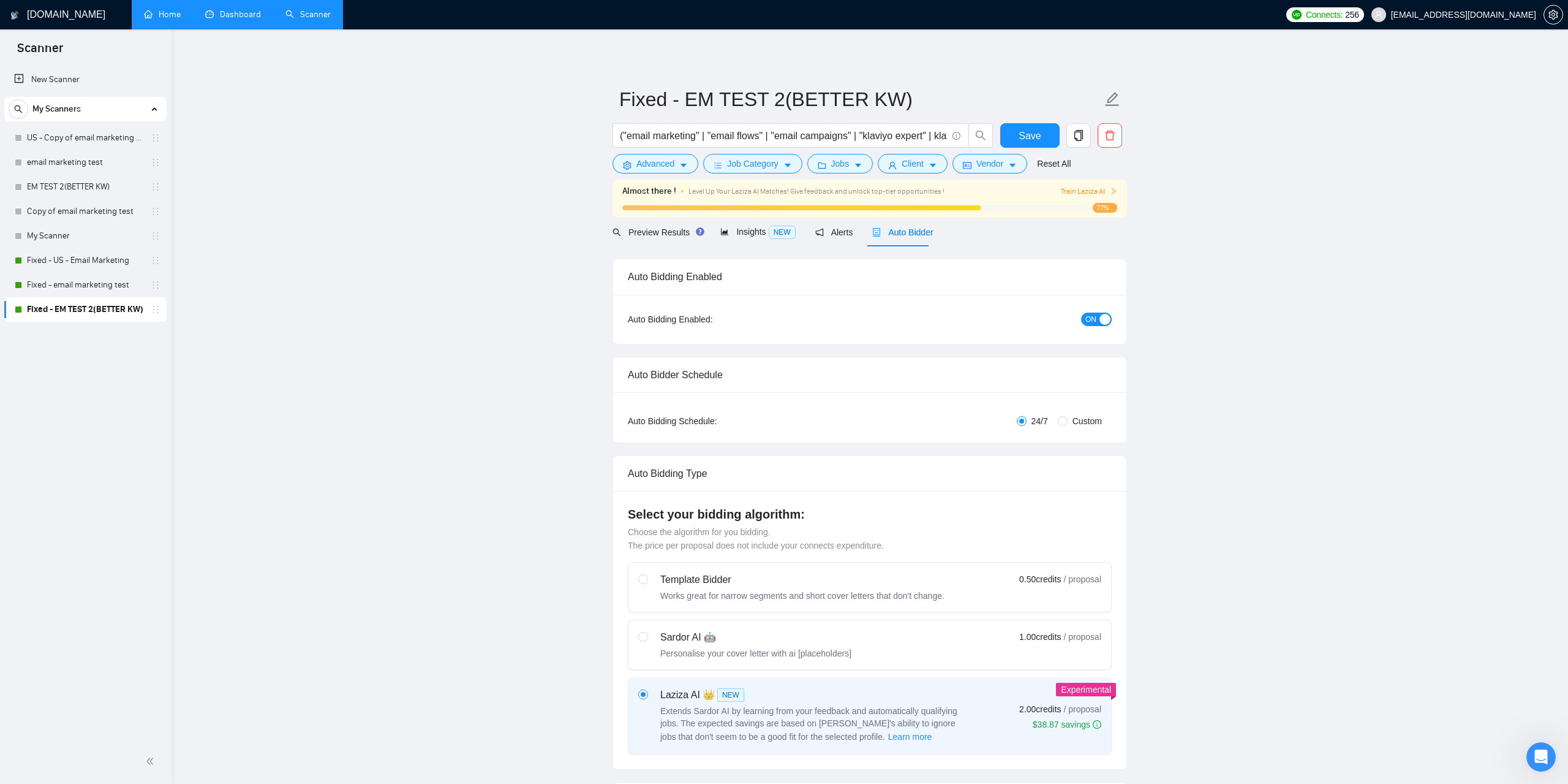
click at [178, 9] on link "Home" at bounding box center [162, 14] width 36 height 10
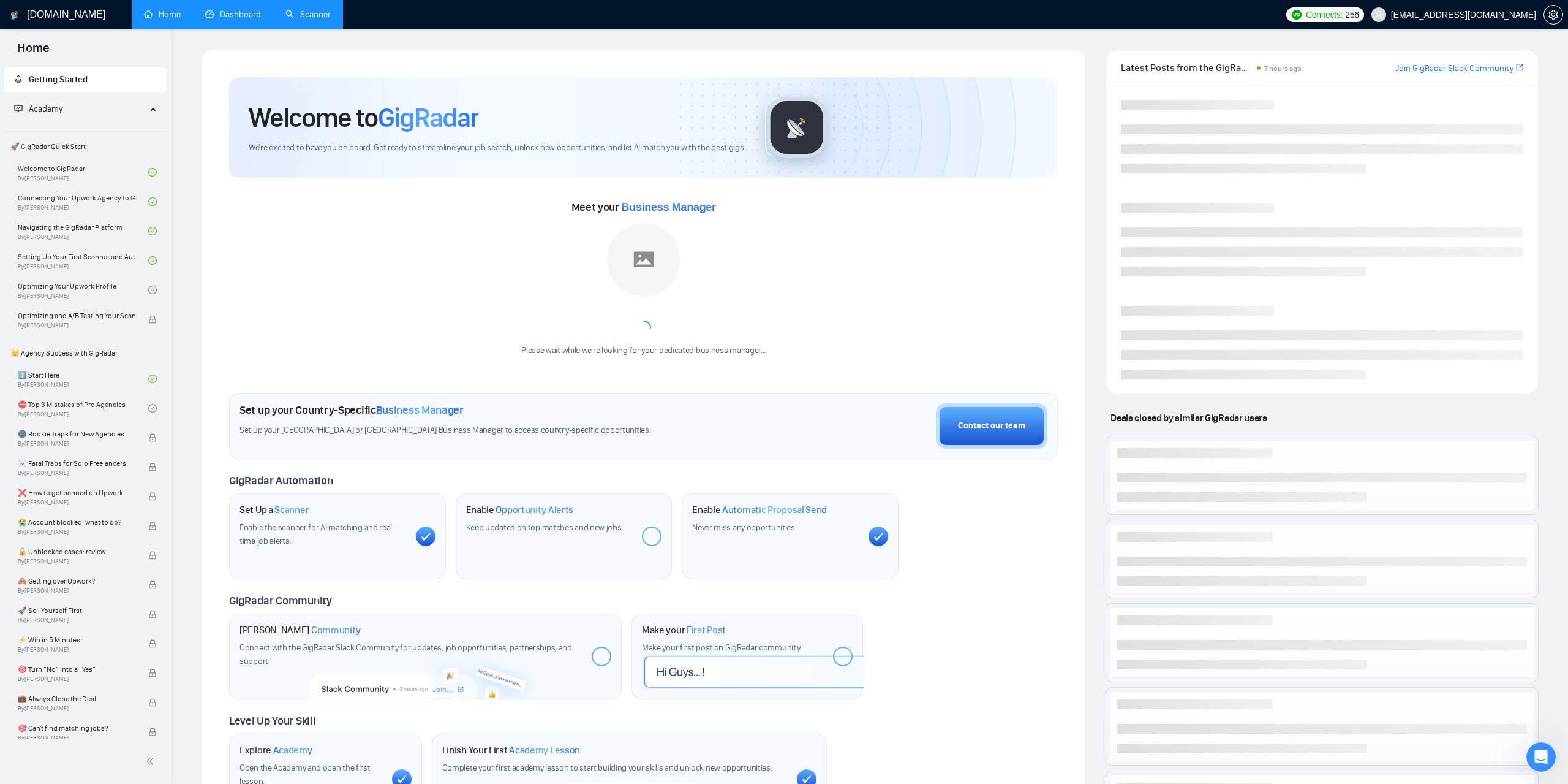
click at [227, 10] on link "Dashboard" at bounding box center [233, 14] width 56 height 10
